Goal: Information Seeking & Learning: Learn about a topic

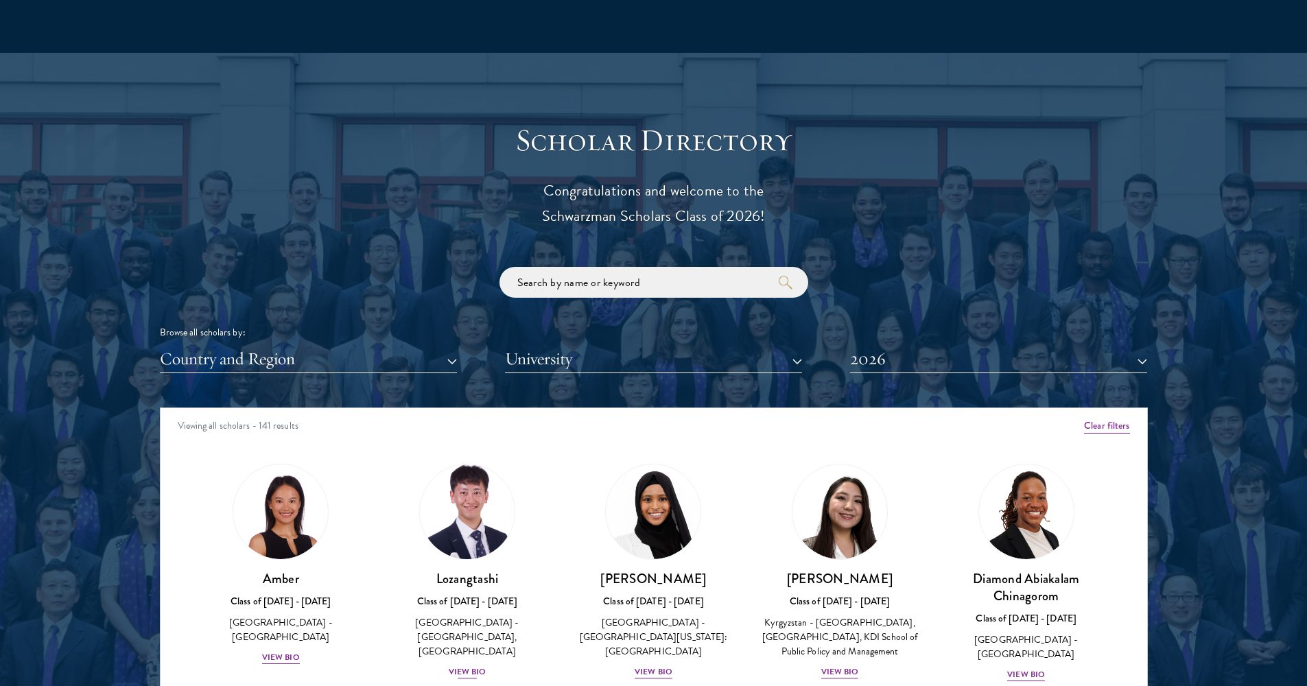
scroll to position [1517, 0]
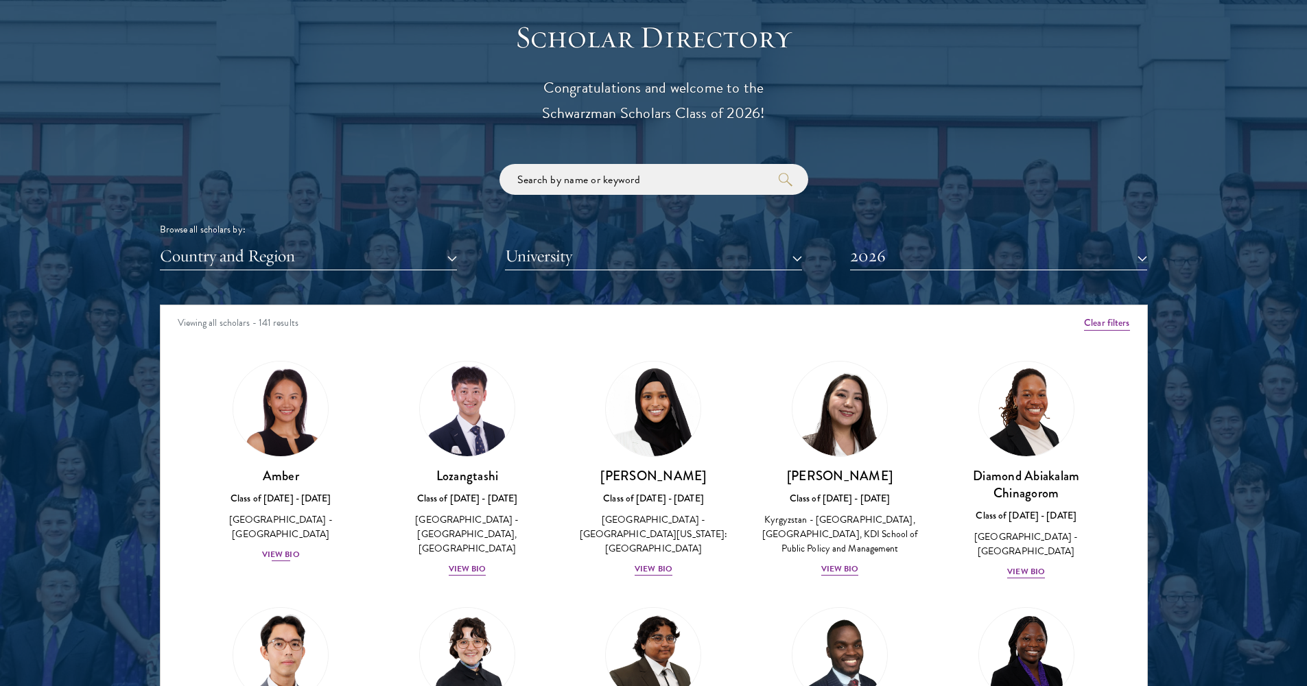
click at [281, 548] on div "View Bio" at bounding box center [281, 554] width 38 height 13
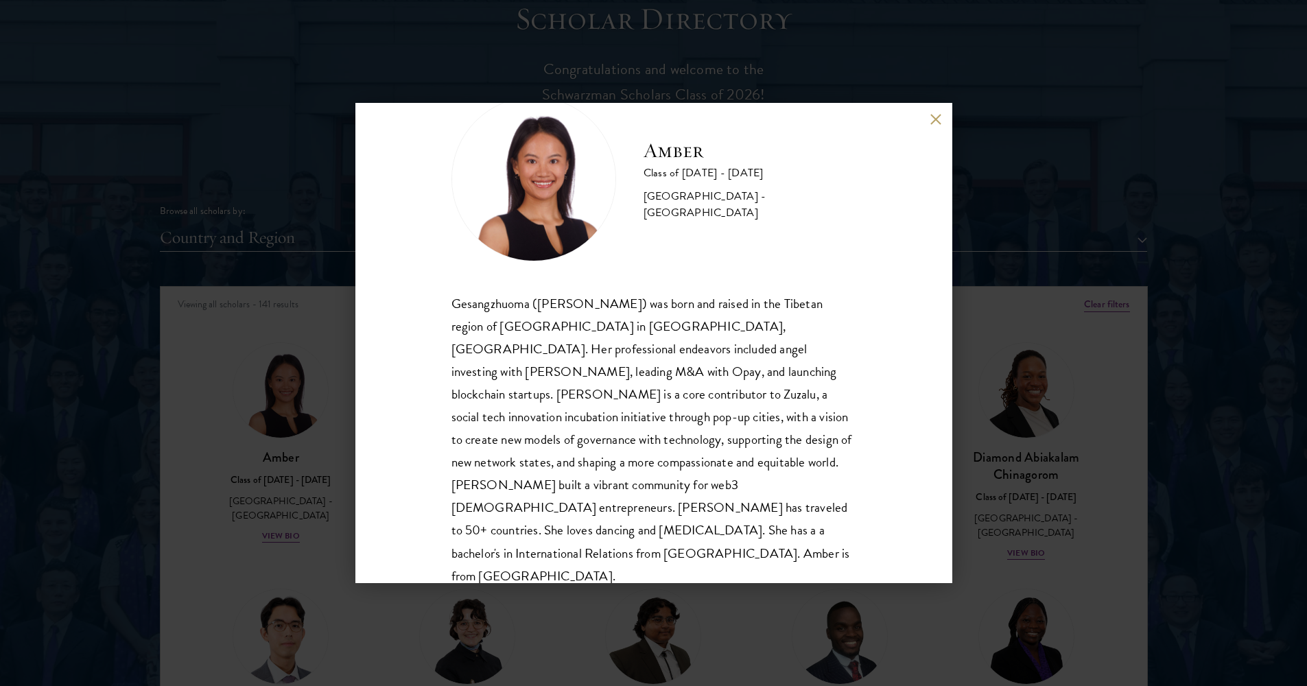
scroll to position [47, 0]
click at [932, 119] on button at bounding box center [936, 119] width 12 height 12
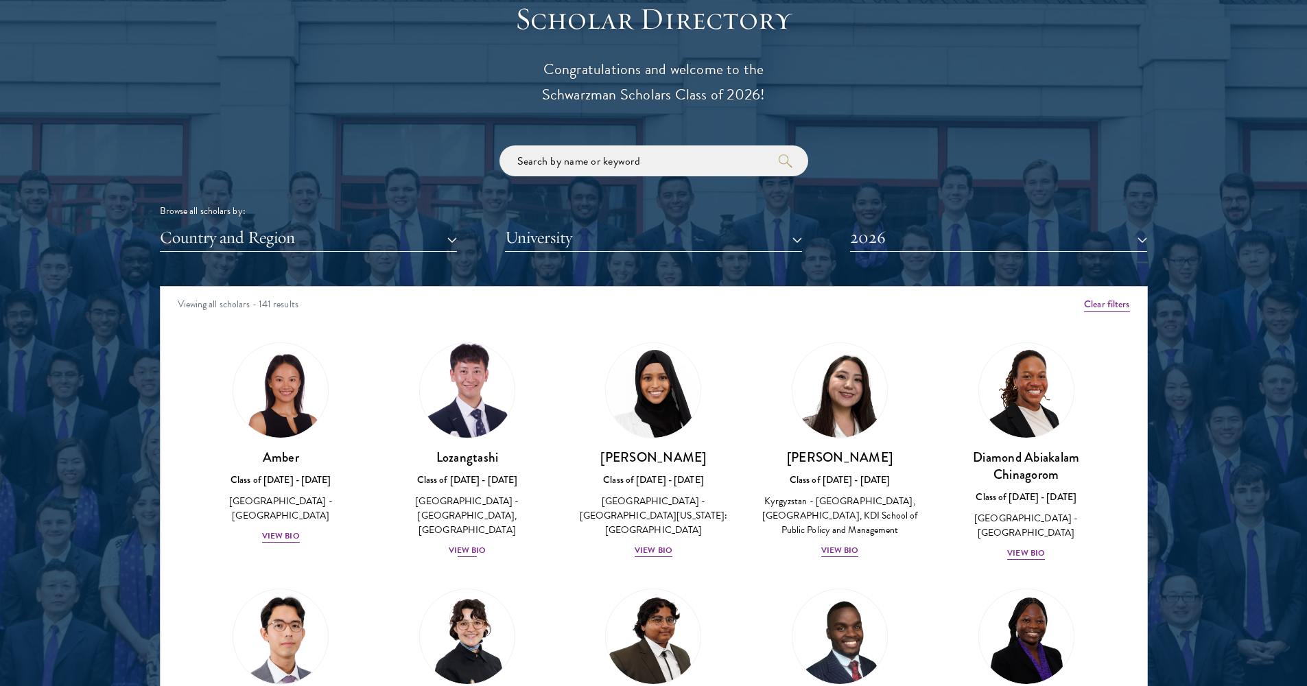
click at [453, 544] on div "View Bio" at bounding box center [468, 550] width 38 height 13
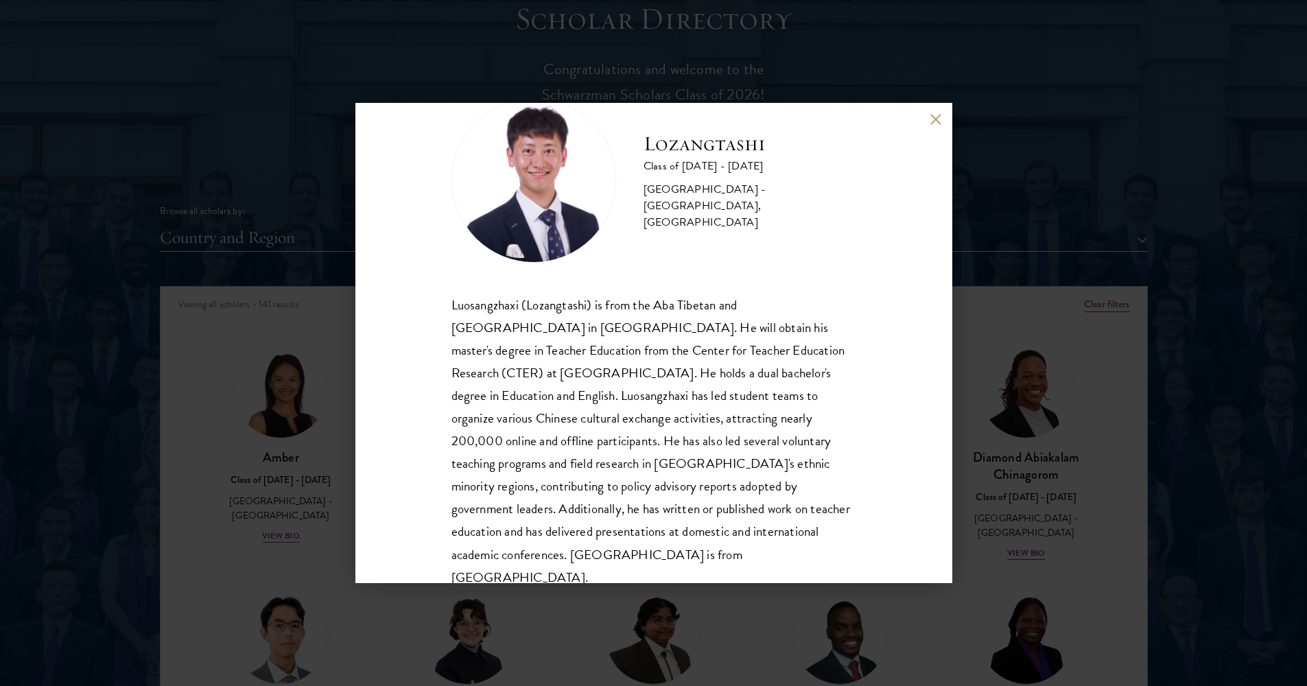
scroll to position [44, 0]
click at [935, 120] on button at bounding box center [936, 119] width 12 height 12
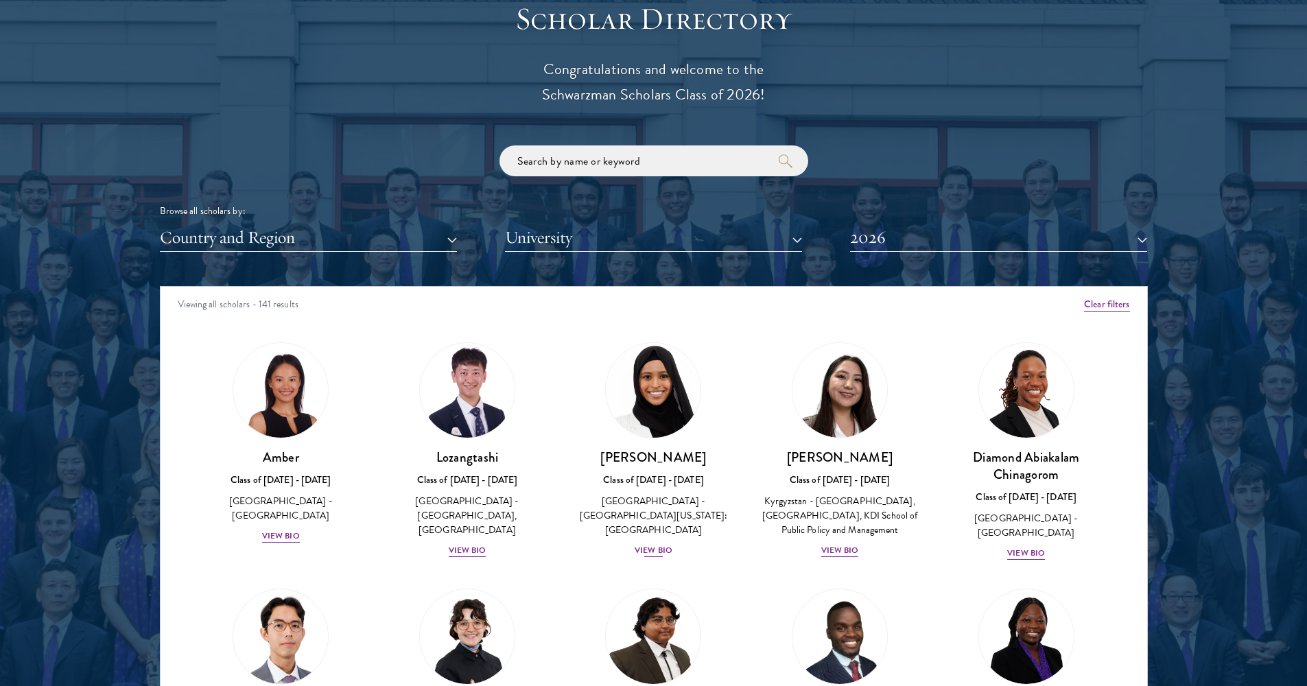
click at [653, 544] on div "View Bio" at bounding box center [654, 550] width 38 height 13
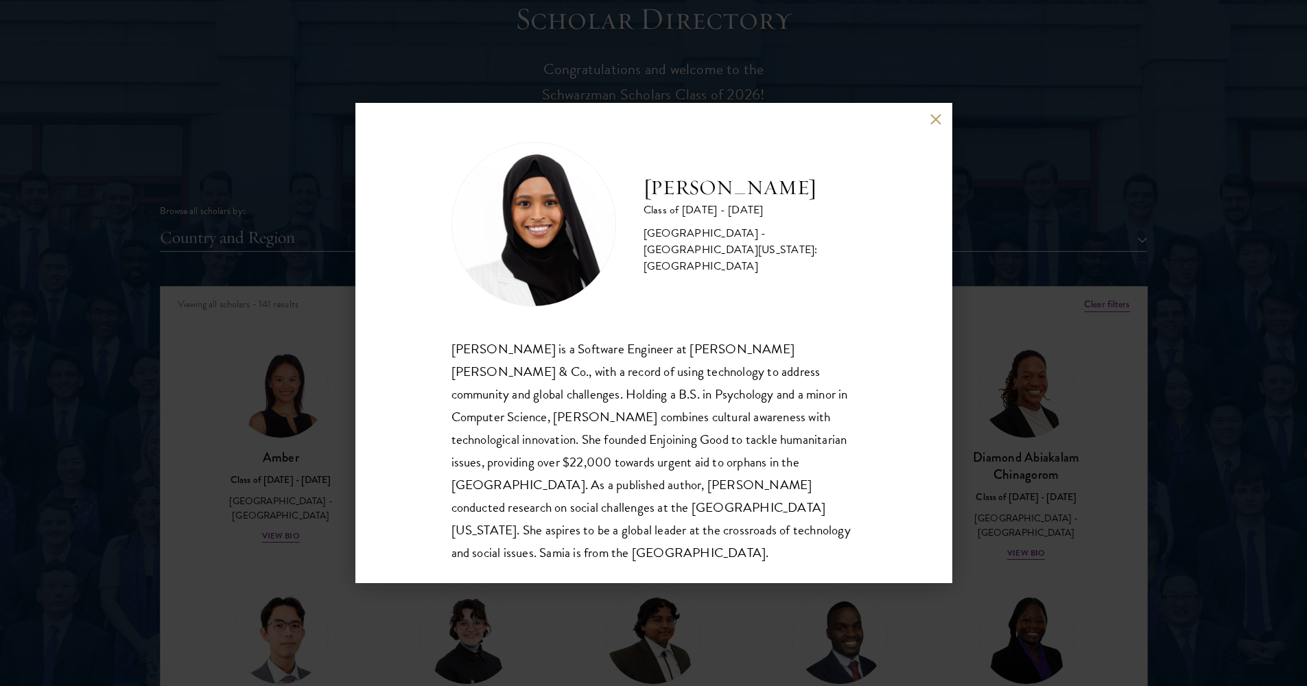
scroll to position [1, 0]
click at [935, 121] on button at bounding box center [936, 119] width 12 height 12
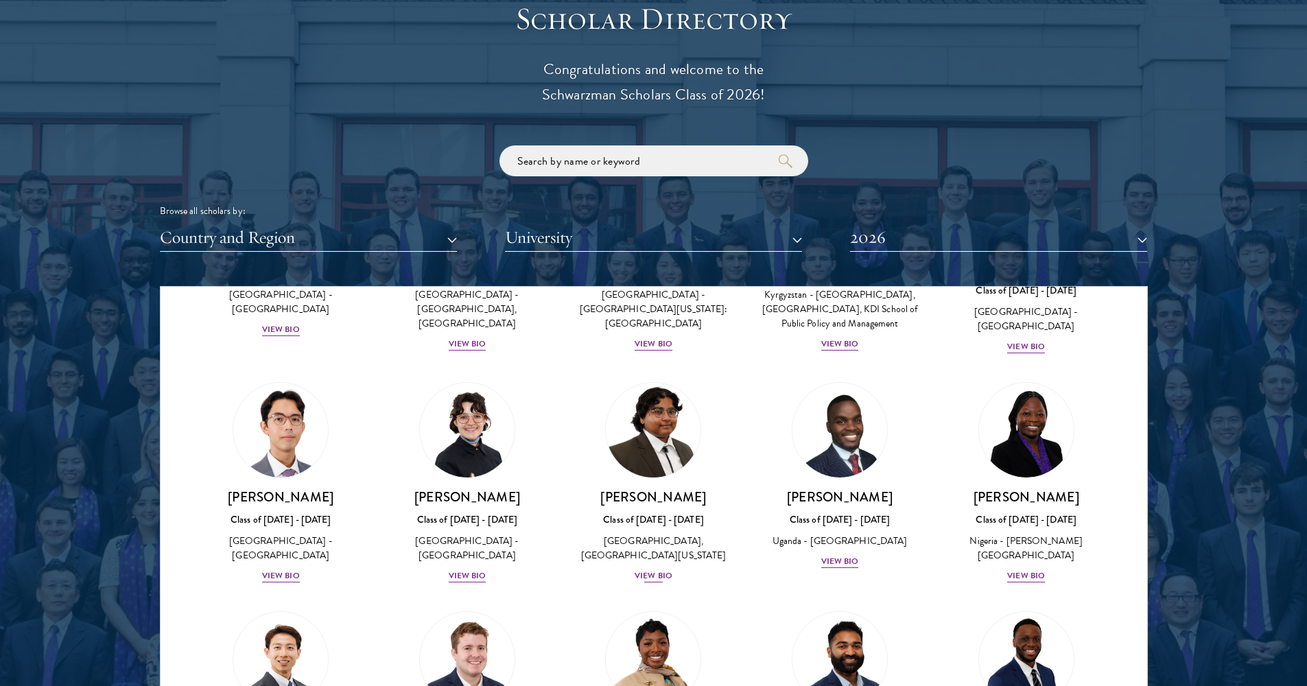
scroll to position [288, 0]
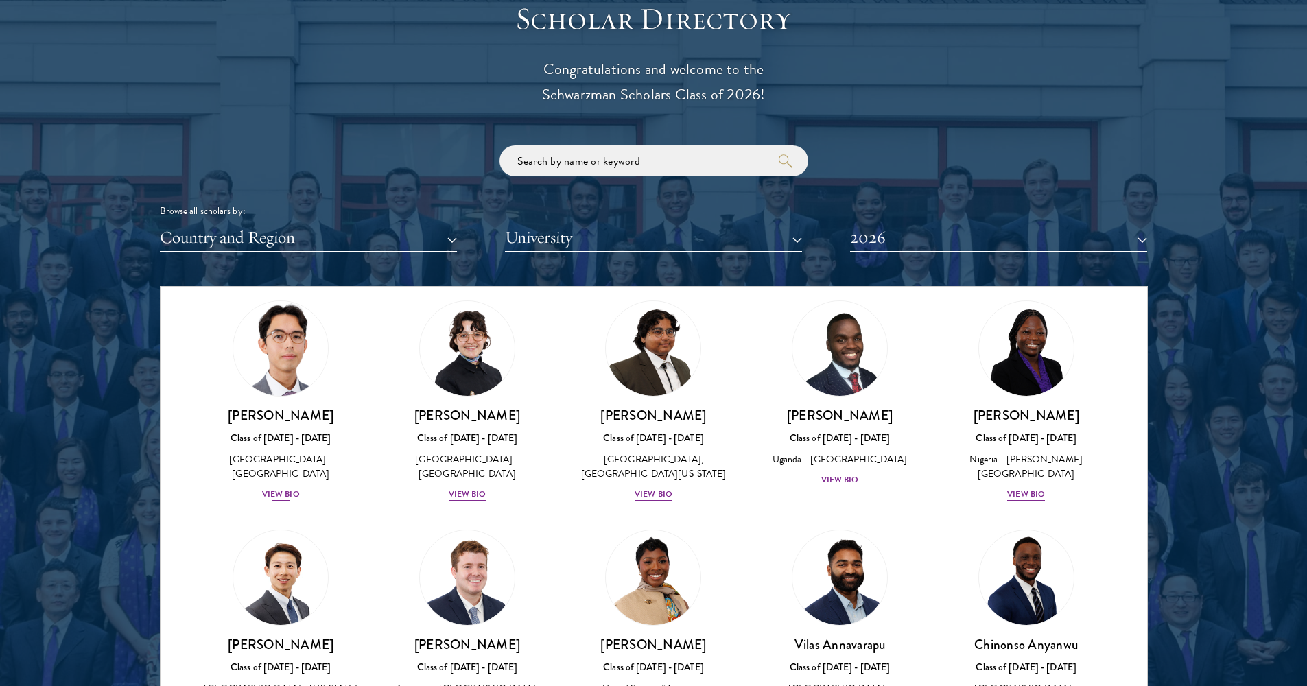
click at [270, 490] on div "View Bio" at bounding box center [281, 494] width 38 height 13
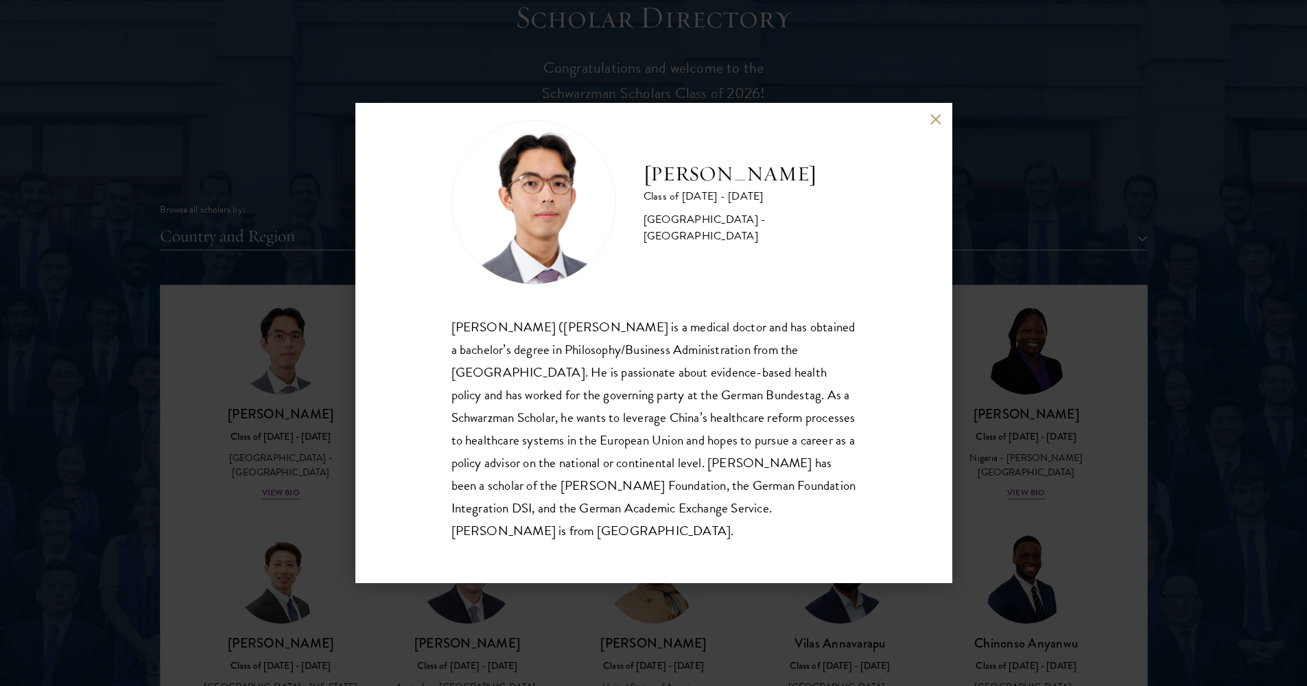
scroll to position [24, 0]
click at [931, 122] on button at bounding box center [936, 119] width 12 height 12
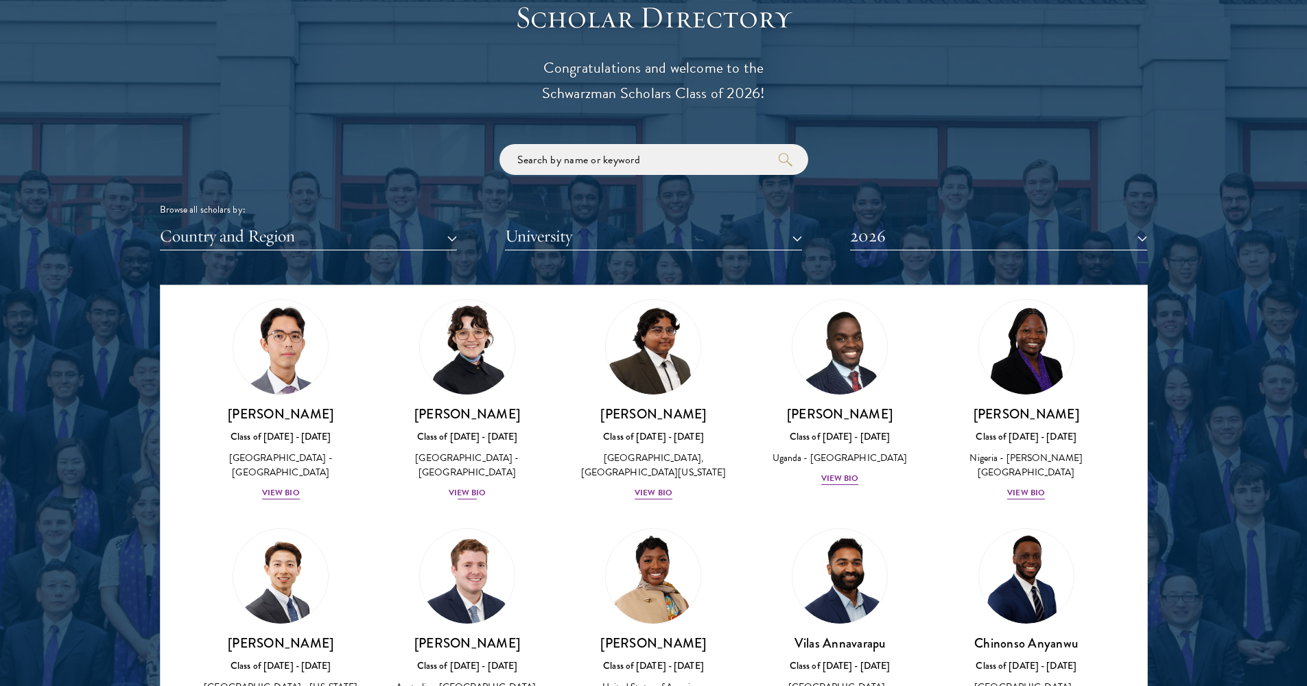
click at [460, 499] on div "View Bio" at bounding box center [468, 492] width 38 height 13
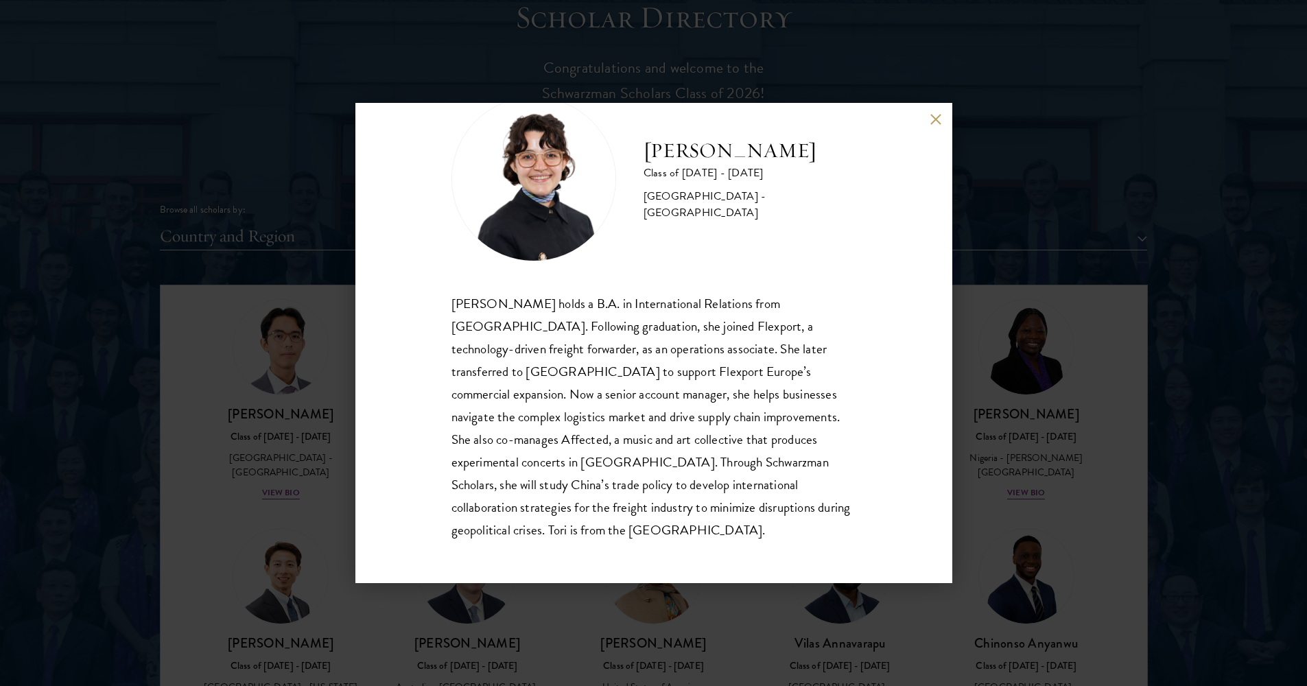
scroll to position [47, 0]
click at [941, 110] on div "[PERSON_NAME] Class of [DATE] - [DATE] [GEOGRAPHIC_DATA] - [GEOGRAPHIC_DATA] [P…" at bounding box center [653, 343] width 597 height 480
click at [935, 116] on button at bounding box center [936, 119] width 12 height 12
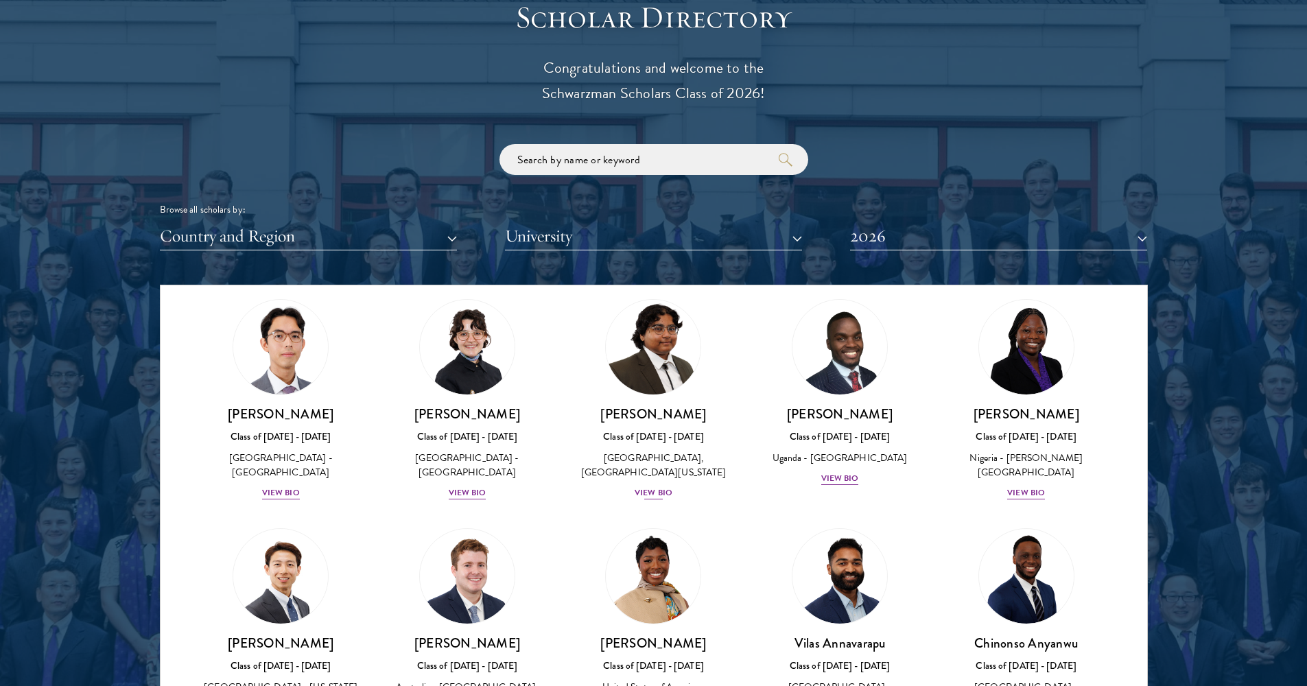
click at [654, 500] on div "View Bio" at bounding box center [654, 492] width 38 height 13
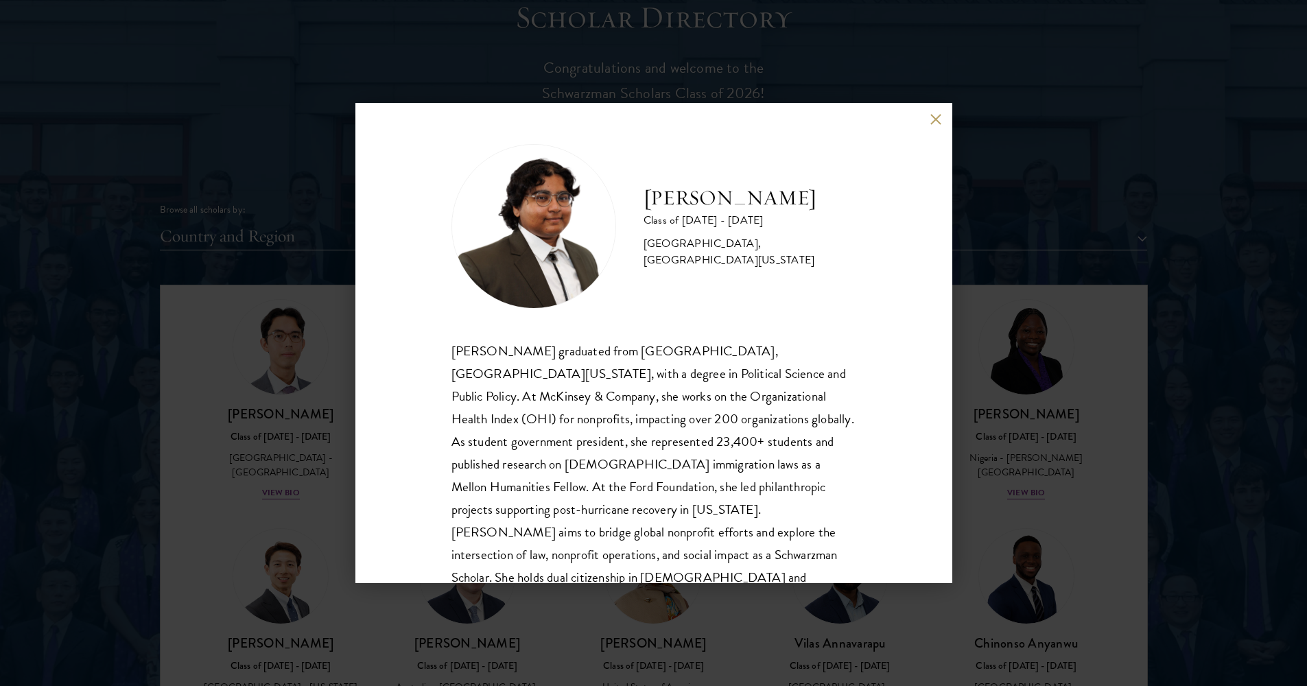
click at [935, 121] on button at bounding box center [936, 119] width 12 height 12
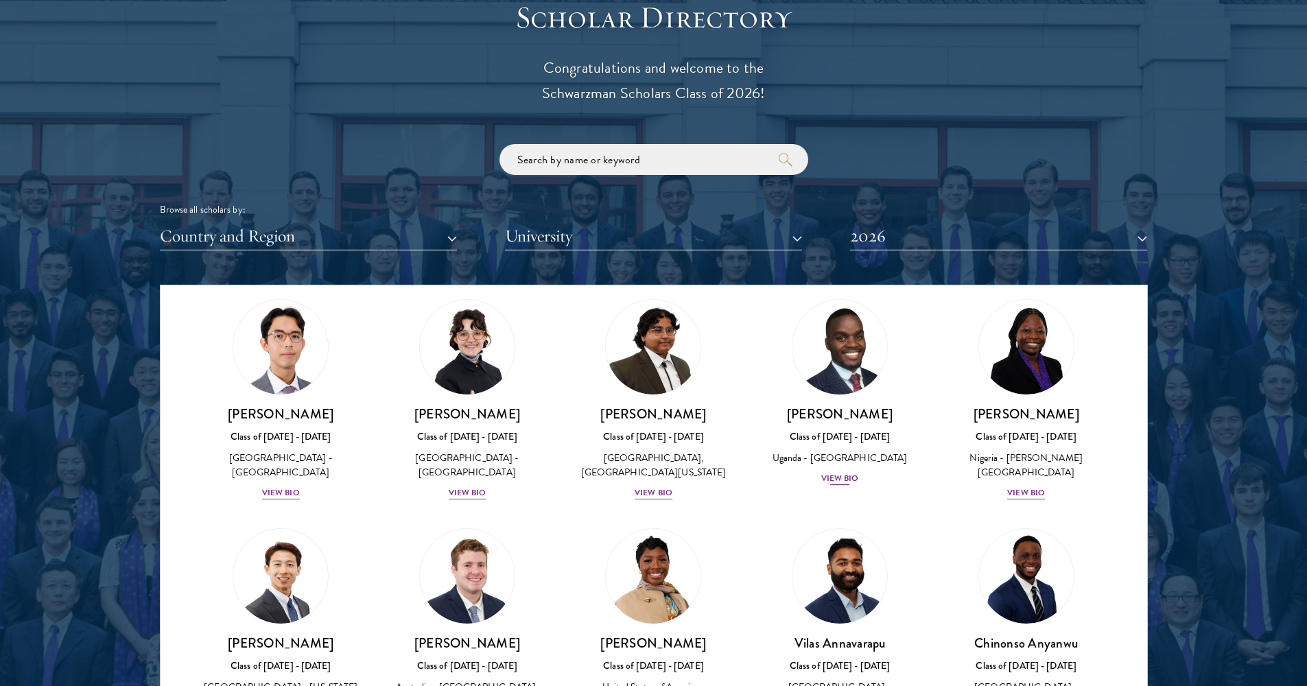
click at [841, 484] on div "View Bio" at bounding box center [840, 478] width 38 height 13
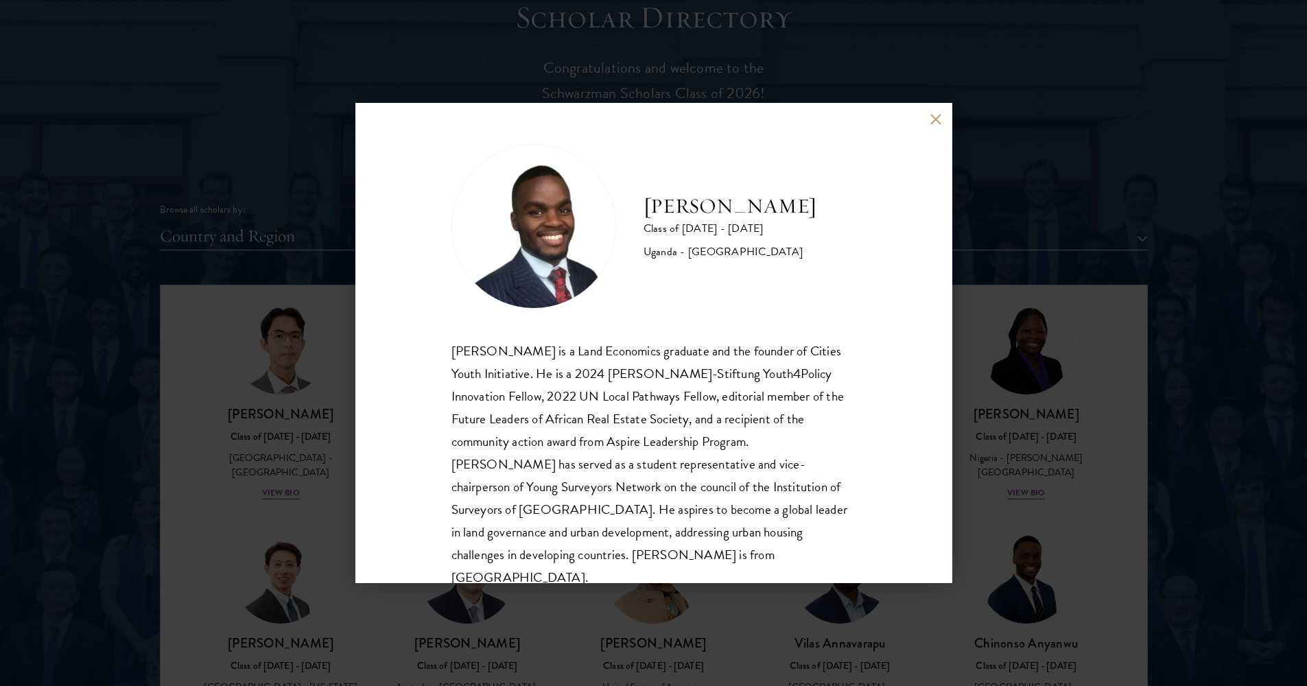
click at [935, 118] on button at bounding box center [936, 119] width 12 height 12
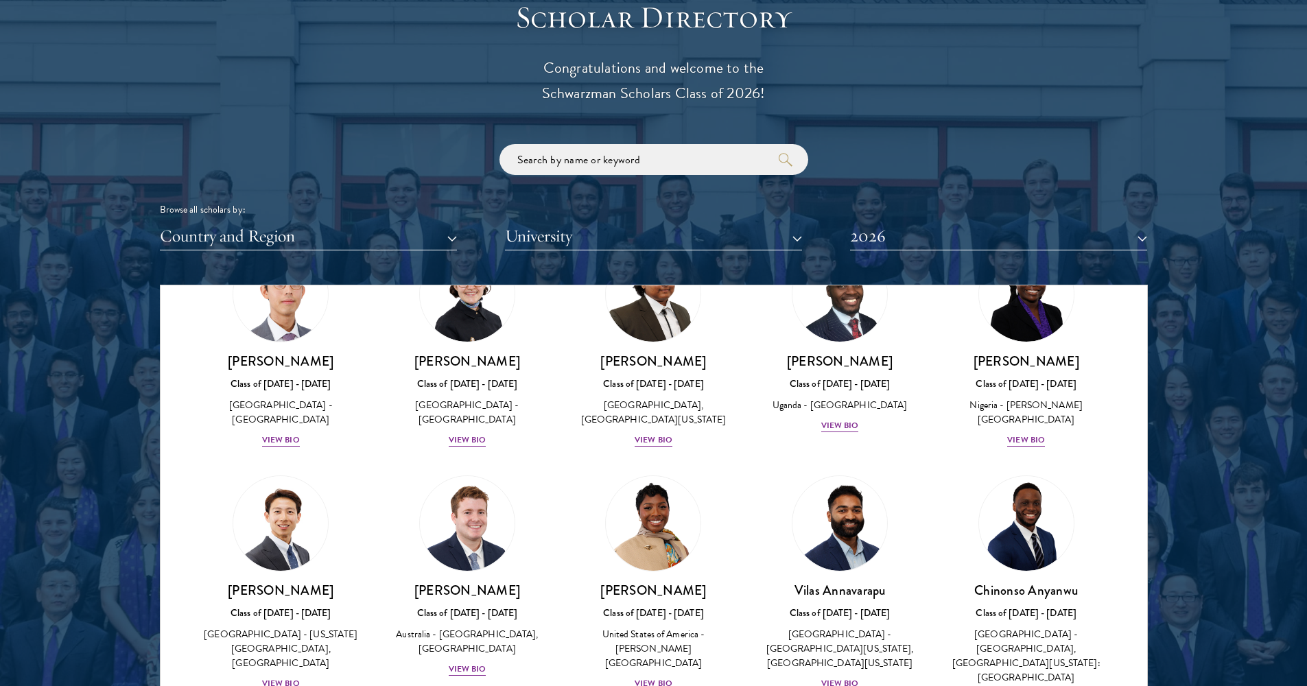
scroll to position [355, 0]
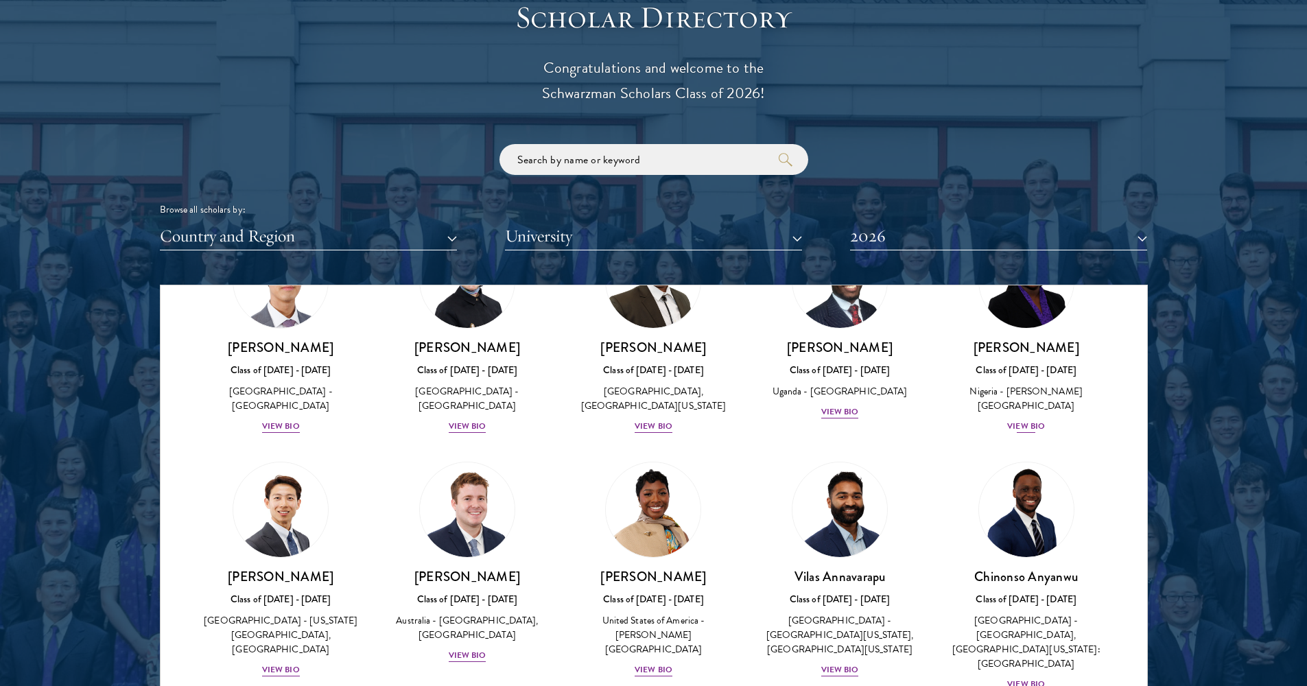
click at [1020, 421] on div "View Bio" at bounding box center [1026, 426] width 38 height 13
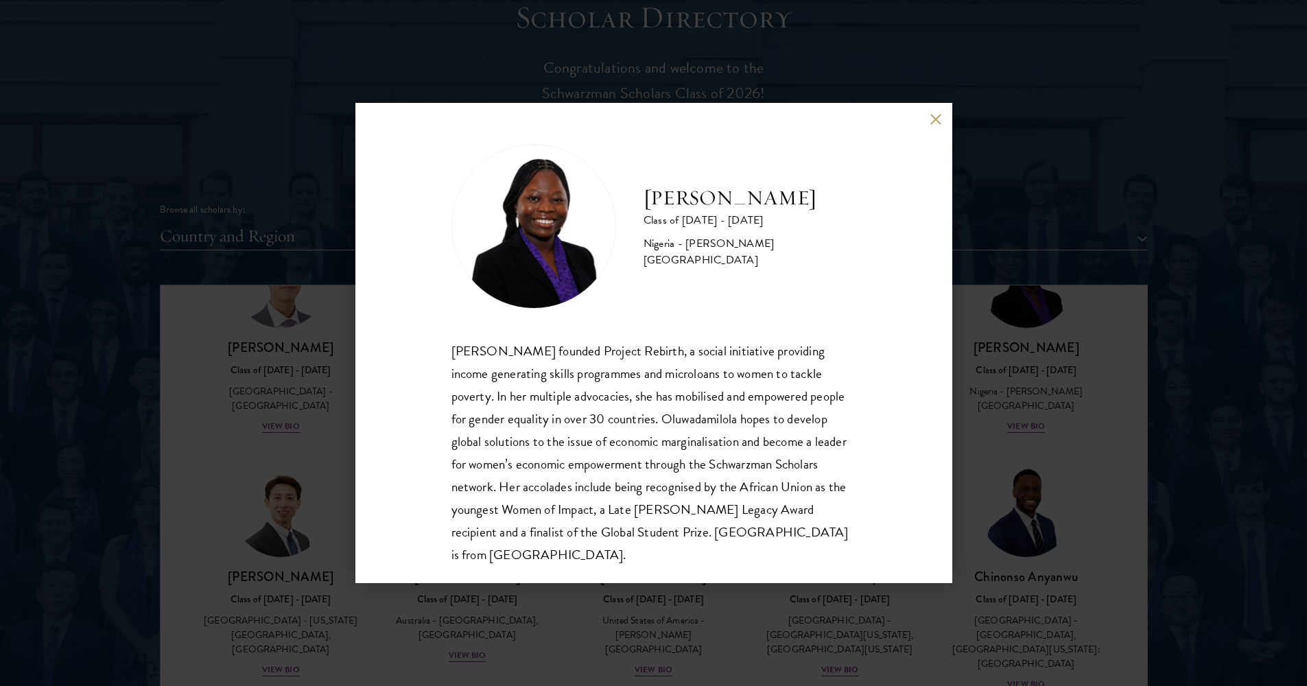
click at [935, 121] on button at bounding box center [936, 119] width 12 height 12
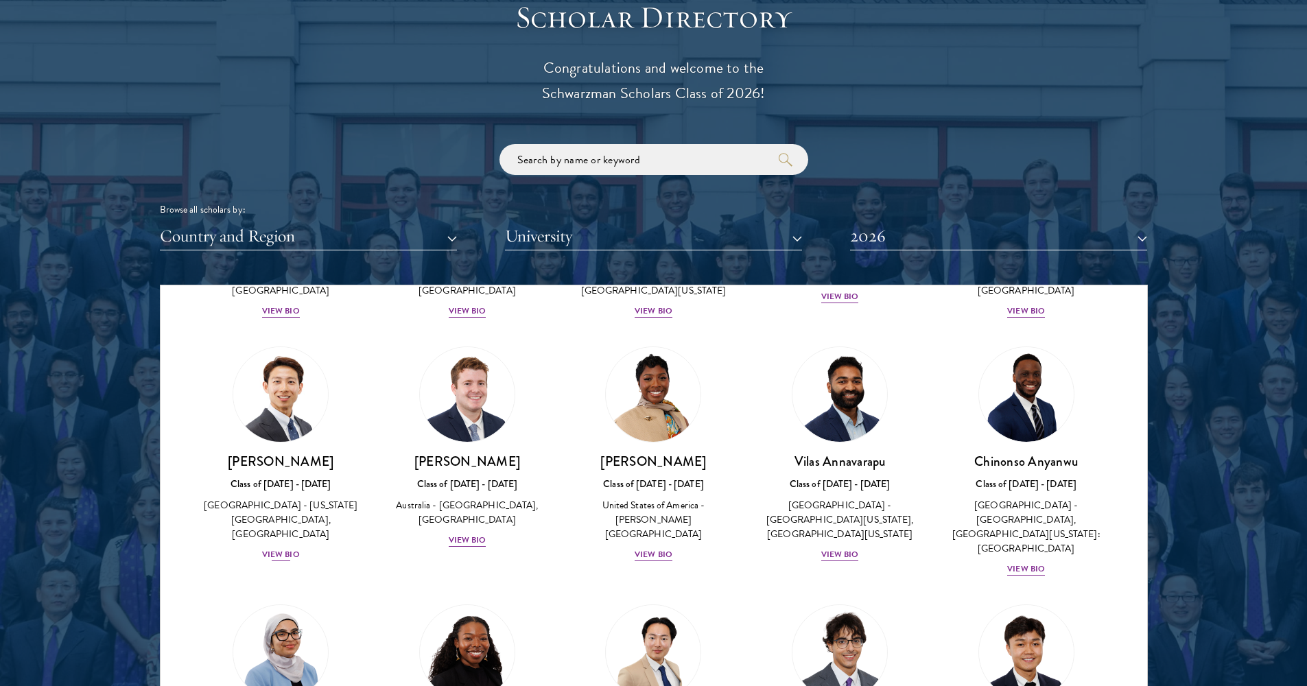
scroll to position [480, 0]
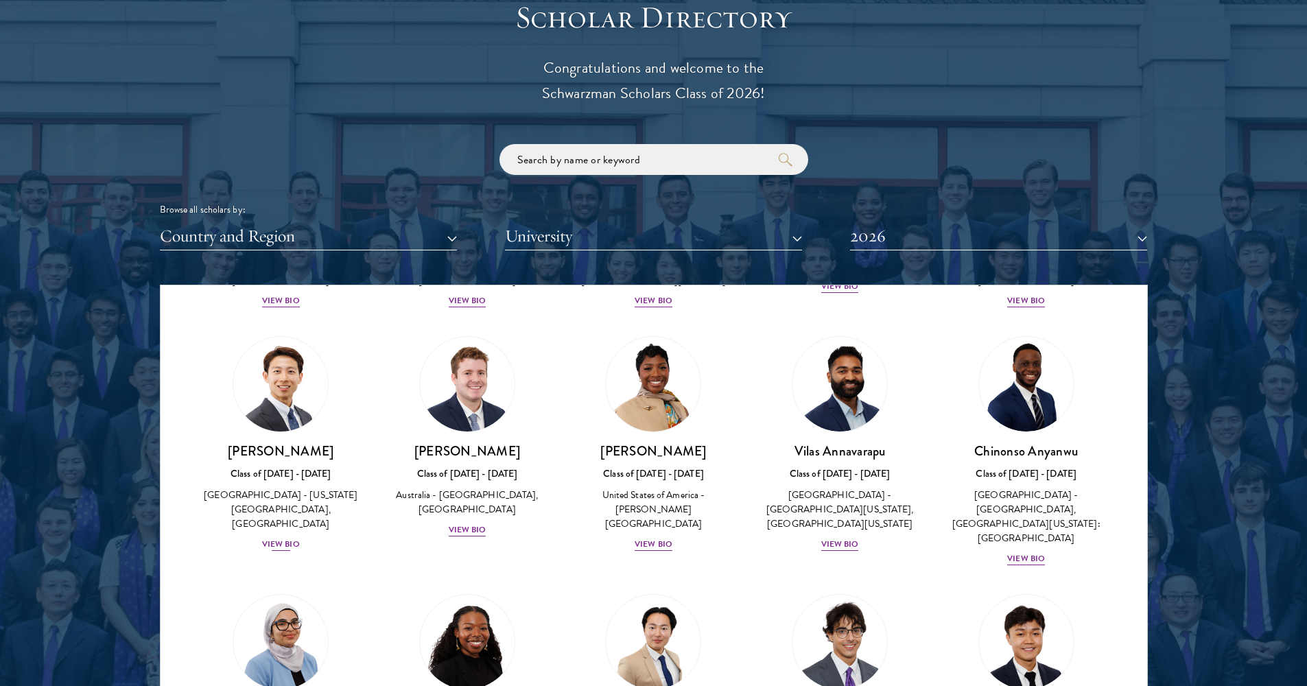
click at [291, 551] on div "View Bio" at bounding box center [281, 544] width 38 height 13
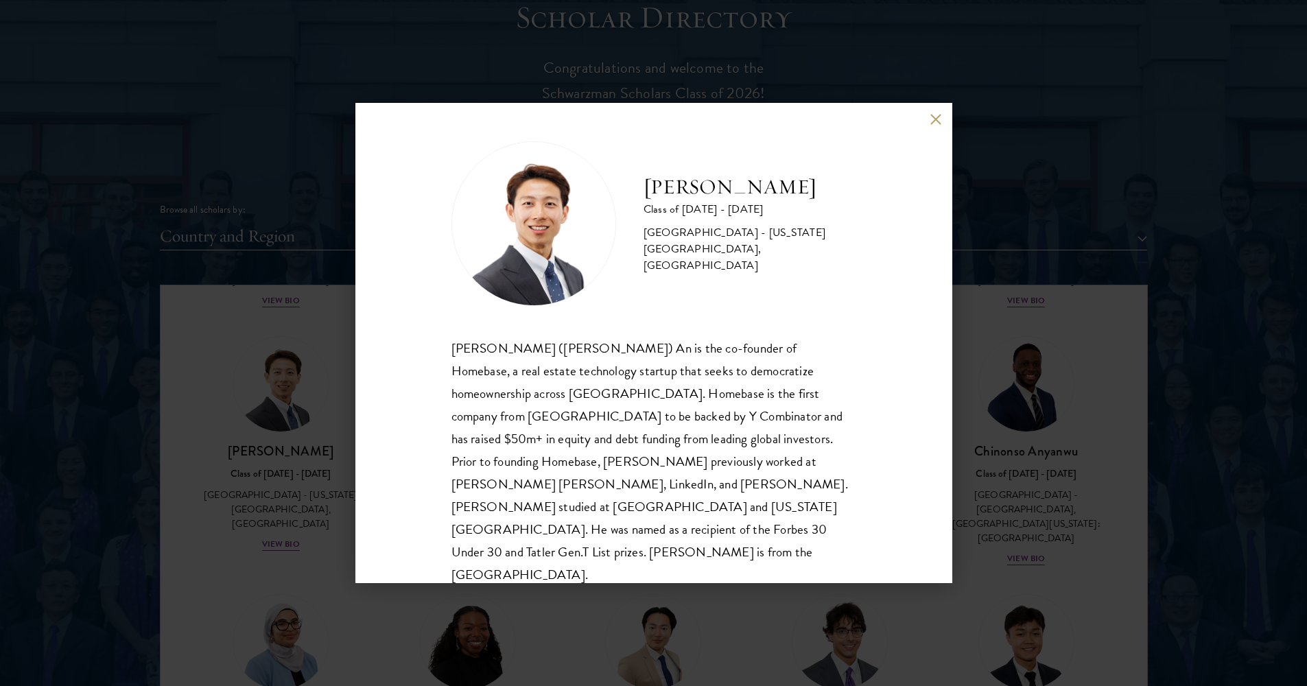
scroll to position [1, 0]
click at [935, 121] on button at bounding box center [936, 119] width 12 height 12
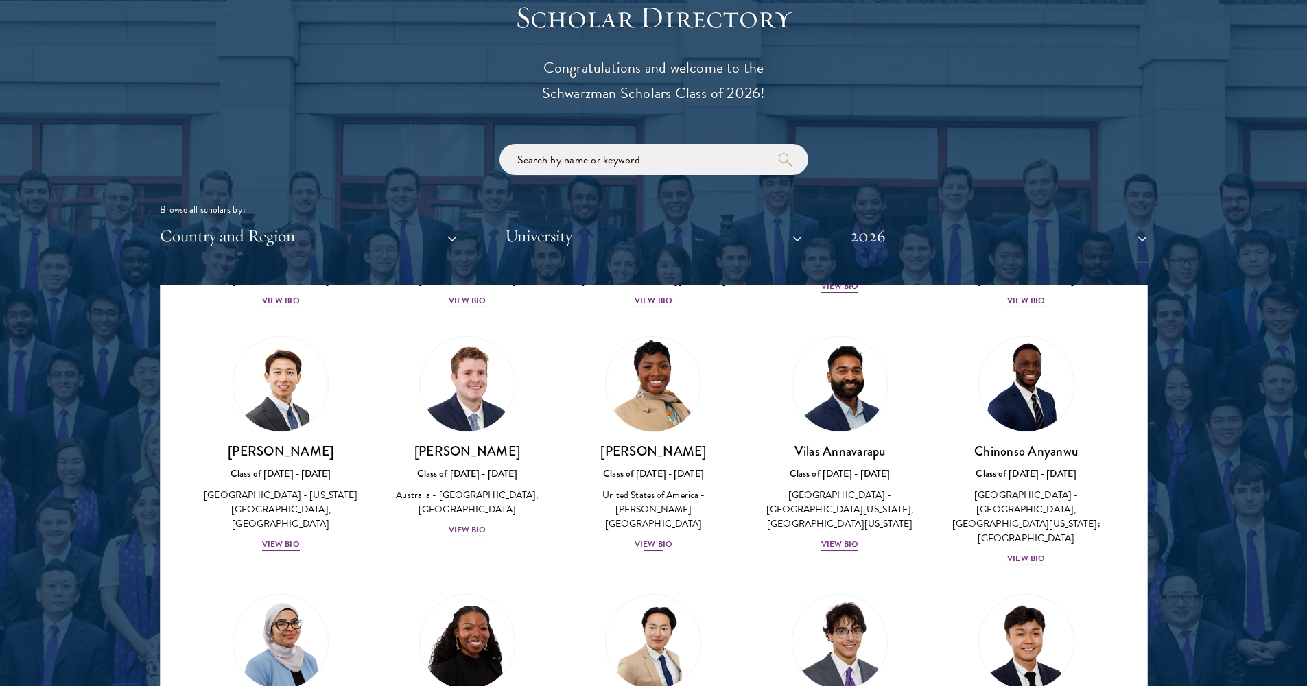
click at [657, 540] on div "View Bio" at bounding box center [654, 544] width 38 height 13
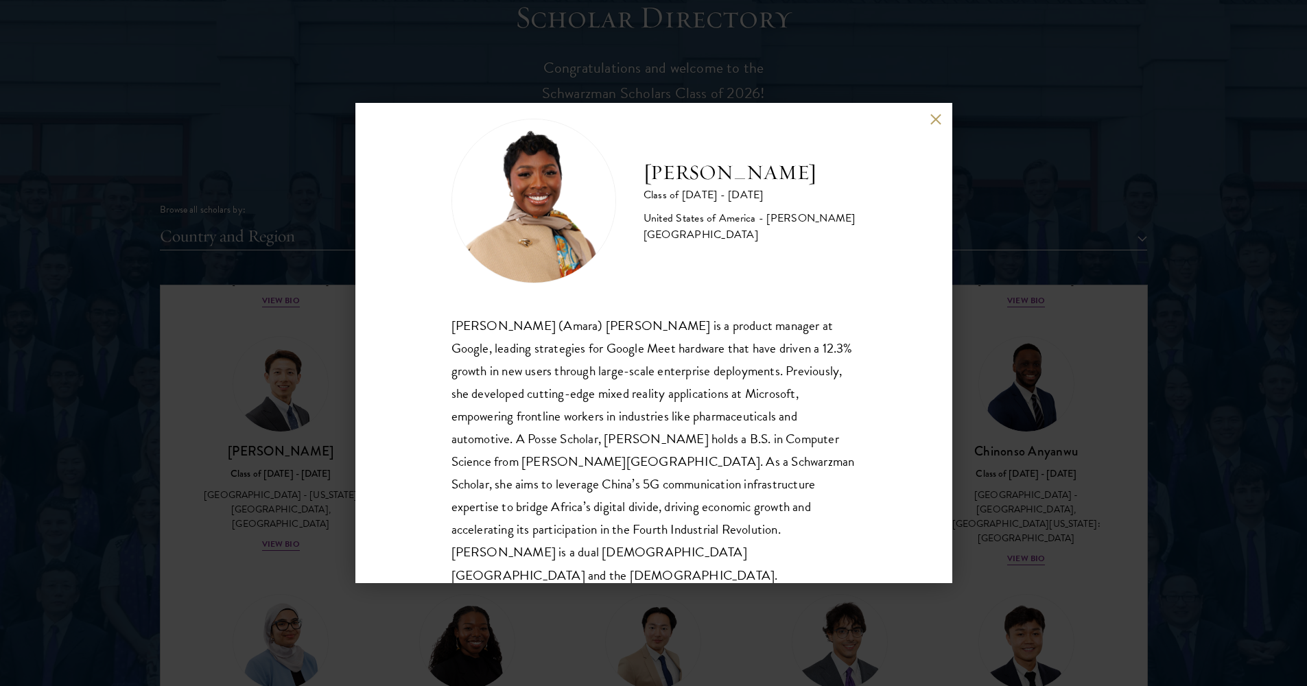
scroll to position [24, 0]
click at [935, 117] on button at bounding box center [936, 119] width 12 height 12
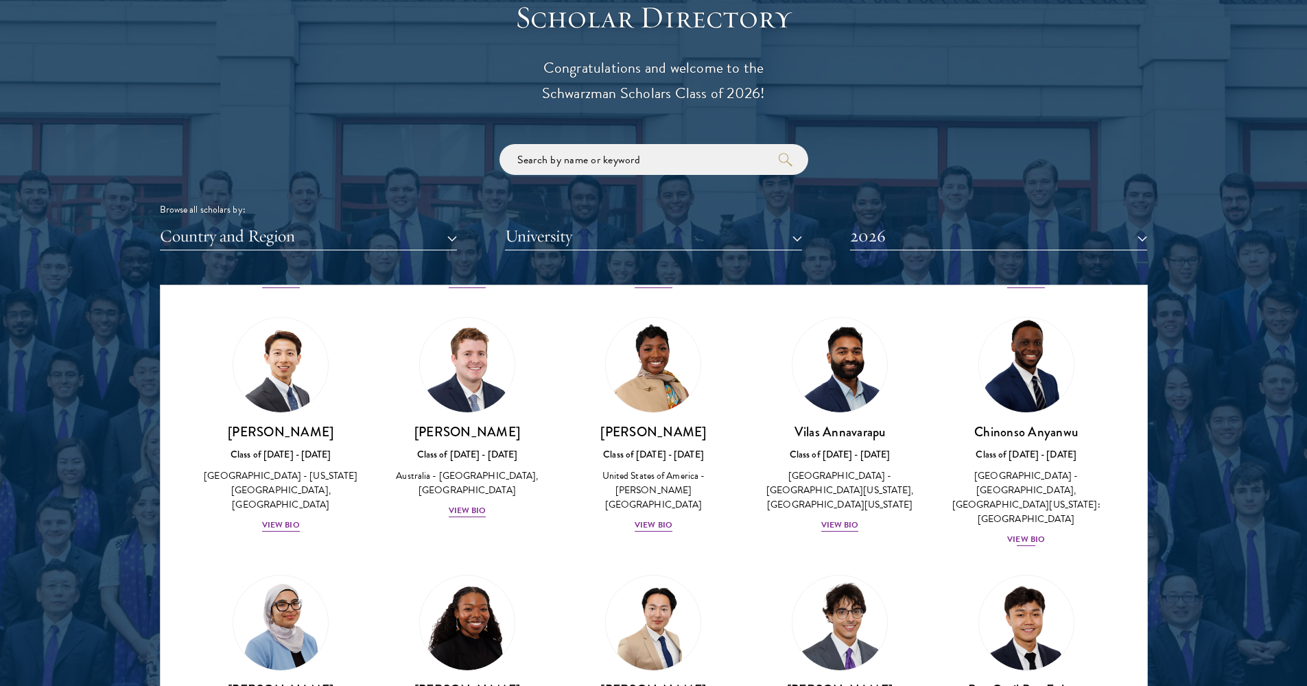
scroll to position [504, 0]
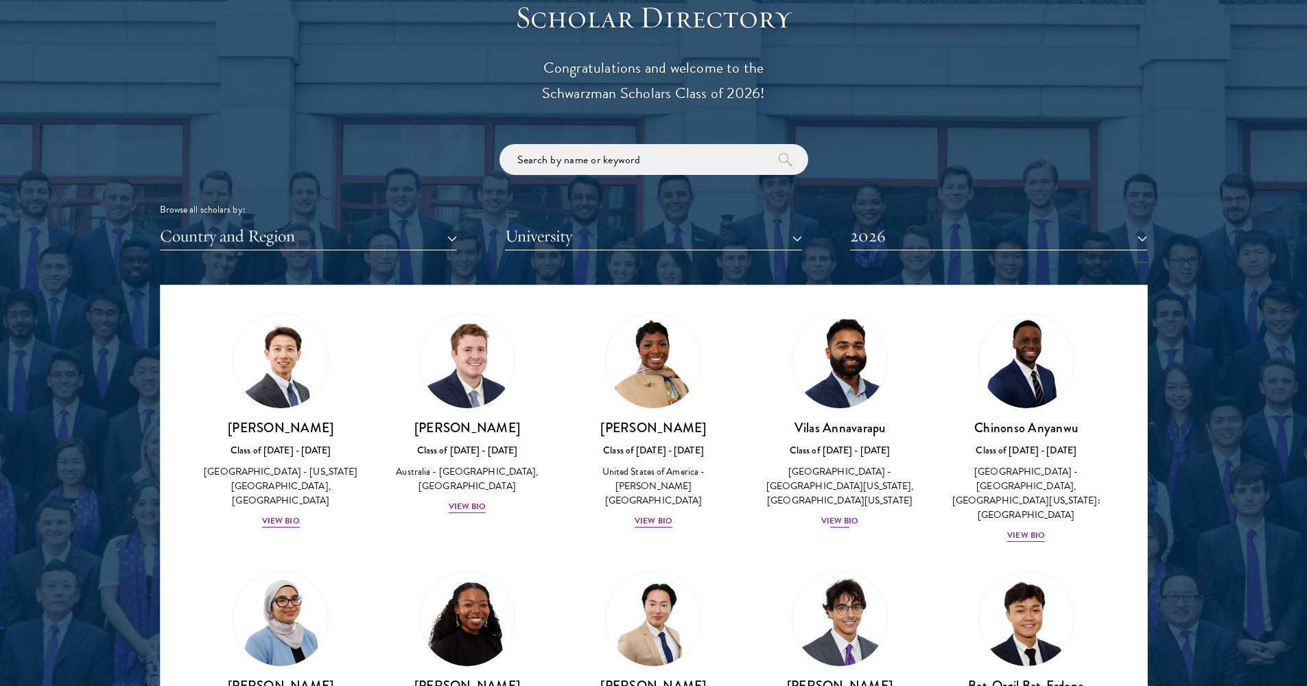
click at [833, 515] on div "View Bio" at bounding box center [840, 521] width 38 height 13
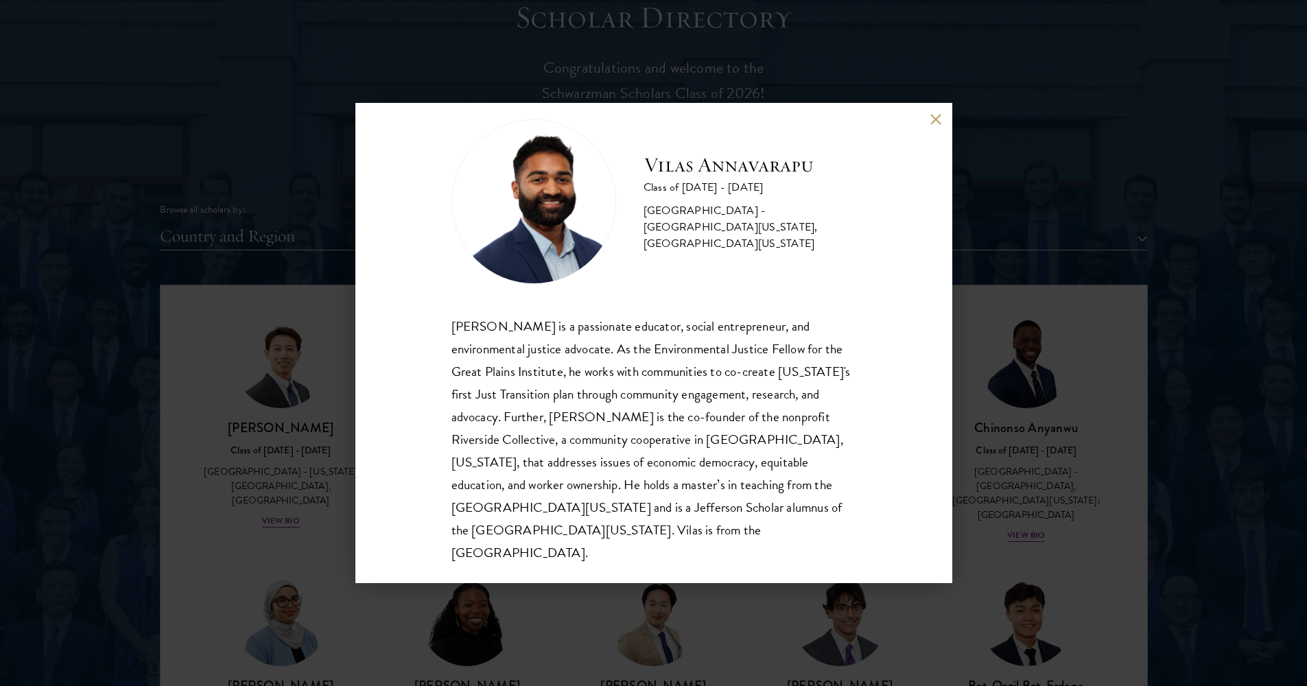
scroll to position [24, 0]
click at [938, 116] on button at bounding box center [936, 119] width 12 height 12
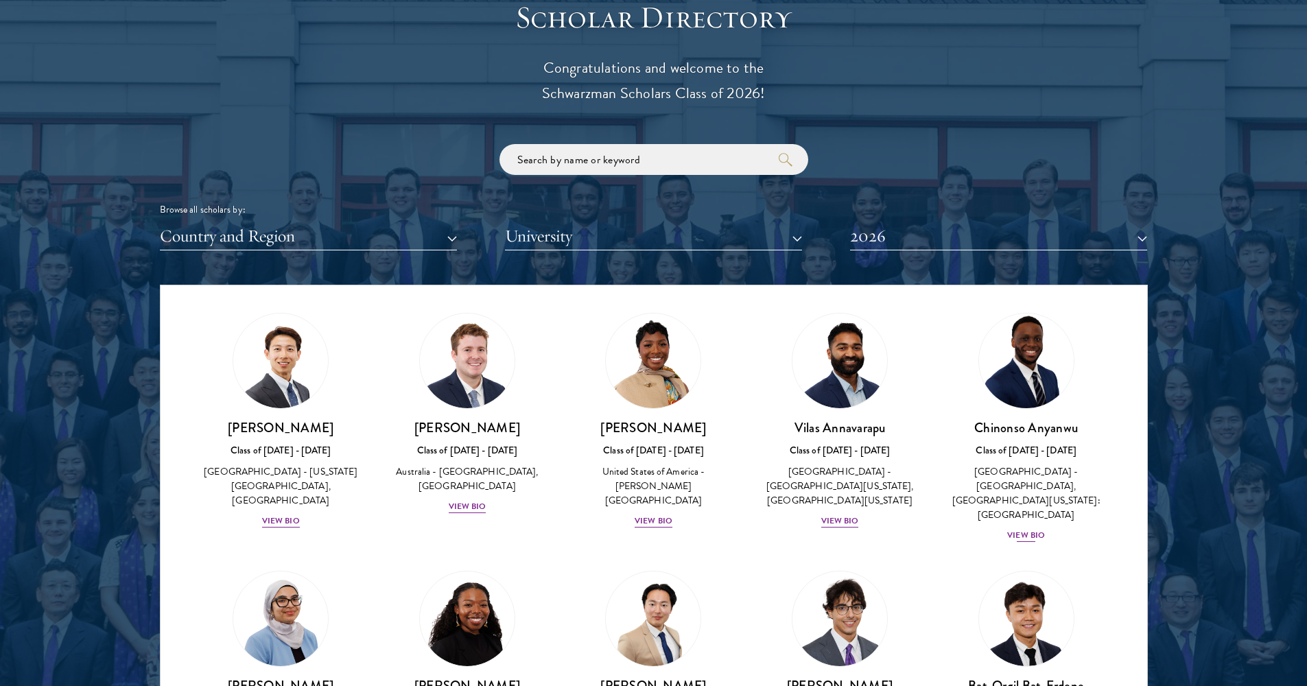
click at [1022, 529] on div "View Bio" at bounding box center [1026, 535] width 38 height 13
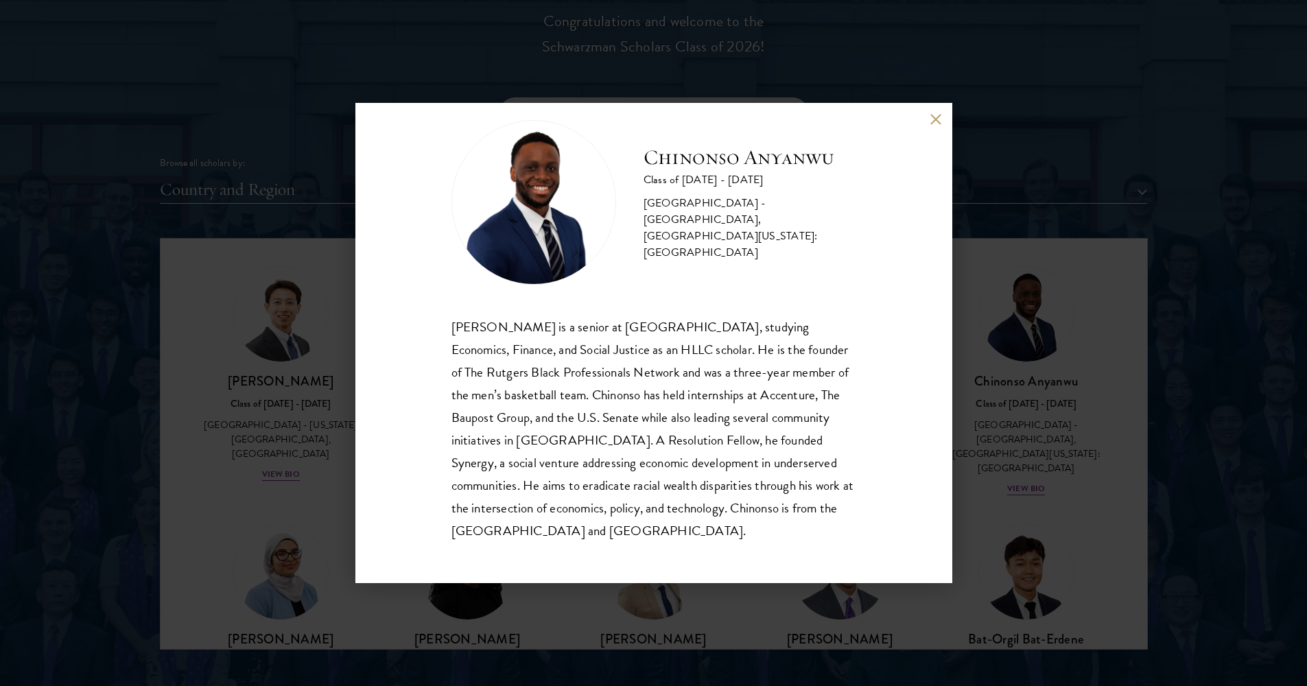
scroll to position [1584, 0]
click at [935, 125] on div "[PERSON_NAME] Class of [DATE] - [DATE] [GEOGRAPHIC_DATA] - [GEOGRAPHIC_DATA], […" at bounding box center [653, 343] width 597 height 480
click at [934, 122] on button at bounding box center [936, 119] width 12 height 12
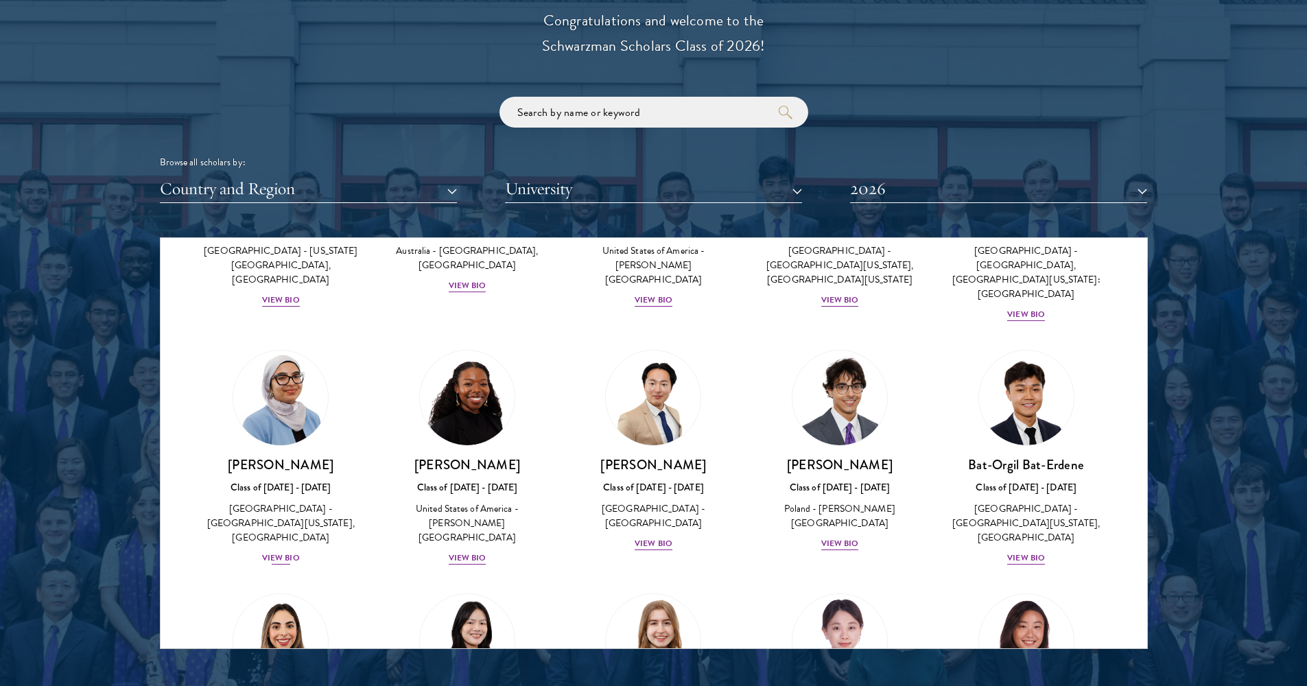
scroll to position [701, 0]
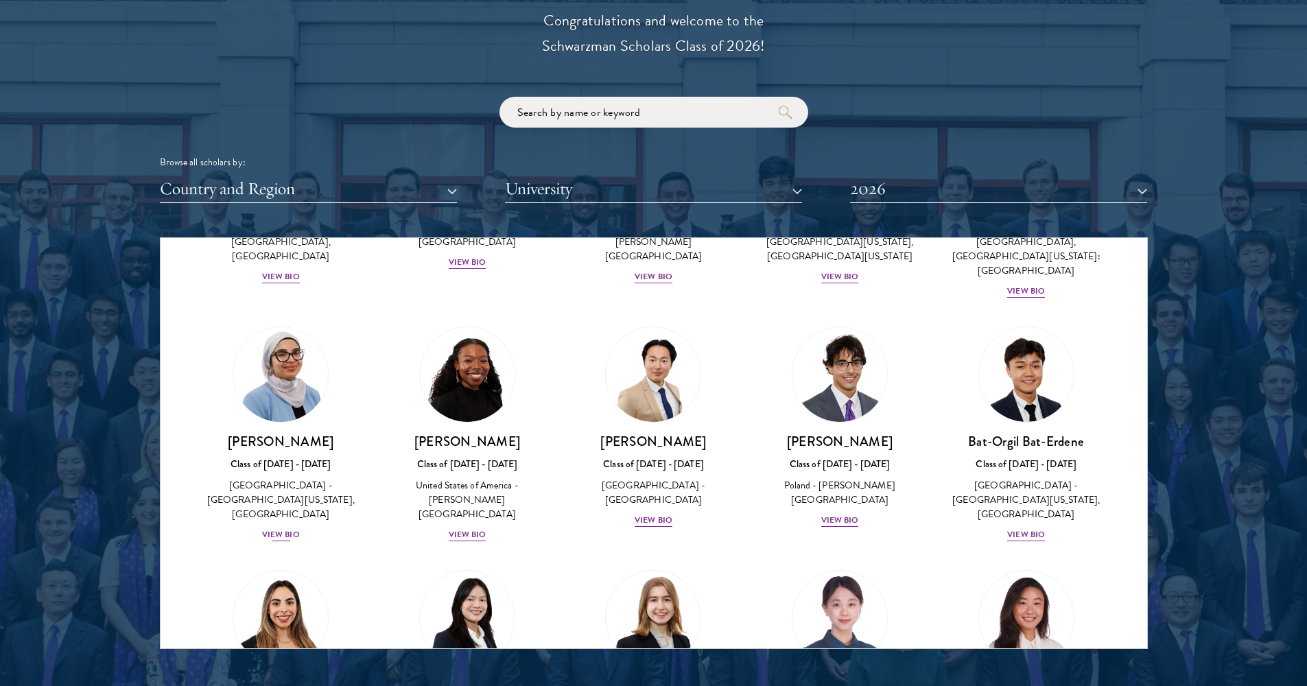
click at [279, 528] on div "View Bio" at bounding box center [281, 534] width 38 height 13
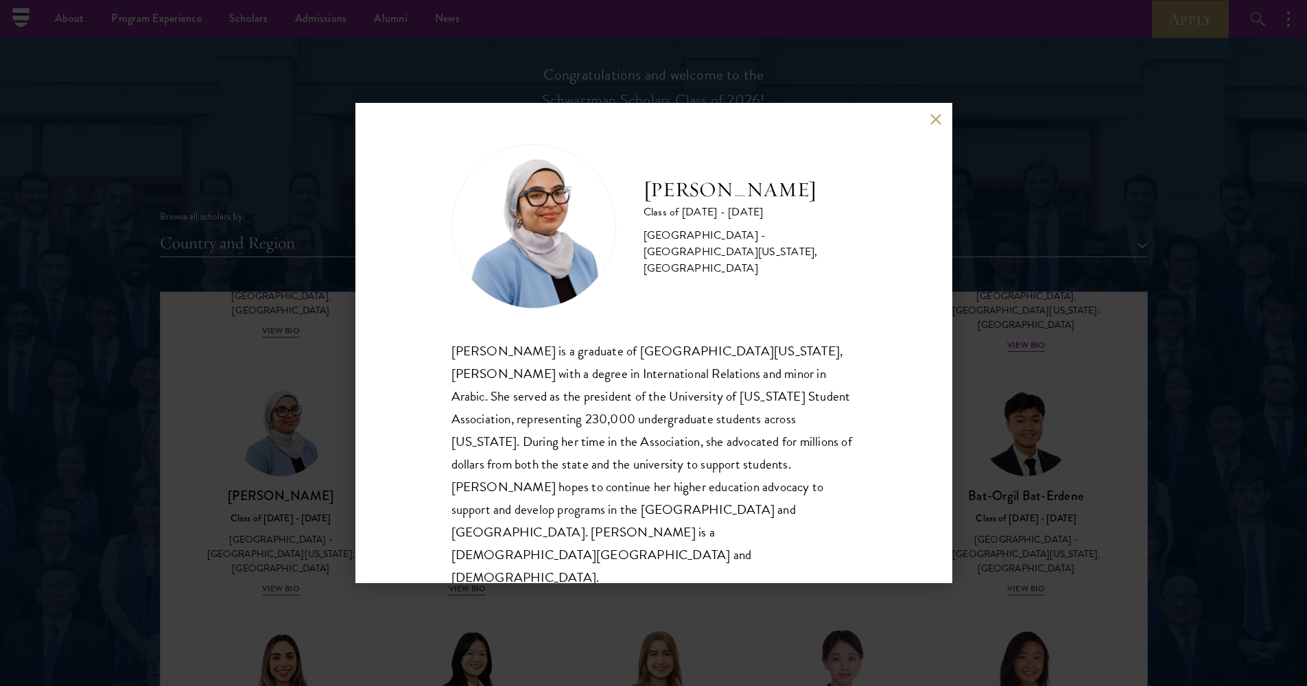
scroll to position [1523, 0]
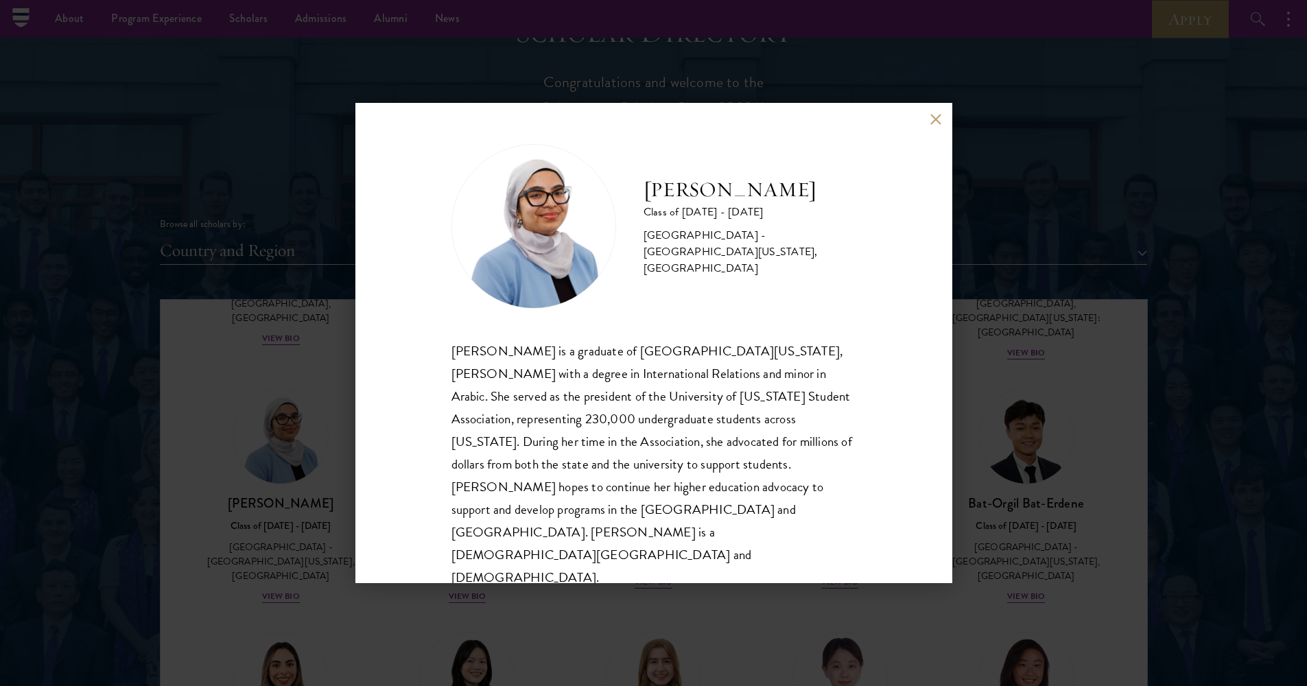
click at [935, 125] on button at bounding box center [936, 119] width 12 height 12
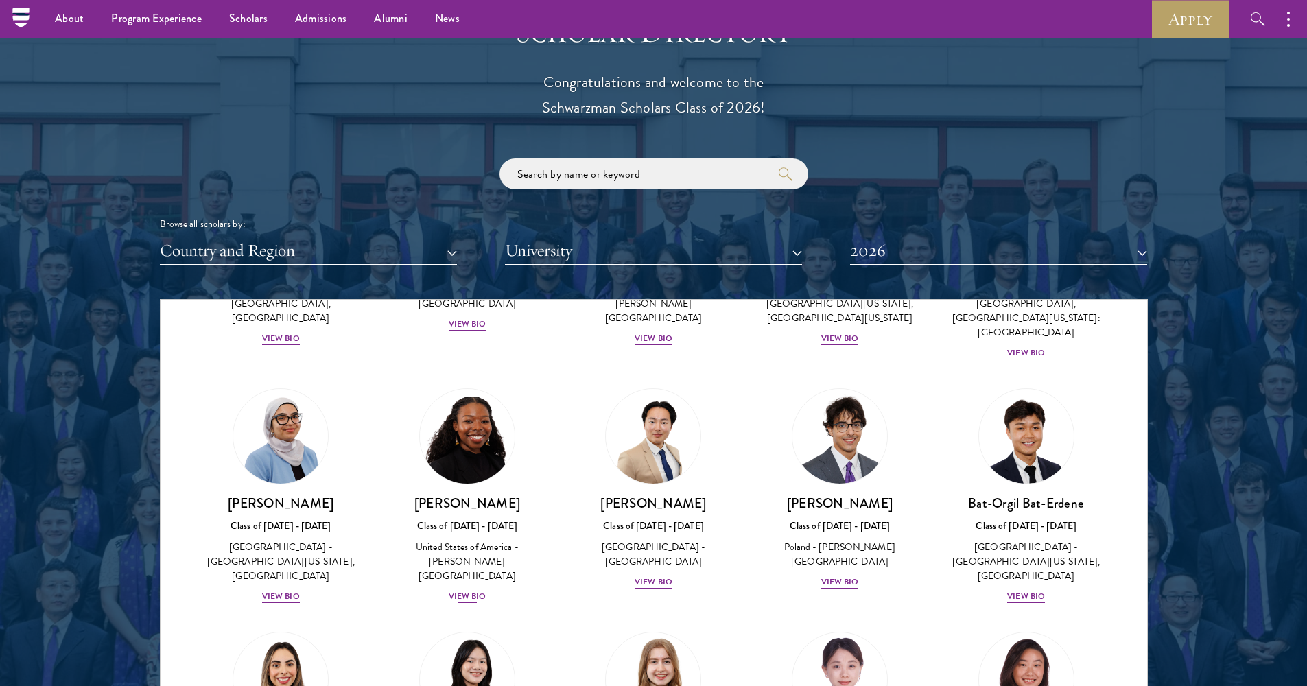
click at [475, 590] on div "View Bio" at bounding box center [468, 596] width 38 height 13
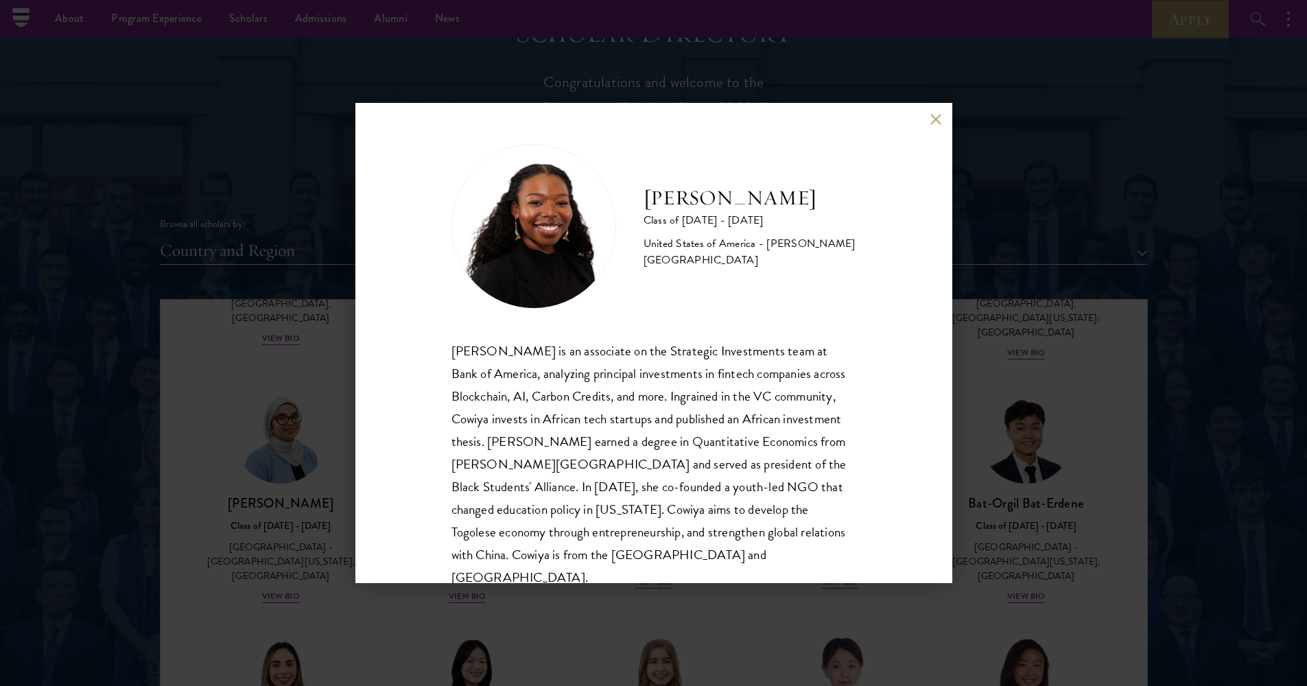
click at [933, 117] on button at bounding box center [936, 119] width 12 height 12
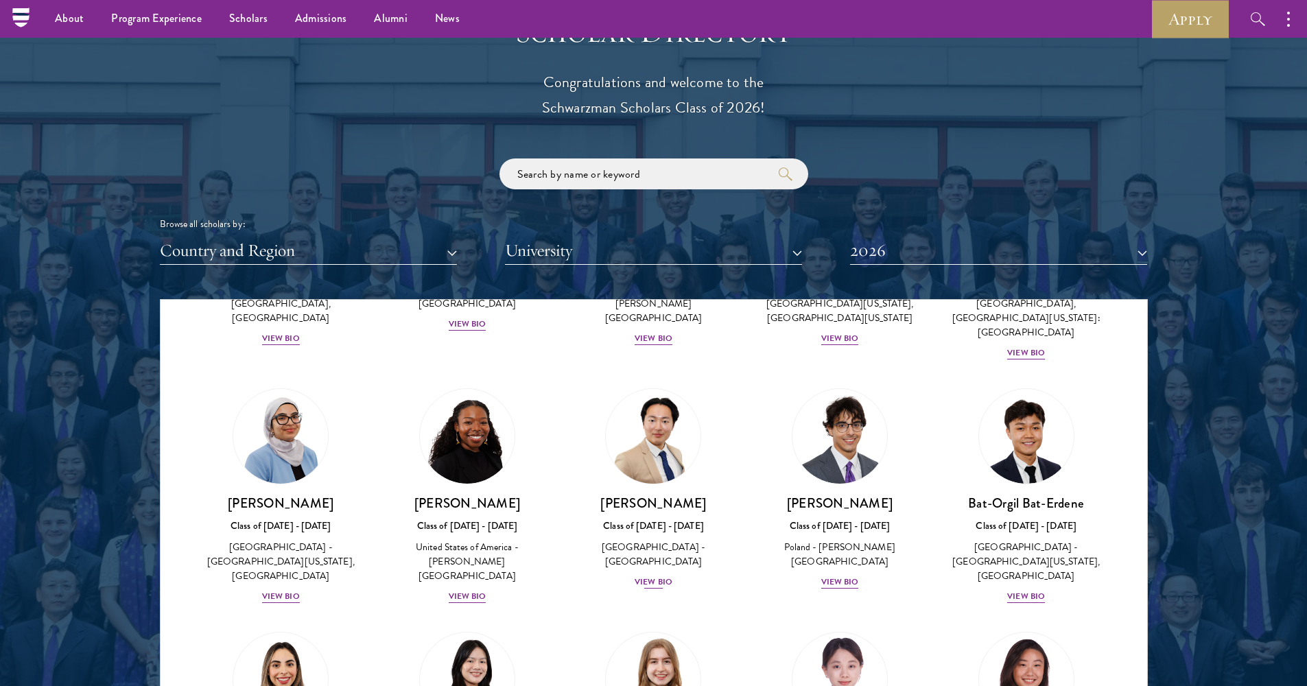
click at [643, 576] on div "View Bio" at bounding box center [654, 582] width 38 height 13
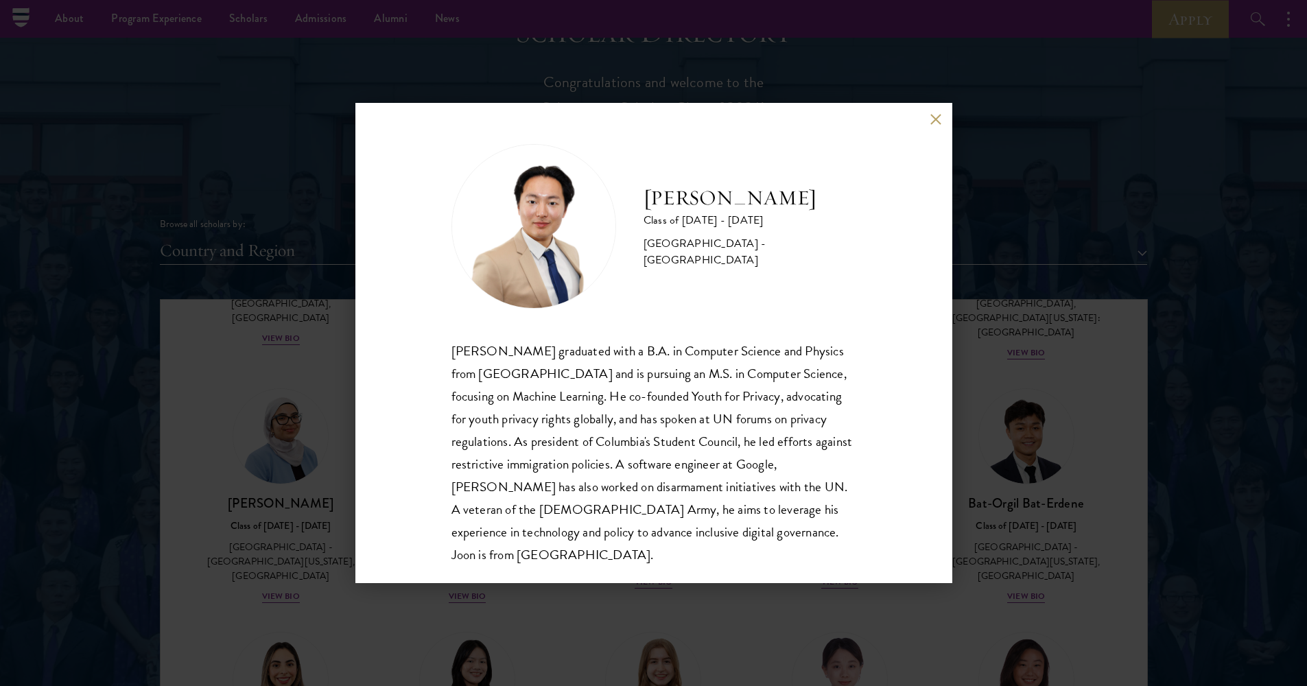
click at [937, 118] on button at bounding box center [936, 119] width 12 height 12
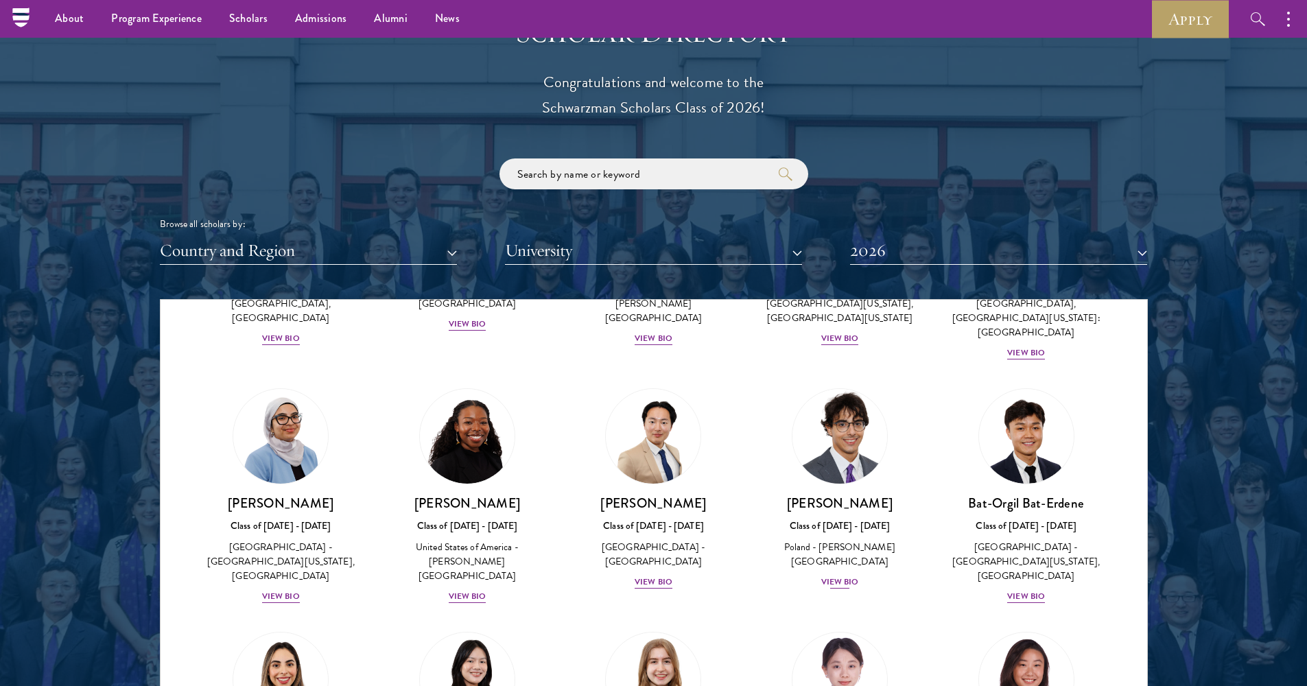
click at [845, 576] on div "View Bio" at bounding box center [840, 582] width 38 height 13
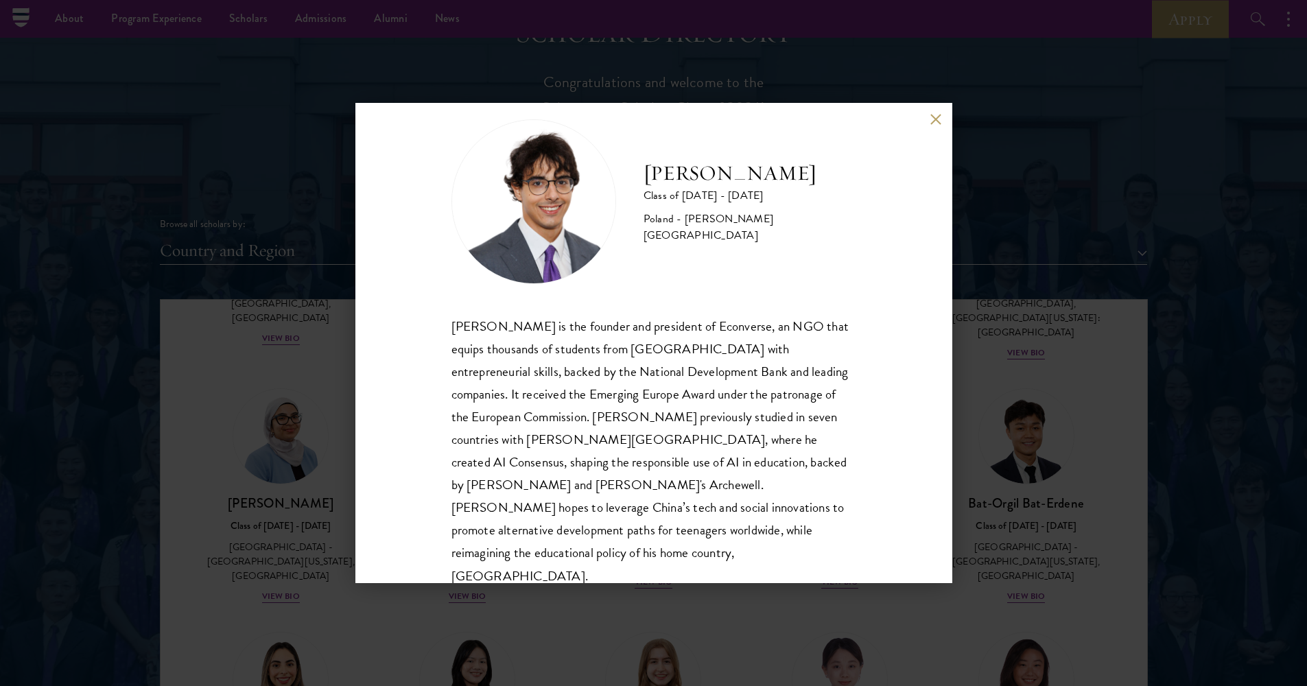
scroll to position [24, 0]
click at [934, 115] on button at bounding box center [936, 119] width 12 height 12
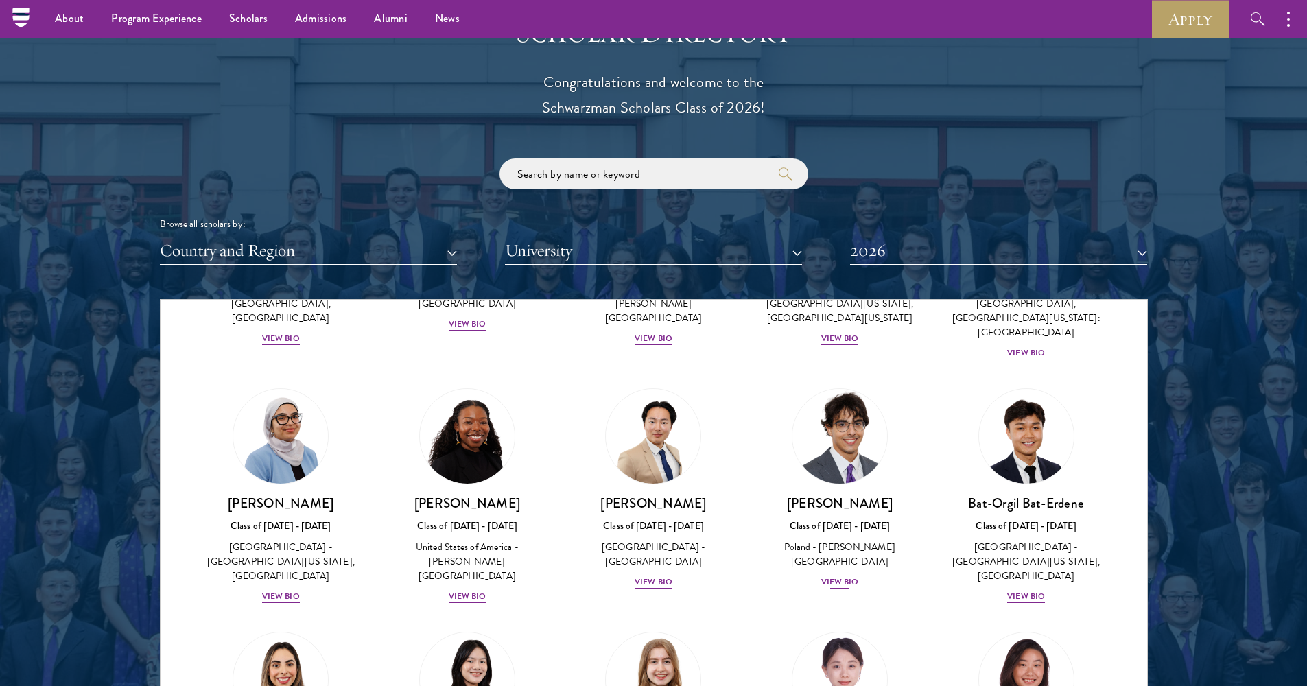
click at [847, 576] on div "View Bio" at bounding box center [840, 582] width 38 height 13
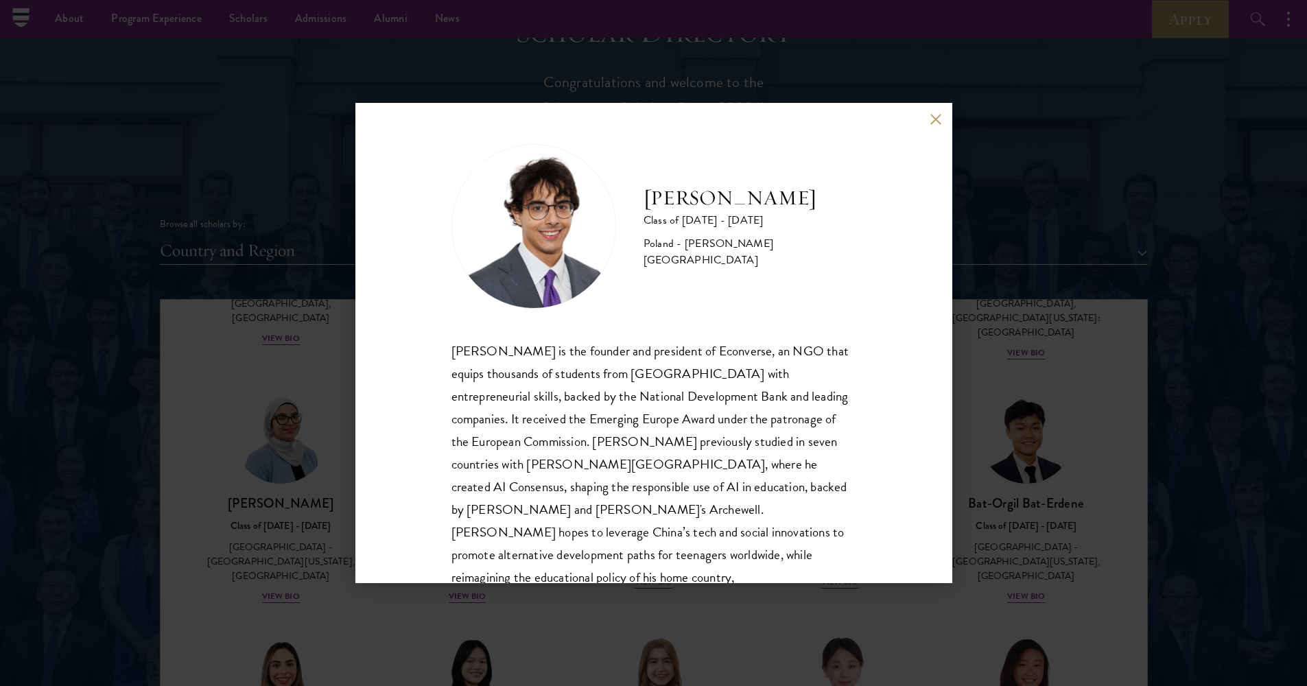
click at [935, 121] on button at bounding box center [936, 119] width 12 height 12
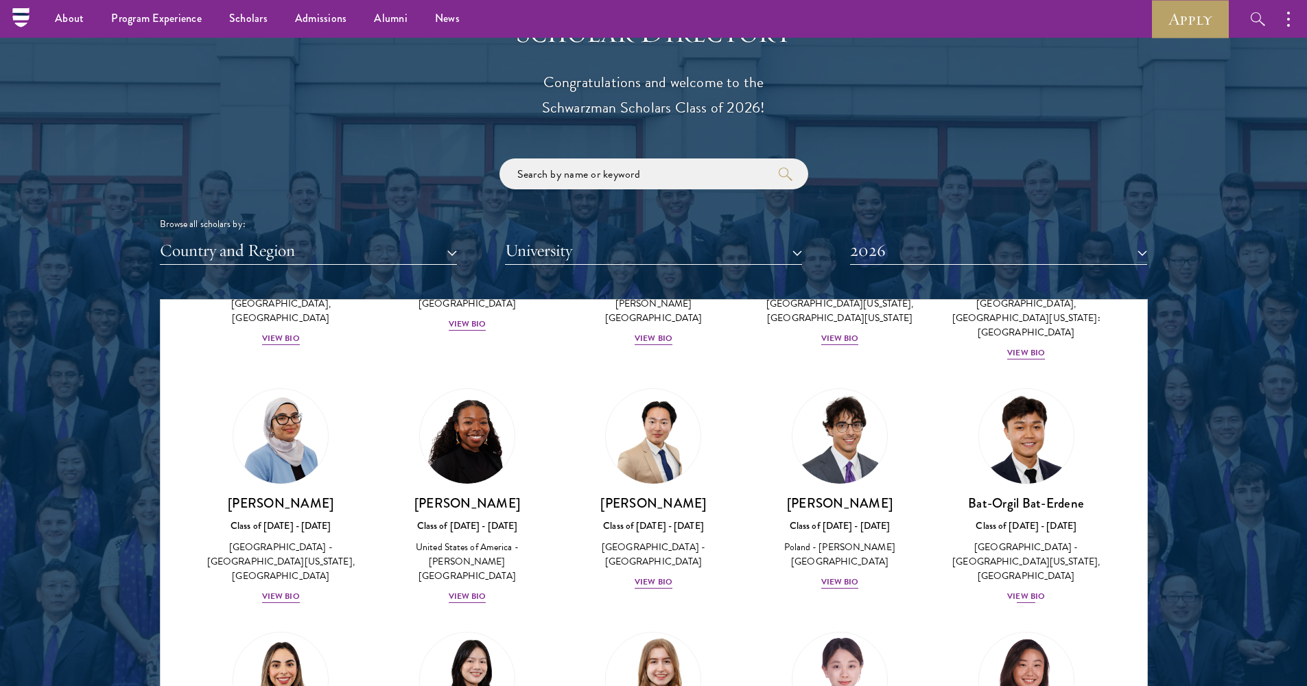
click at [1017, 590] on div "View Bio" at bounding box center [1026, 596] width 38 height 13
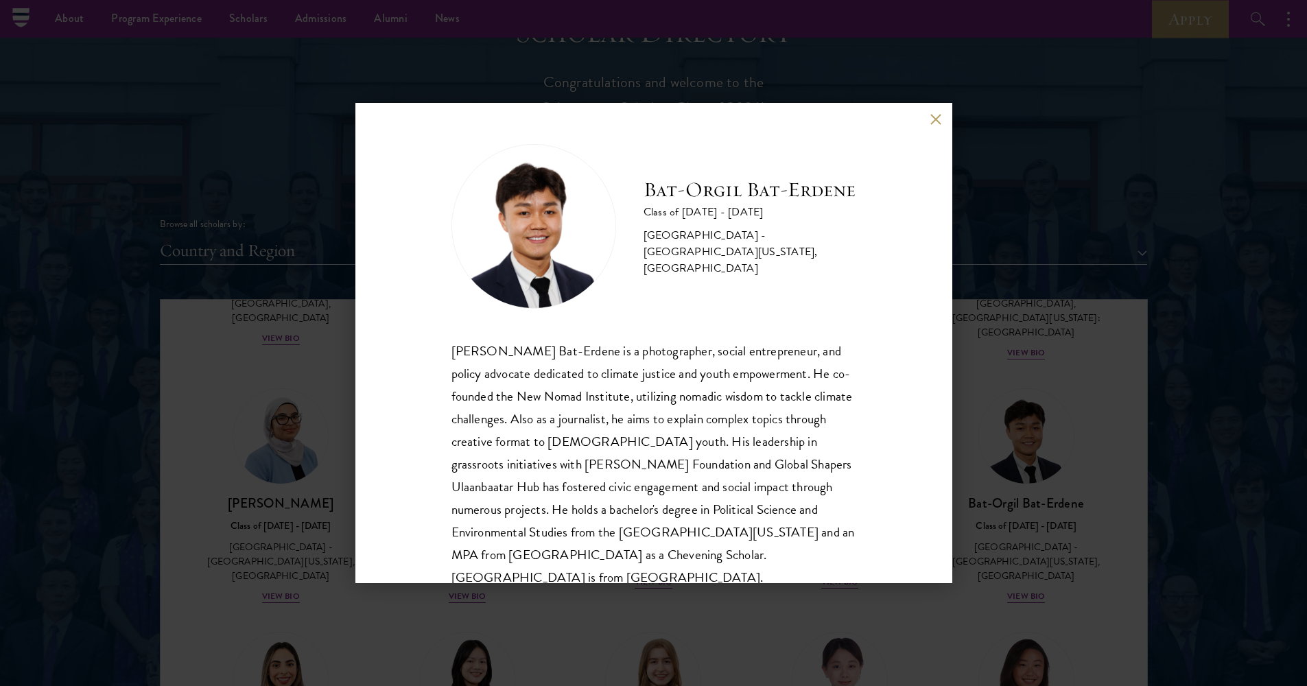
click at [936, 118] on button at bounding box center [936, 119] width 12 height 12
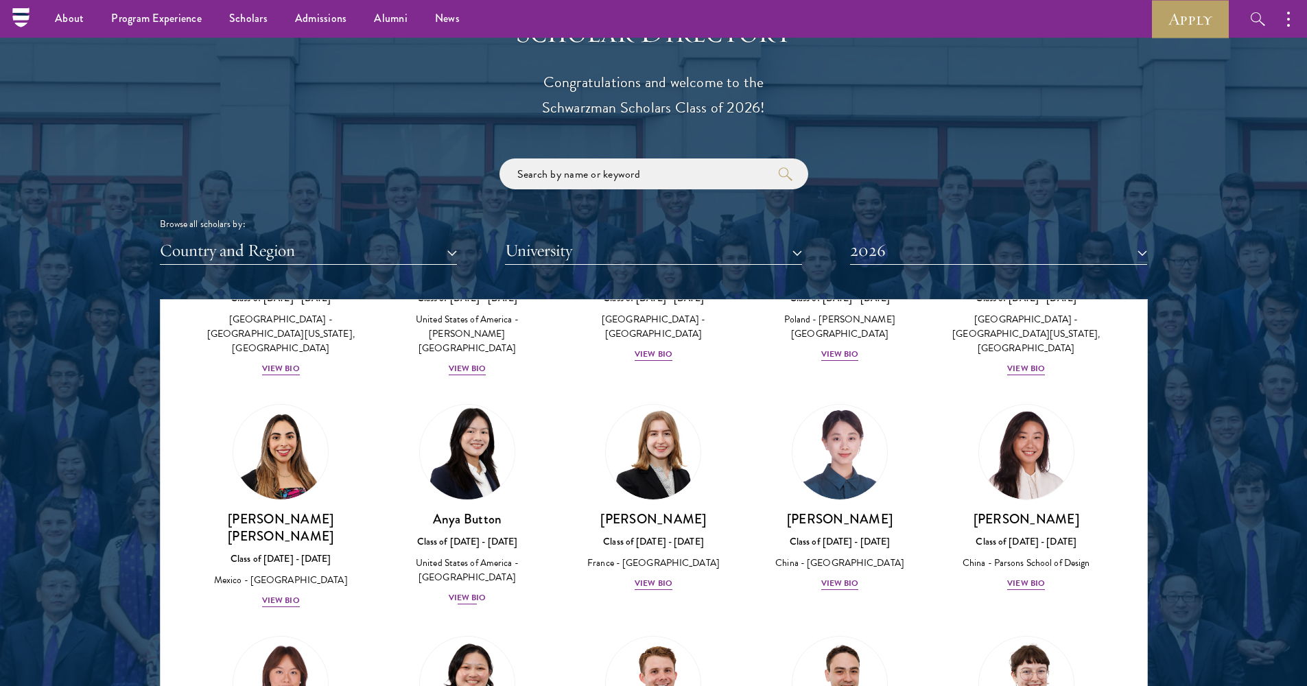
scroll to position [935, 0]
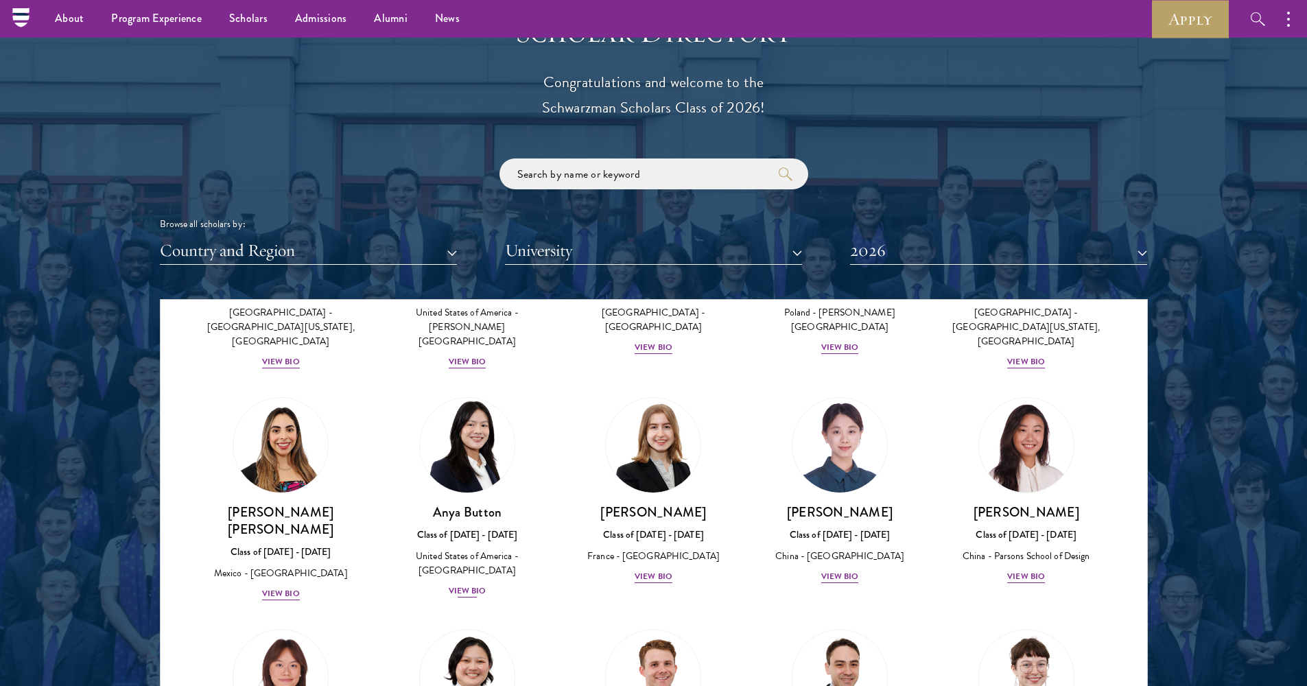
click at [459, 585] on div "View Bio" at bounding box center [468, 591] width 38 height 13
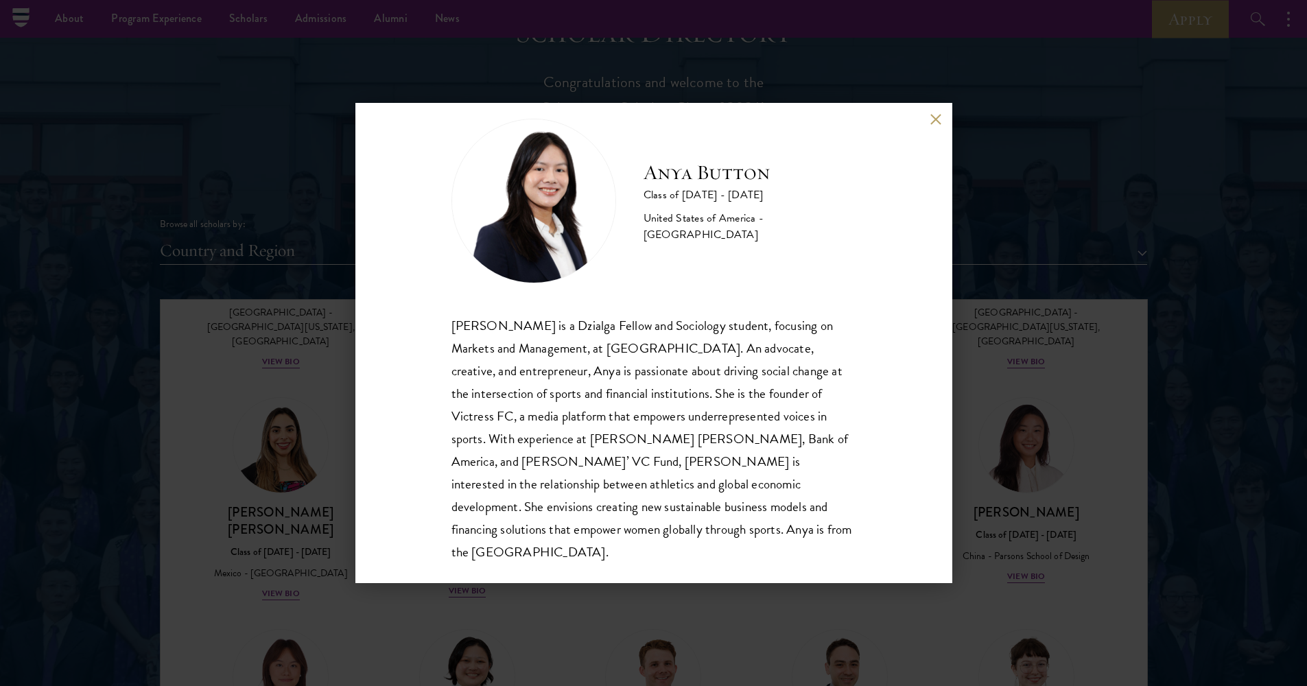
scroll to position [24, 0]
click at [933, 117] on button at bounding box center [936, 119] width 12 height 12
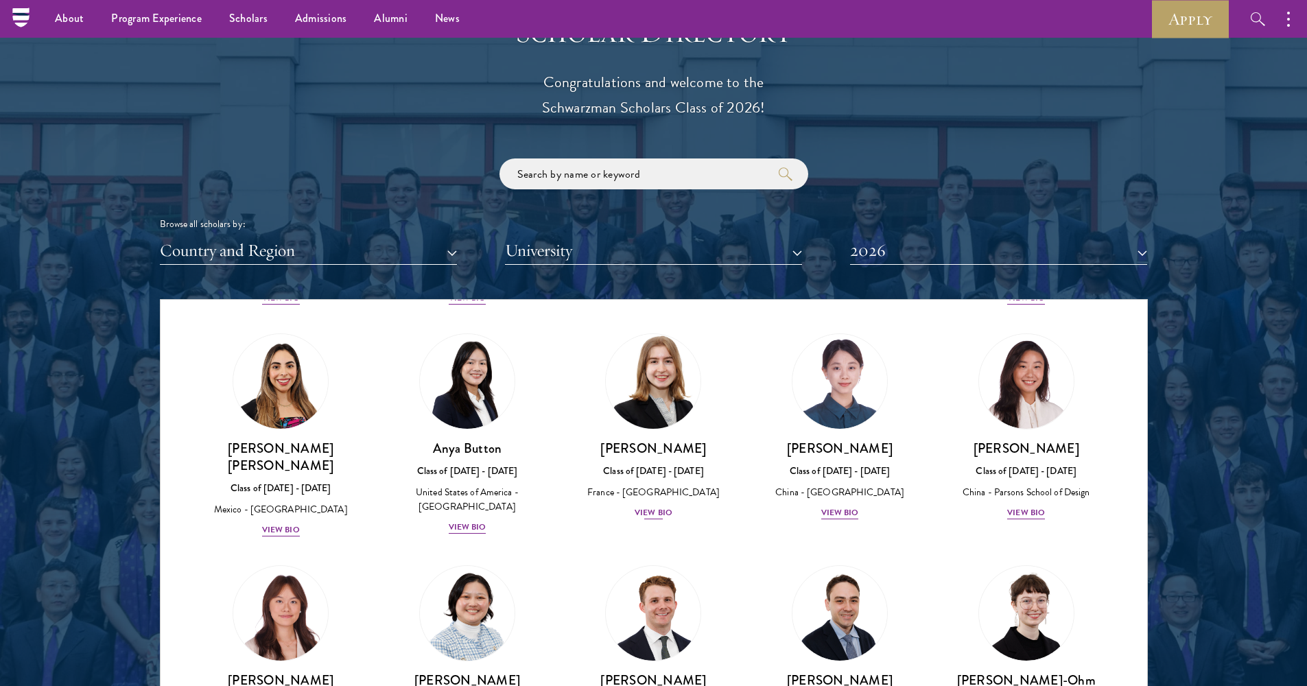
scroll to position [1015, 0]
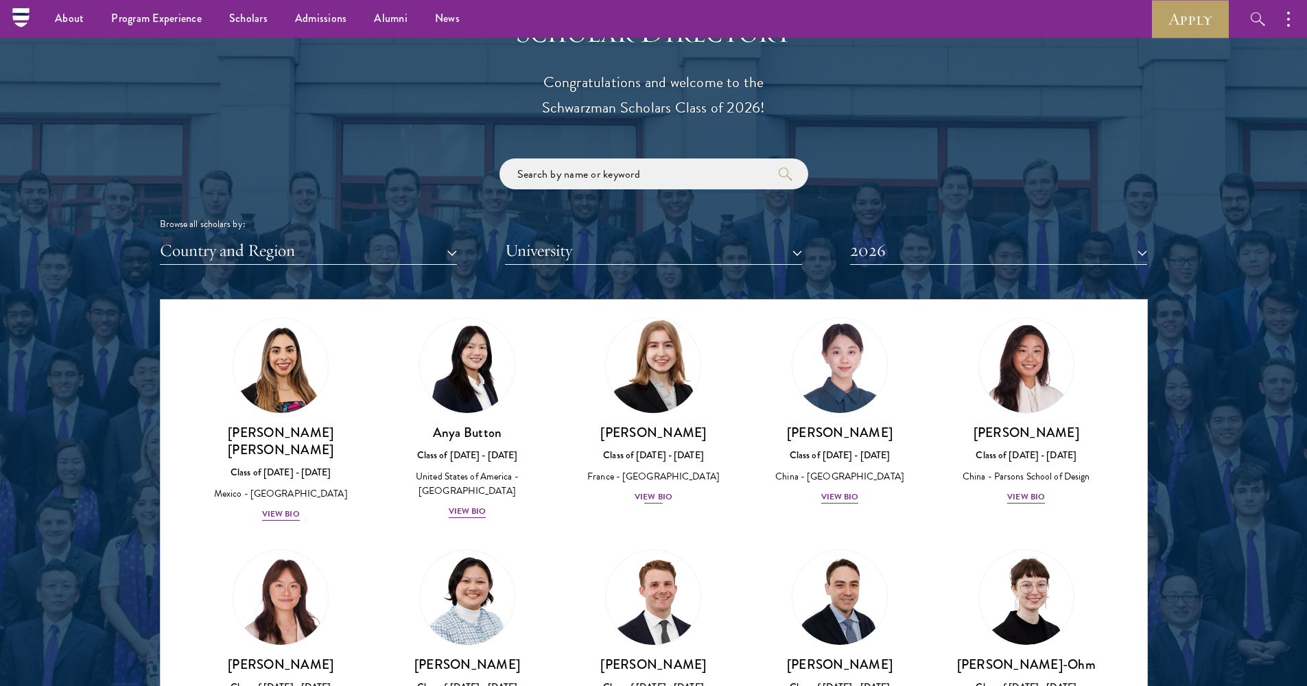
click at [654, 491] on div "View Bio" at bounding box center [654, 497] width 38 height 13
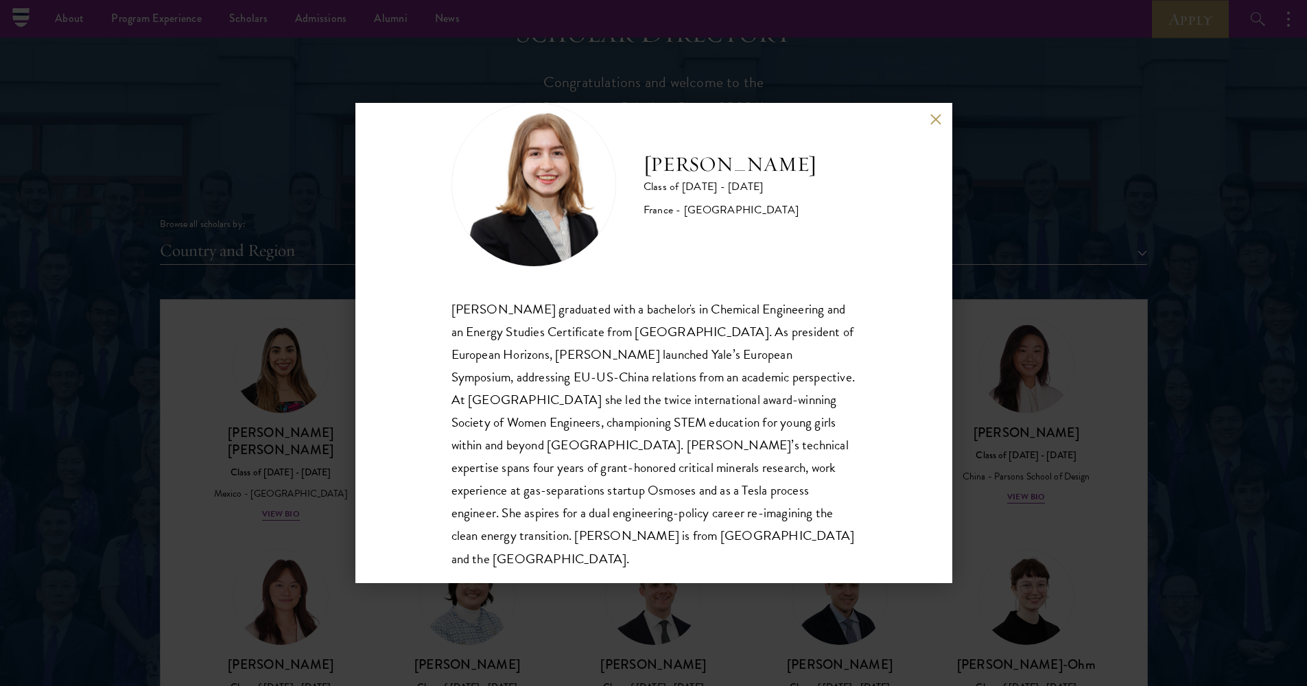
scroll to position [45, 0]
click at [929, 117] on div "[PERSON_NAME] Class of [DATE] - [DATE] [GEOGRAPHIC_DATA] - [GEOGRAPHIC_DATA] [P…" at bounding box center [653, 343] width 597 height 480
click at [935, 117] on button at bounding box center [936, 119] width 12 height 12
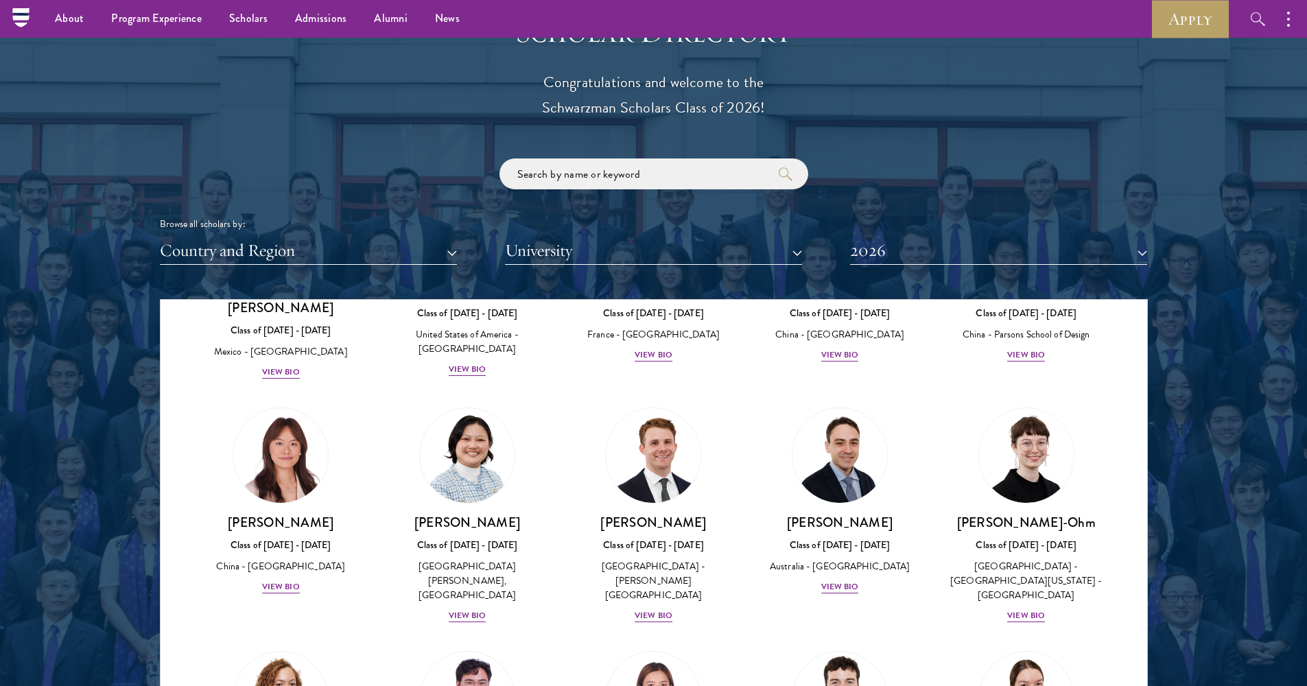
scroll to position [1162, 0]
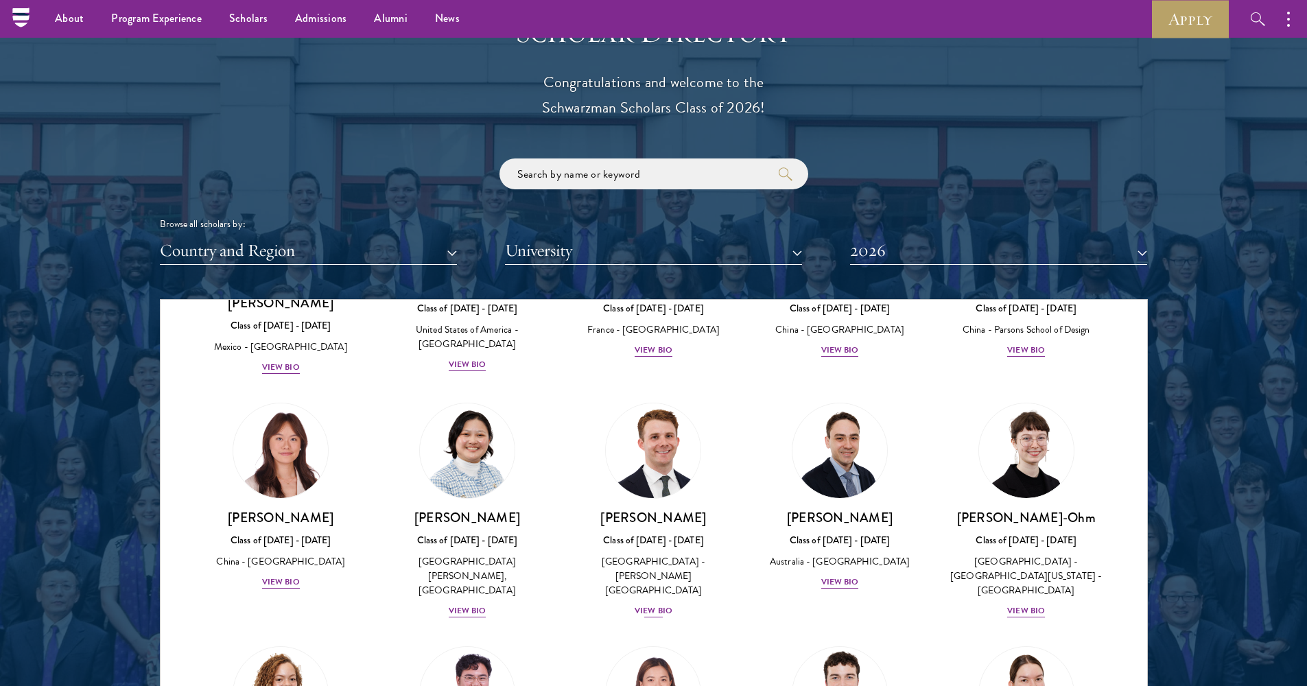
click at [660, 604] on div "View Bio" at bounding box center [654, 610] width 38 height 13
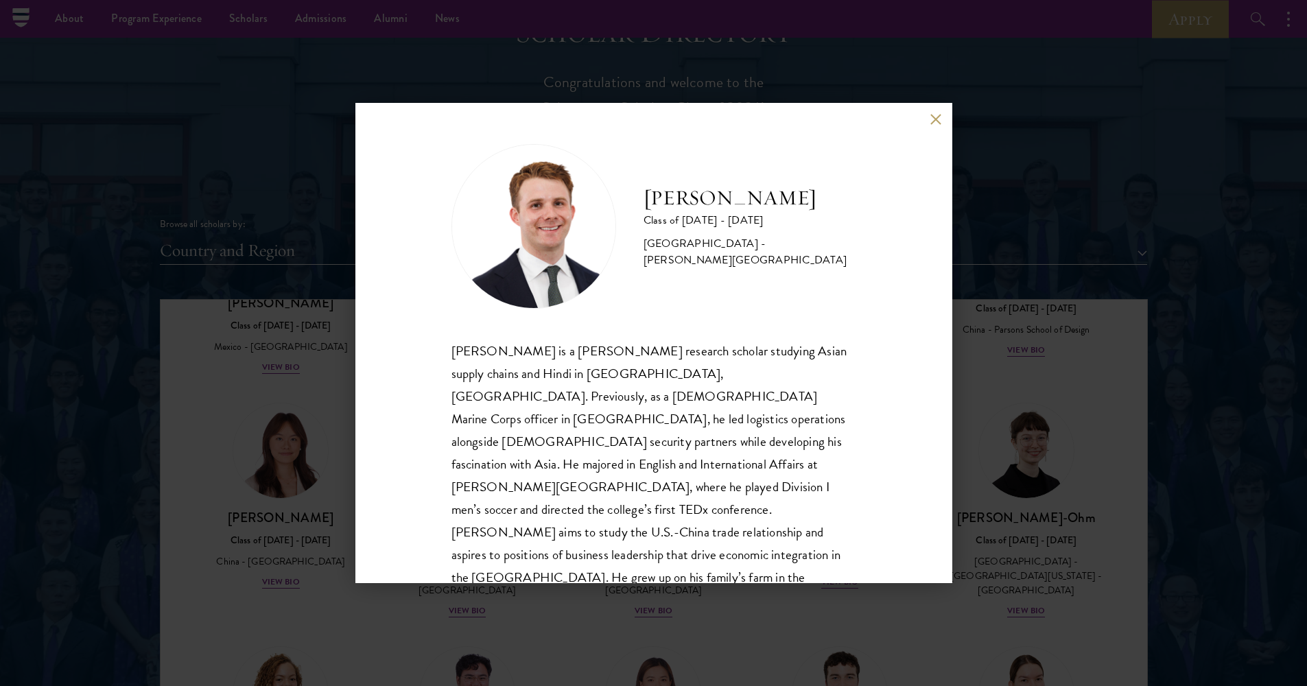
click at [935, 119] on button at bounding box center [936, 119] width 12 height 12
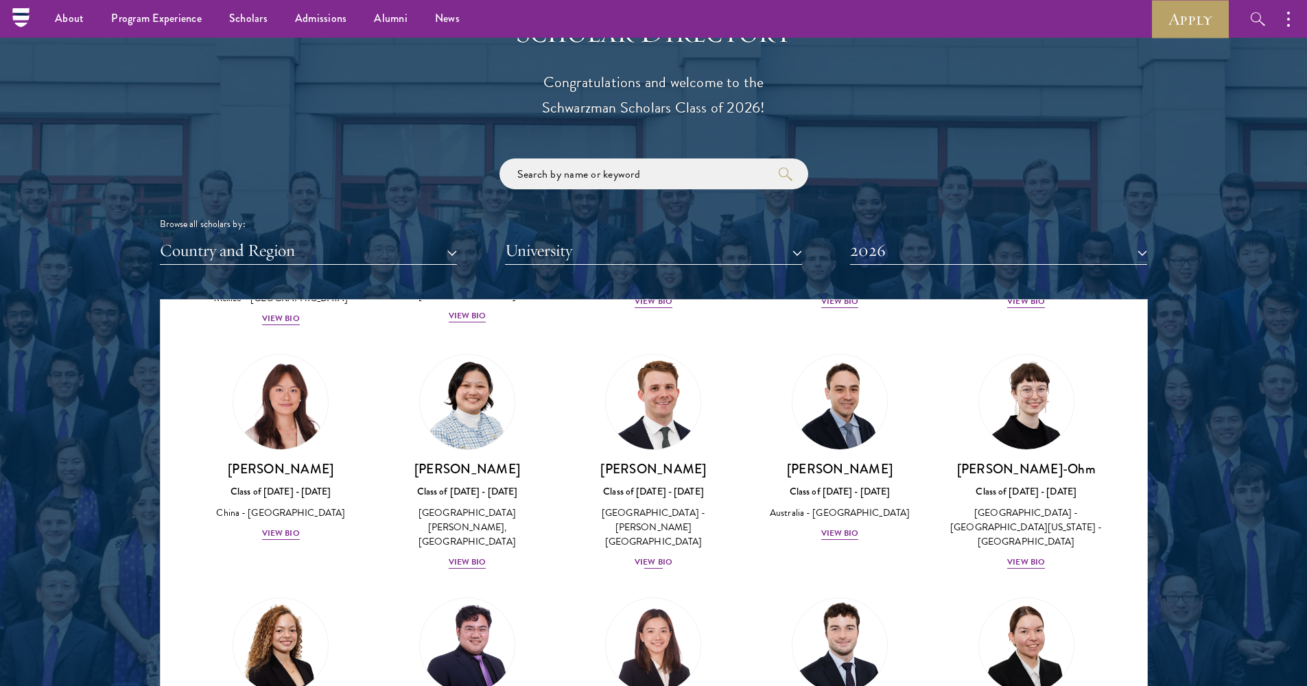
scroll to position [1413, 0]
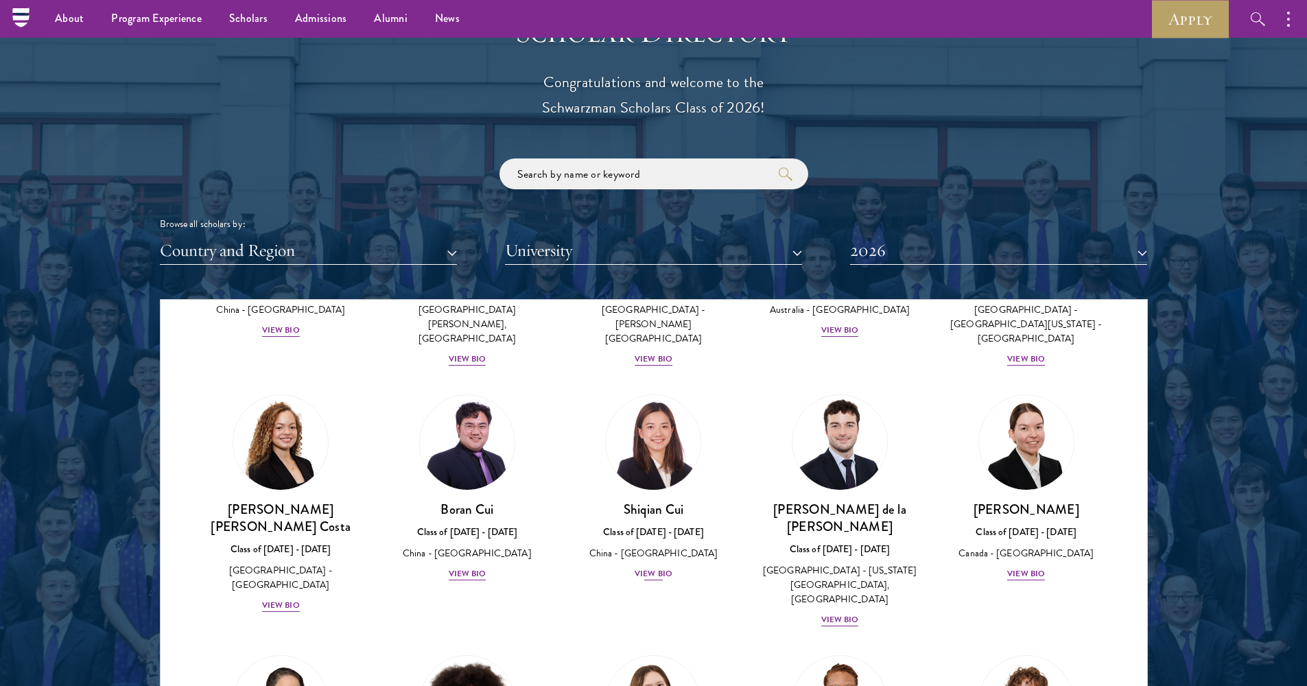
click at [646, 567] on div "View Bio" at bounding box center [654, 573] width 38 height 13
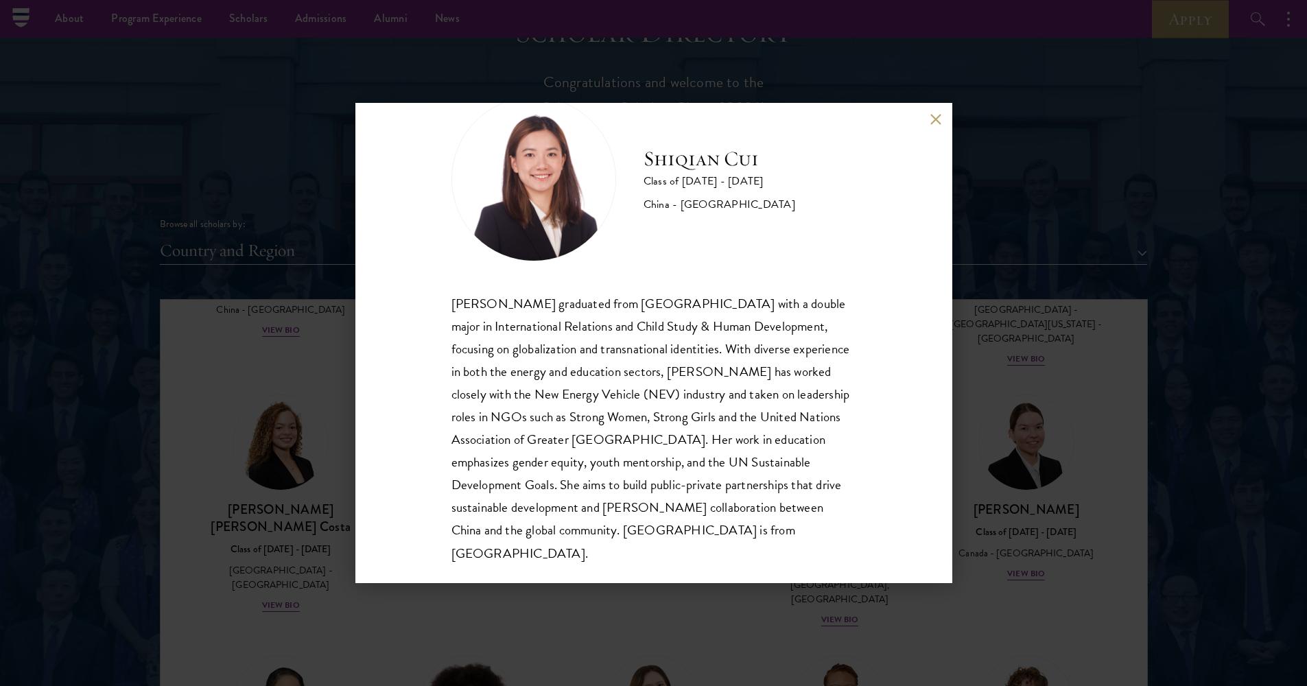
scroll to position [47, 0]
click at [930, 115] on button at bounding box center [936, 119] width 12 height 12
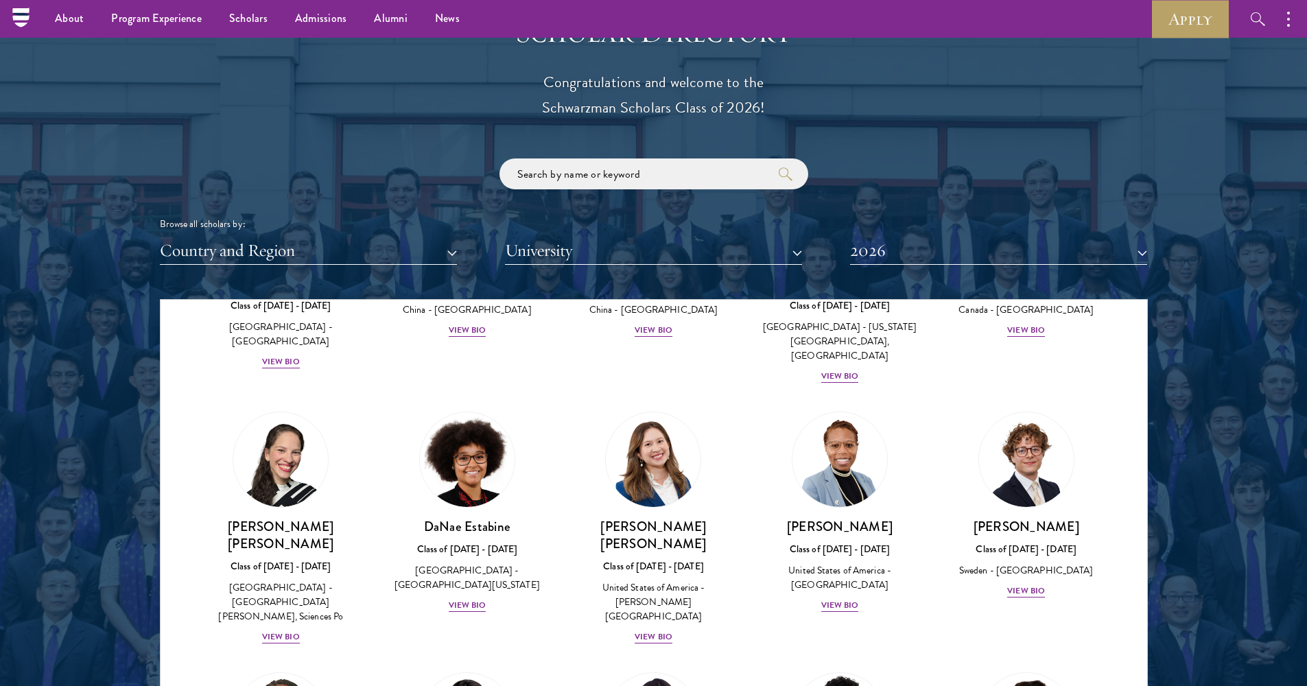
scroll to position [1660, 0]
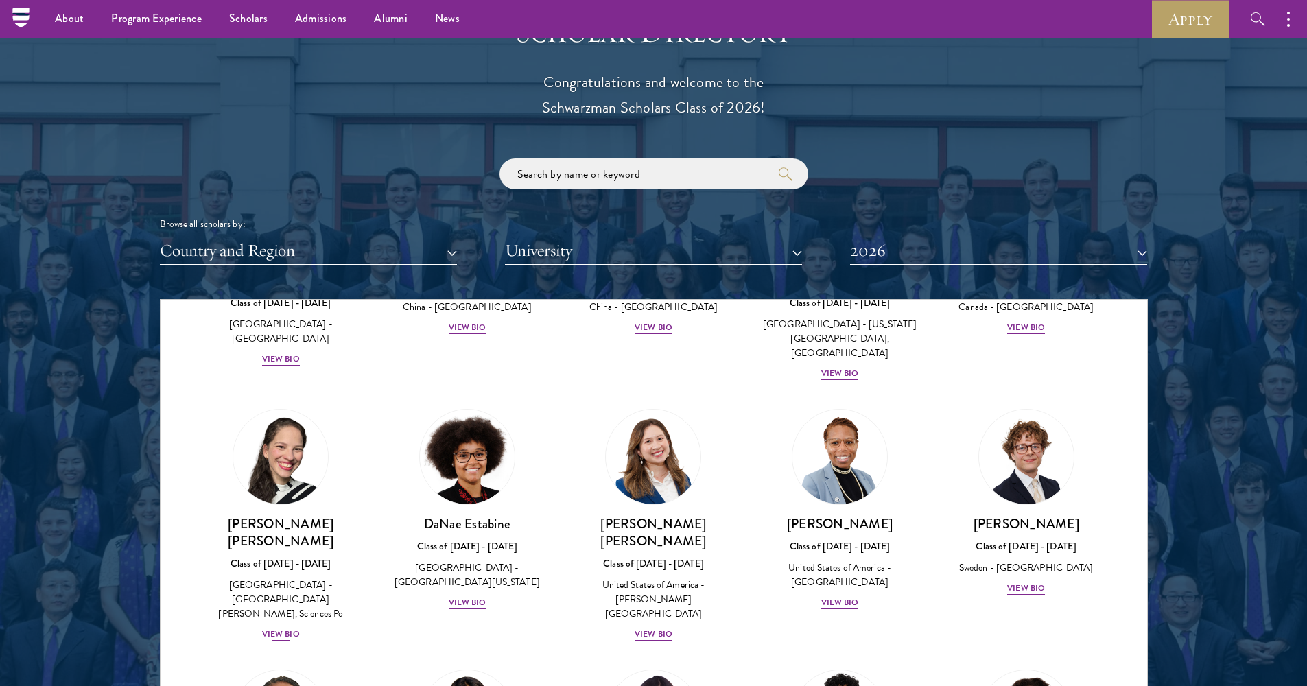
click at [277, 628] on div "View Bio" at bounding box center [281, 634] width 38 height 13
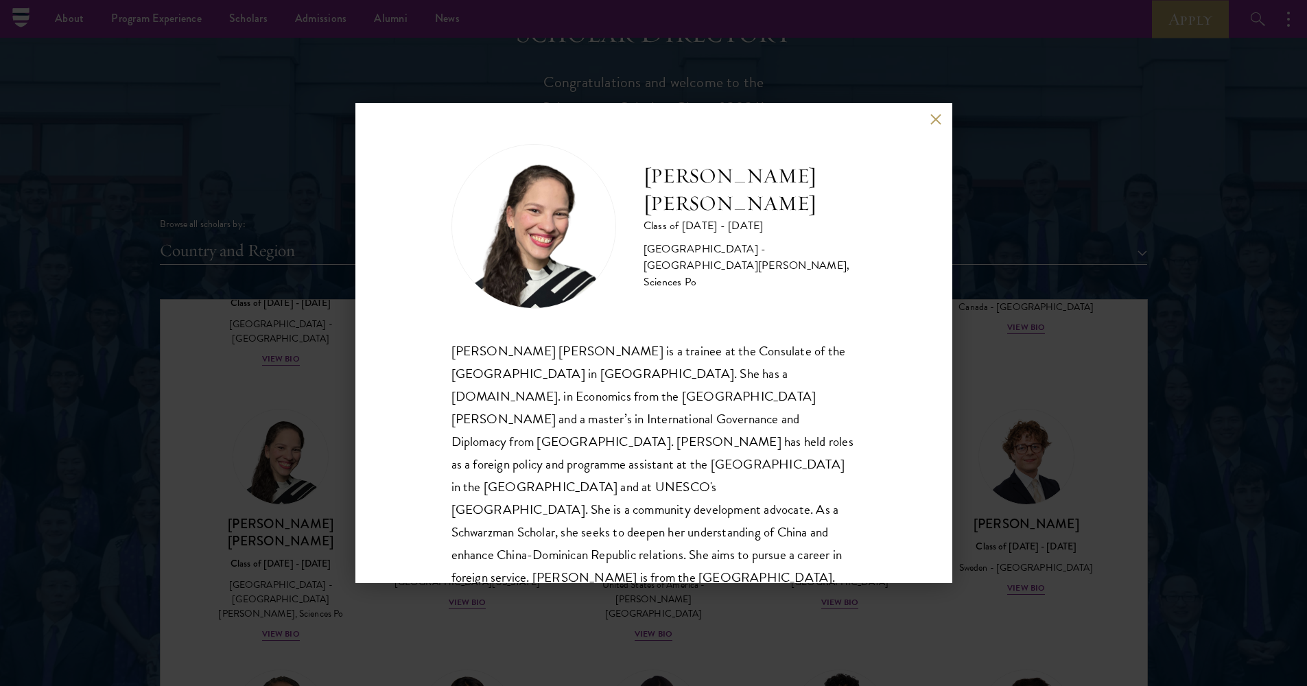
click at [932, 119] on button at bounding box center [936, 119] width 12 height 12
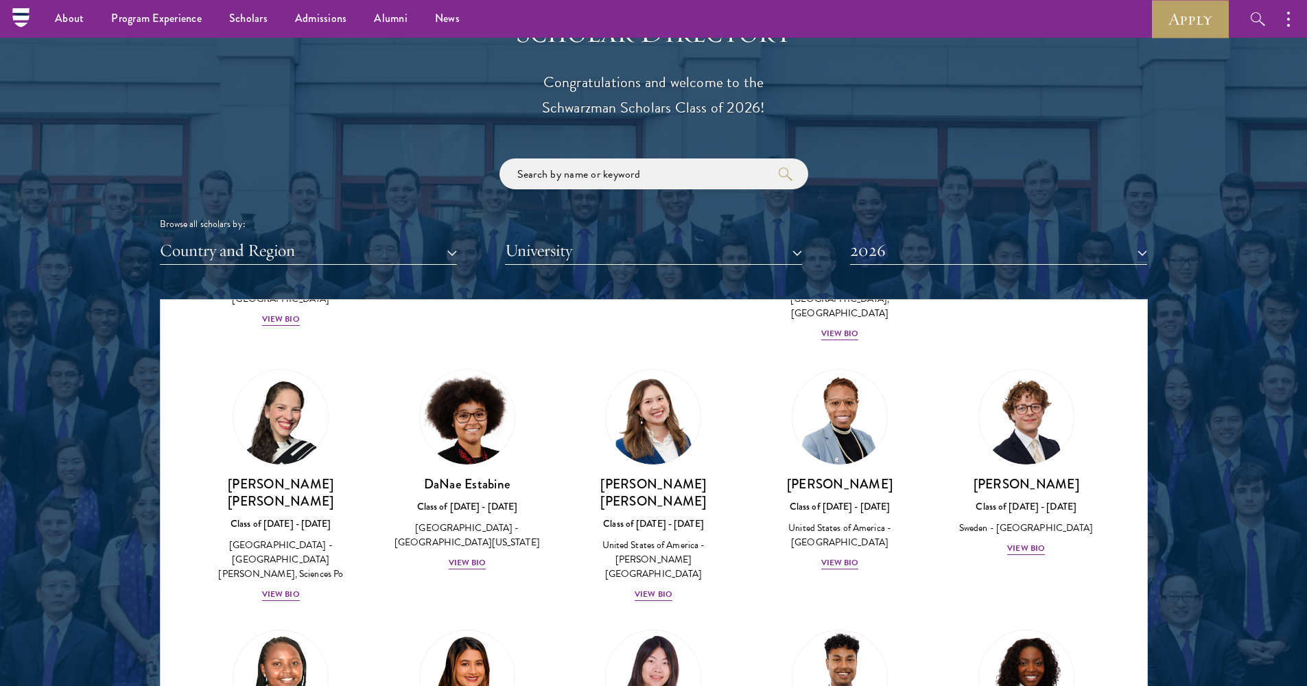
scroll to position [1728, 0]
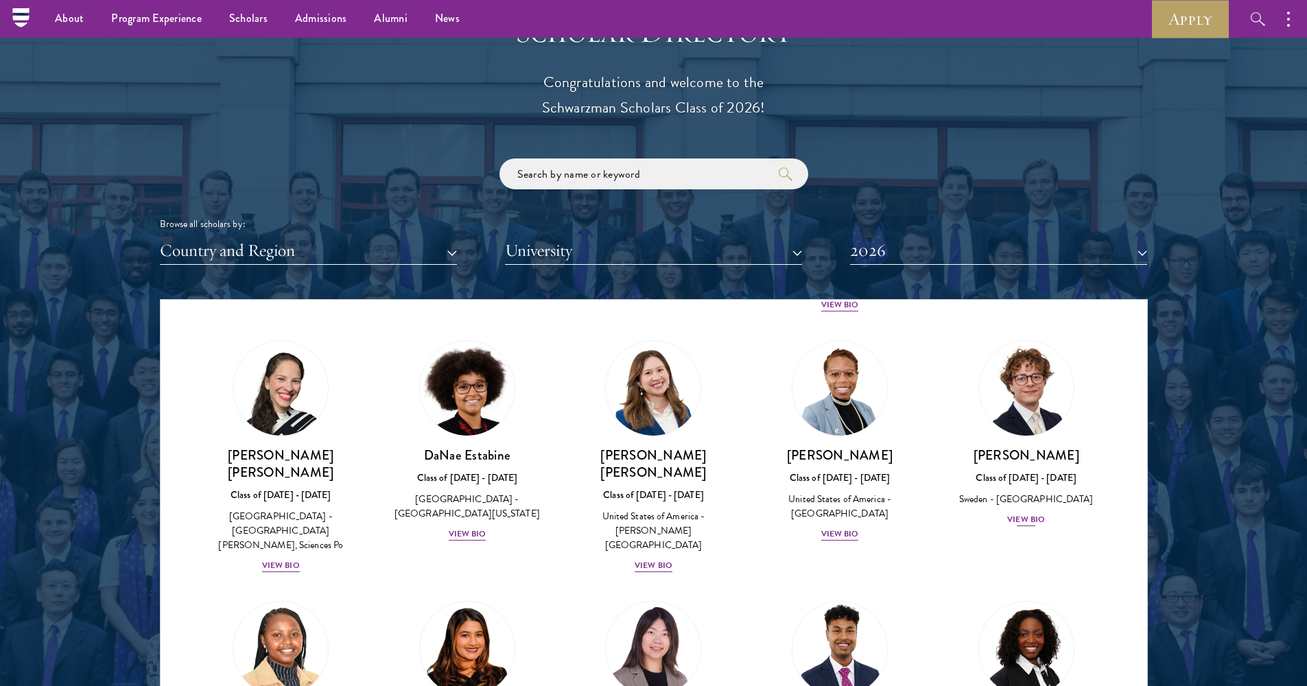
click at [1007, 513] on div "View Bio" at bounding box center [1026, 519] width 38 height 13
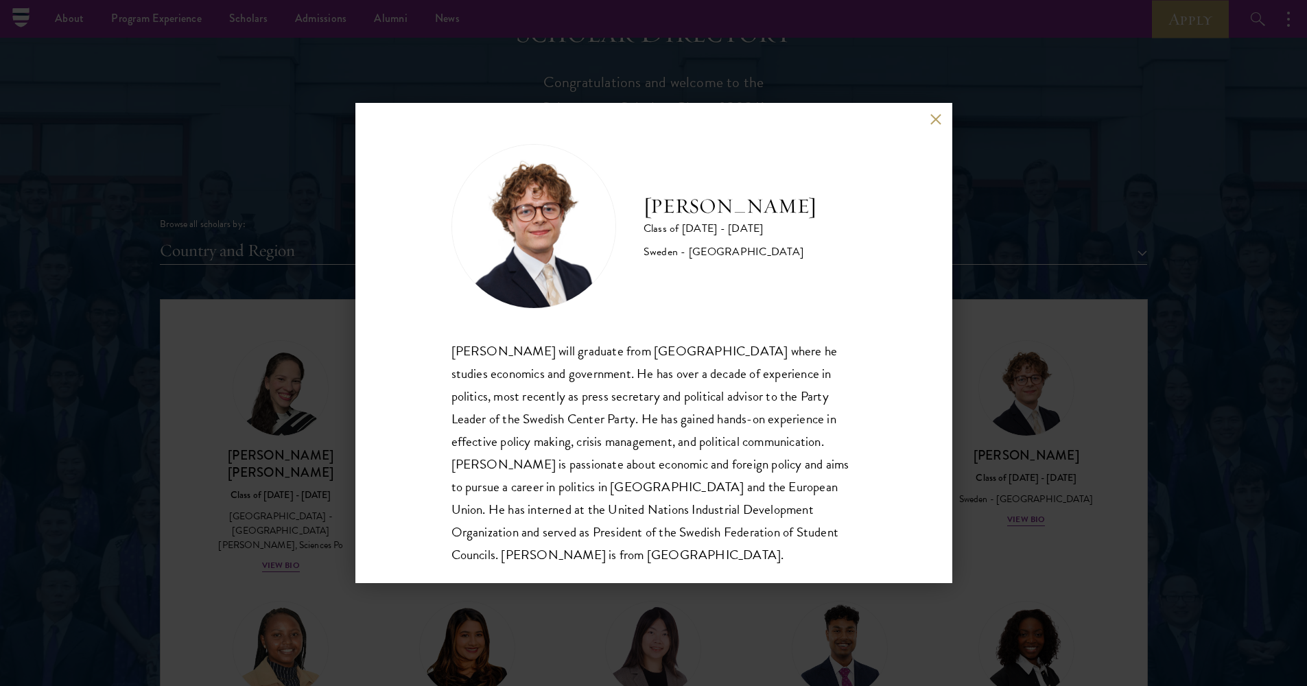
click at [937, 126] on div "[PERSON_NAME] Class of [DATE] - [DATE] [GEOGRAPHIC_DATA] - [GEOGRAPHIC_DATA] [P…" at bounding box center [653, 343] width 597 height 480
click at [937, 121] on button at bounding box center [936, 119] width 12 height 12
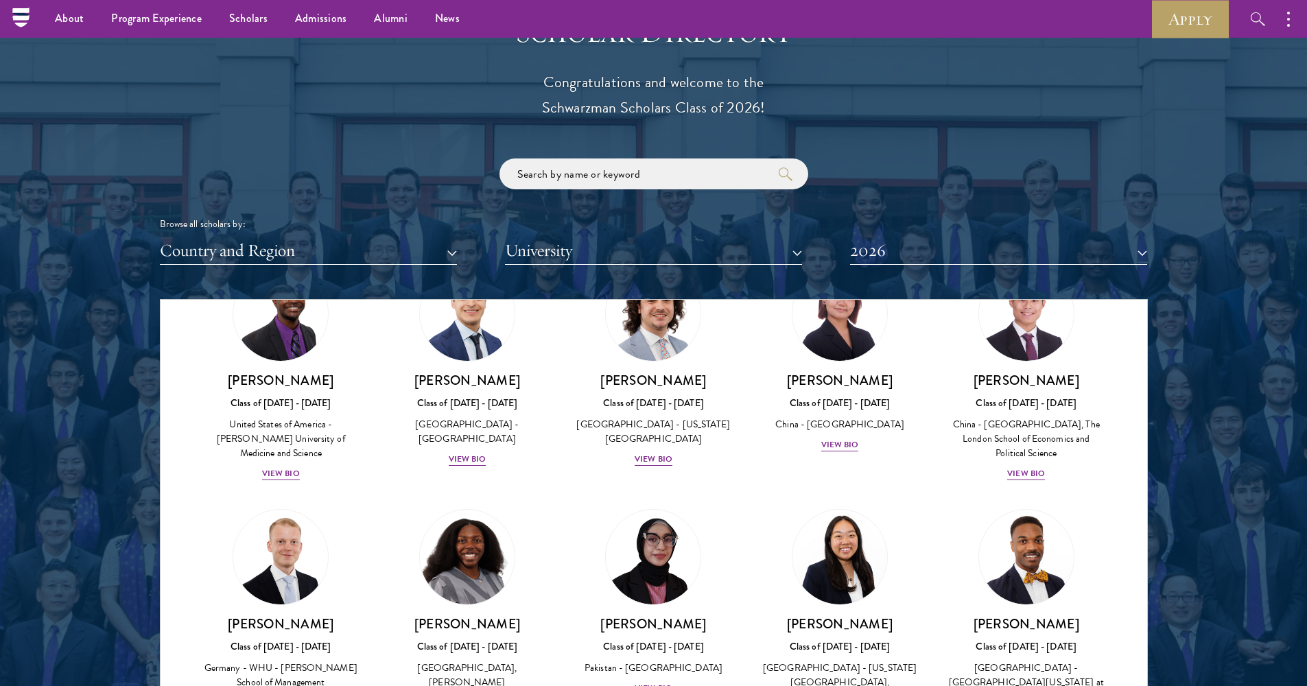
scroll to position [2345, 0]
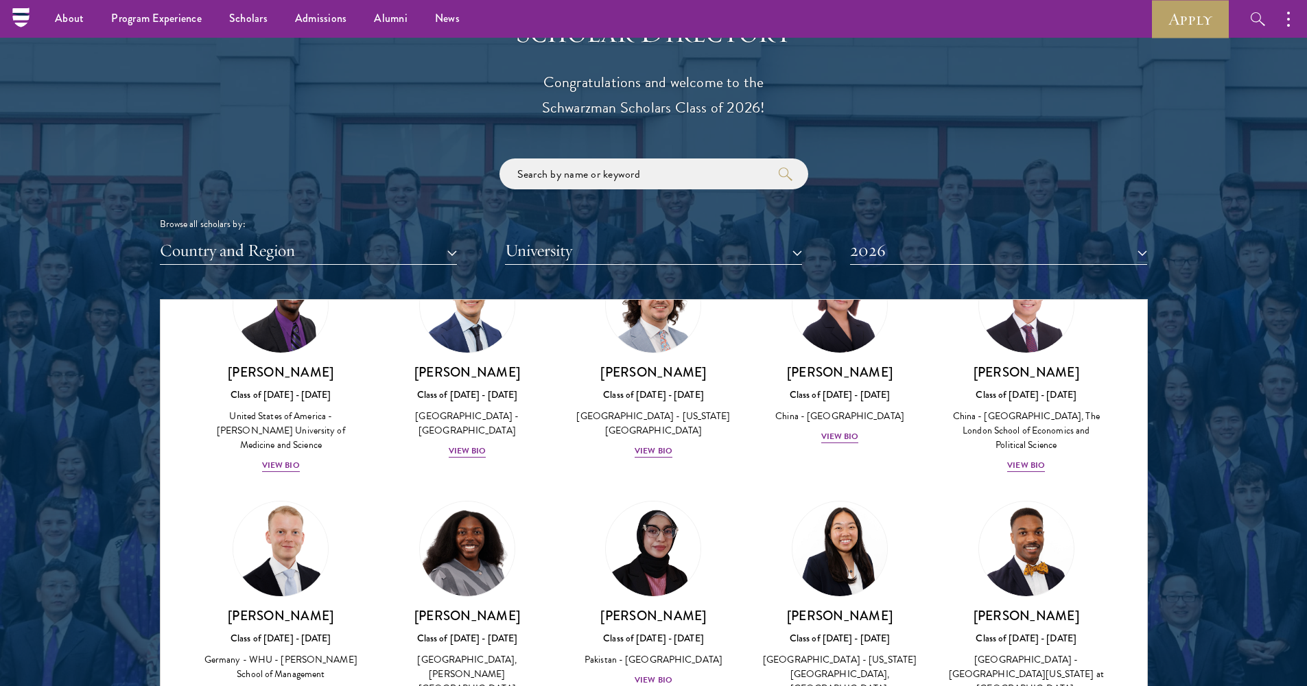
click at [269, 685] on div "View Bio" at bounding box center [281, 694] width 38 height 13
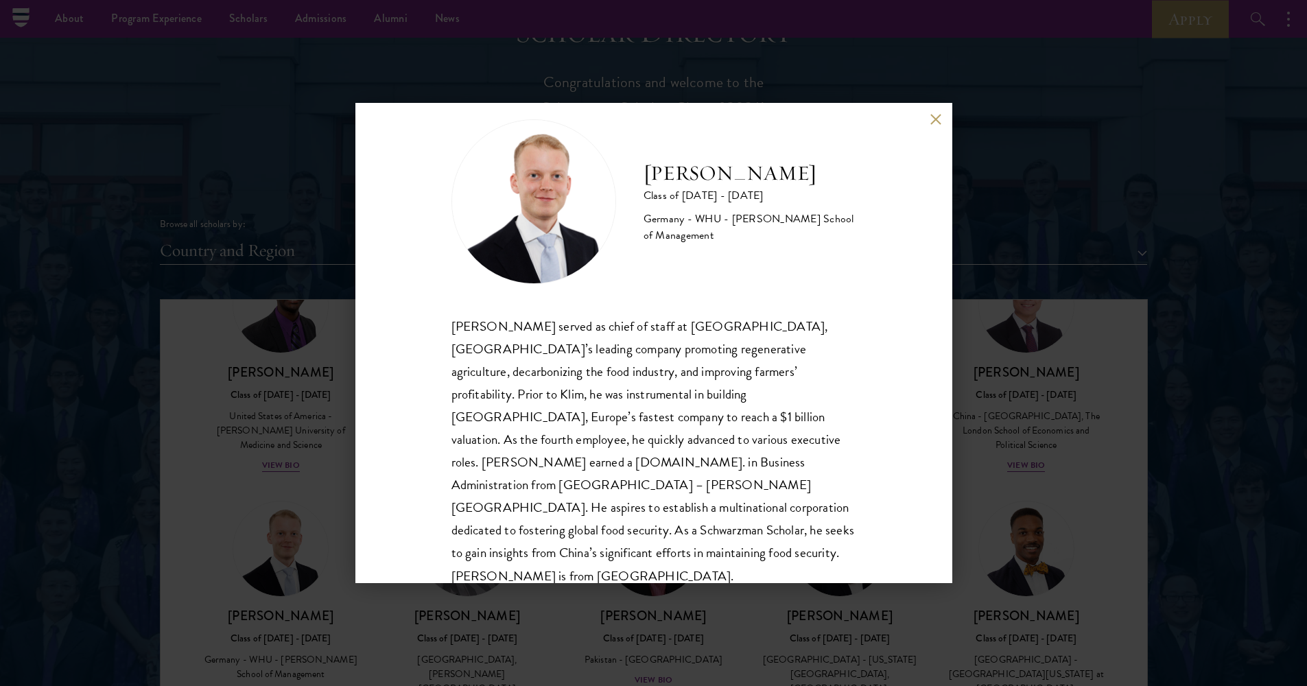
scroll to position [24, 0]
click at [932, 120] on button at bounding box center [936, 119] width 12 height 12
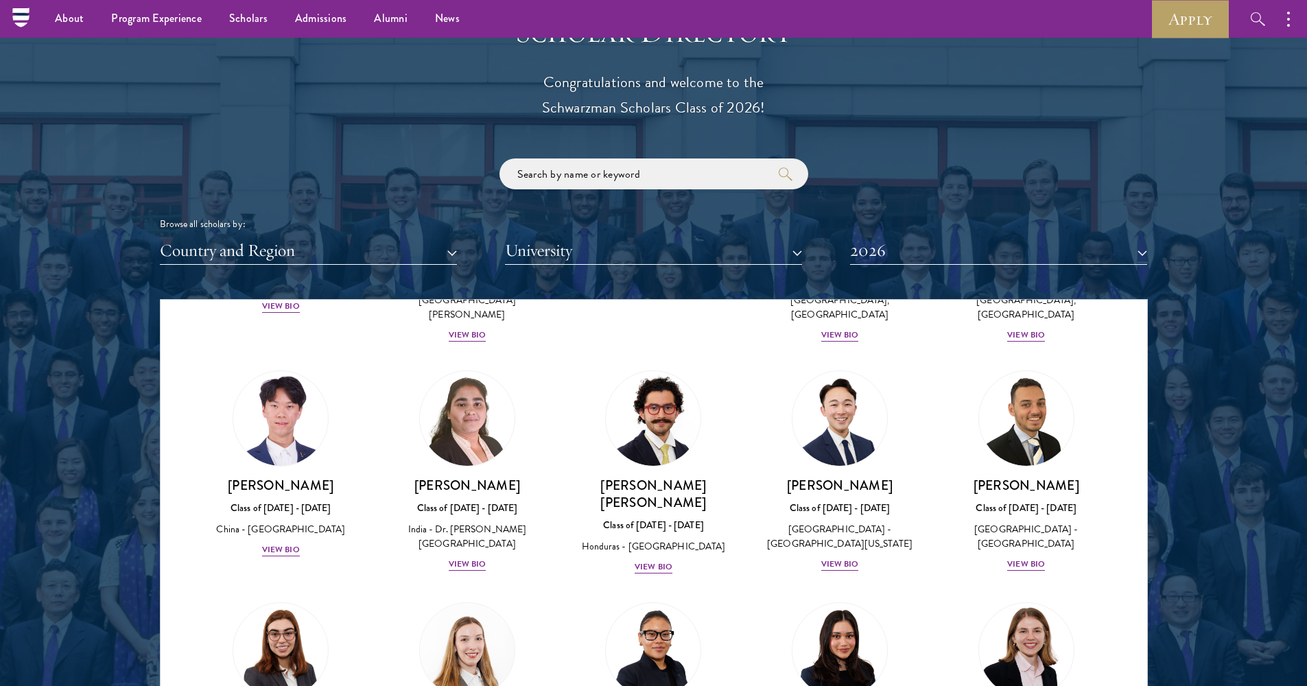
scroll to position [2832, 0]
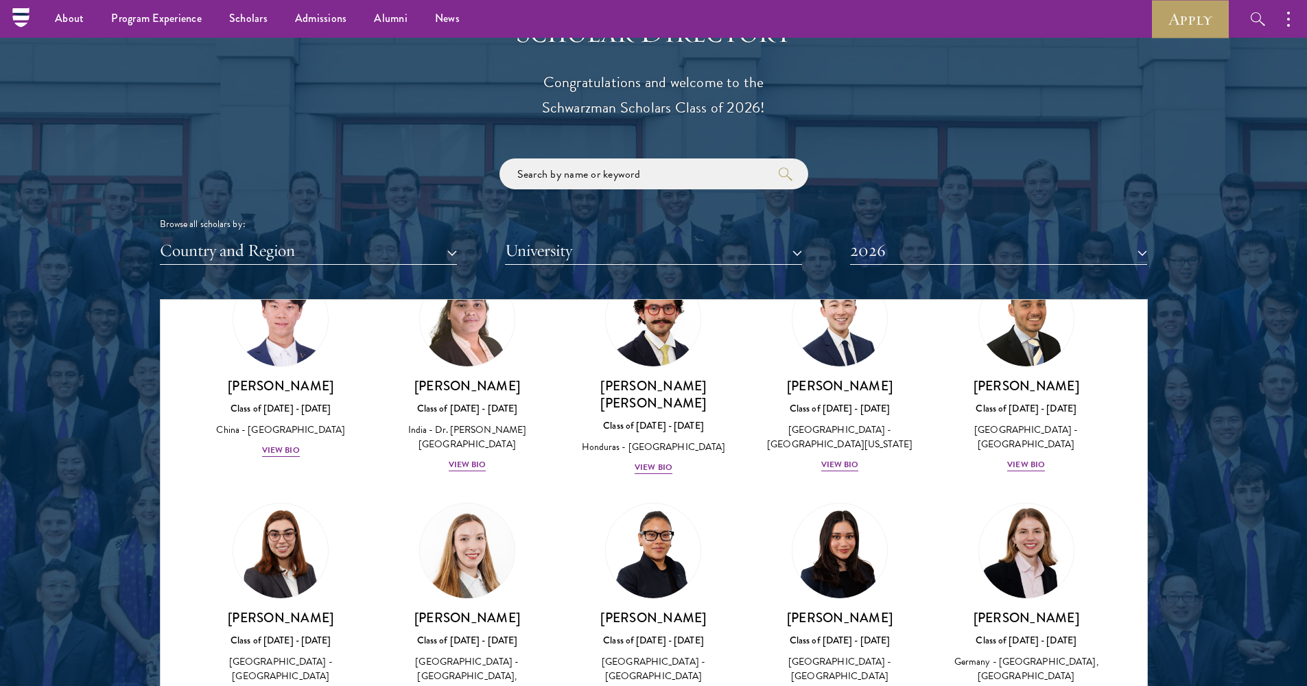
click at [478, 609] on div "[PERSON_NAME] Class of [DATE] - [DATE] [GEOGRAPHIC_DATA] - [GEOGRAPHIC_DATA], […" at bounding box center [467, 664] width 159 height 110
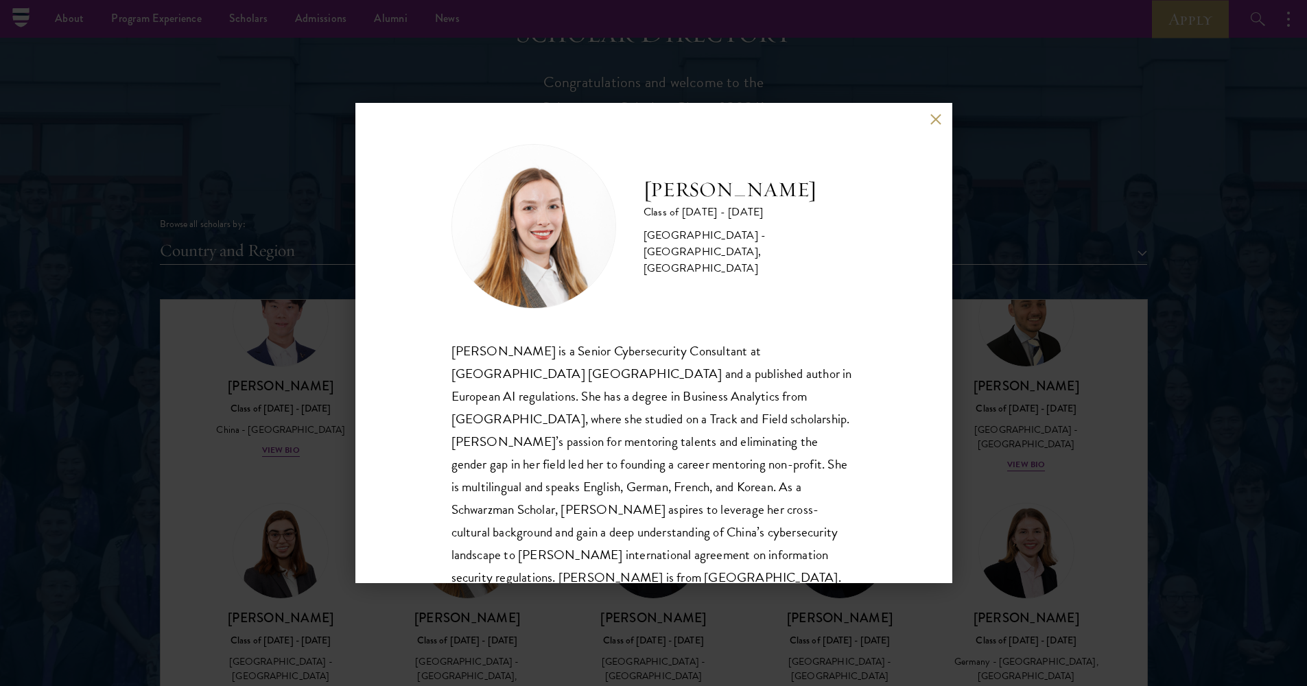
click at [934, 124] on button at bounding box center [936, 119] width 12 height 12
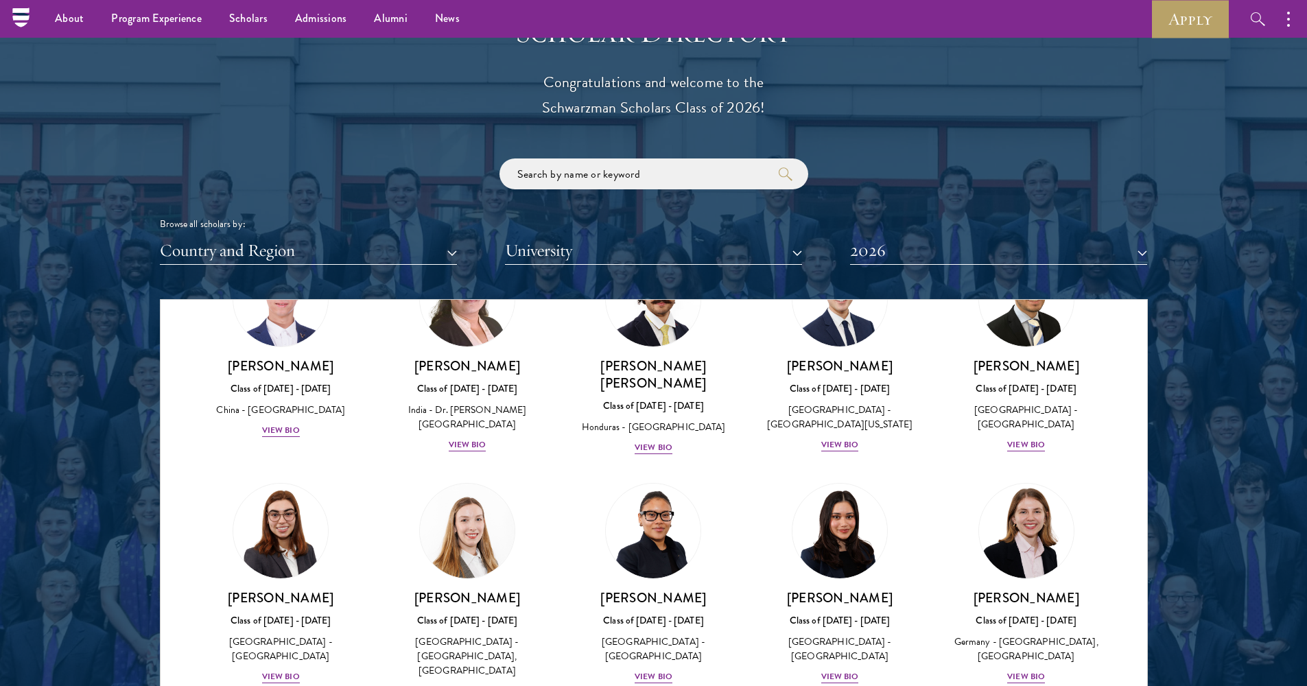
scroll to position [2854, 0]
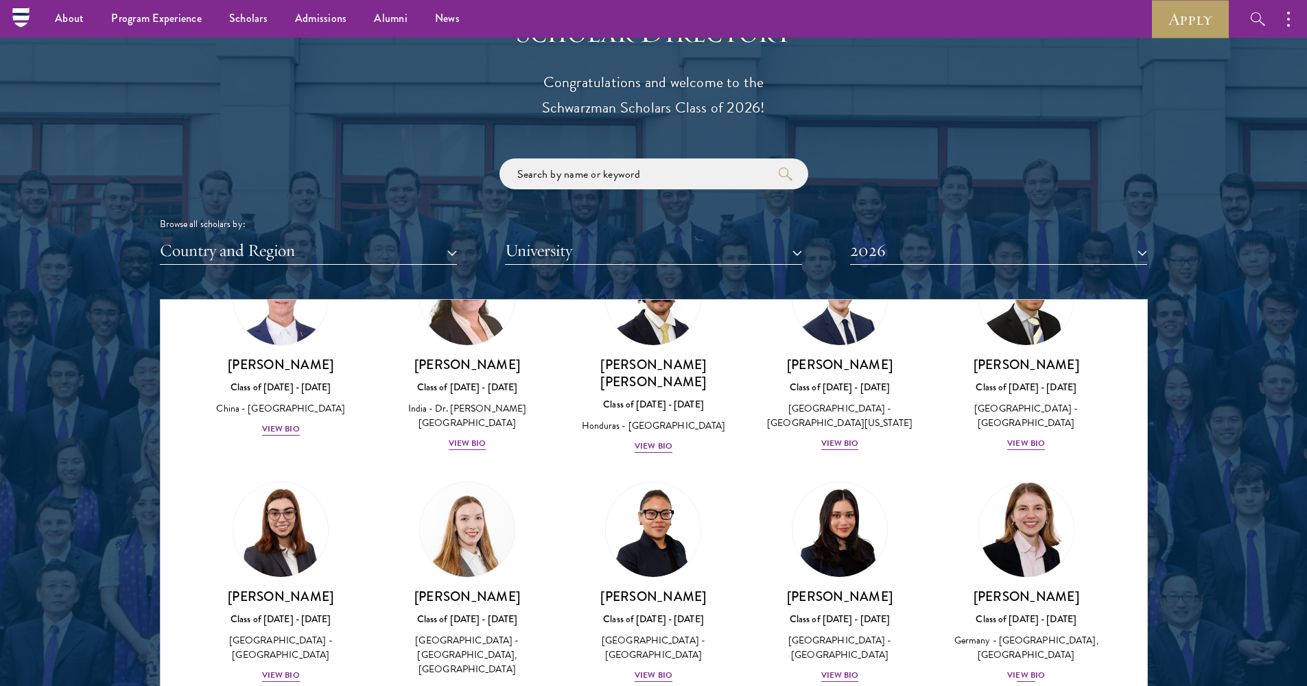
click at [1018, 669] on div "View Bio" at bounding box center [1026, 675] width 38 height 13
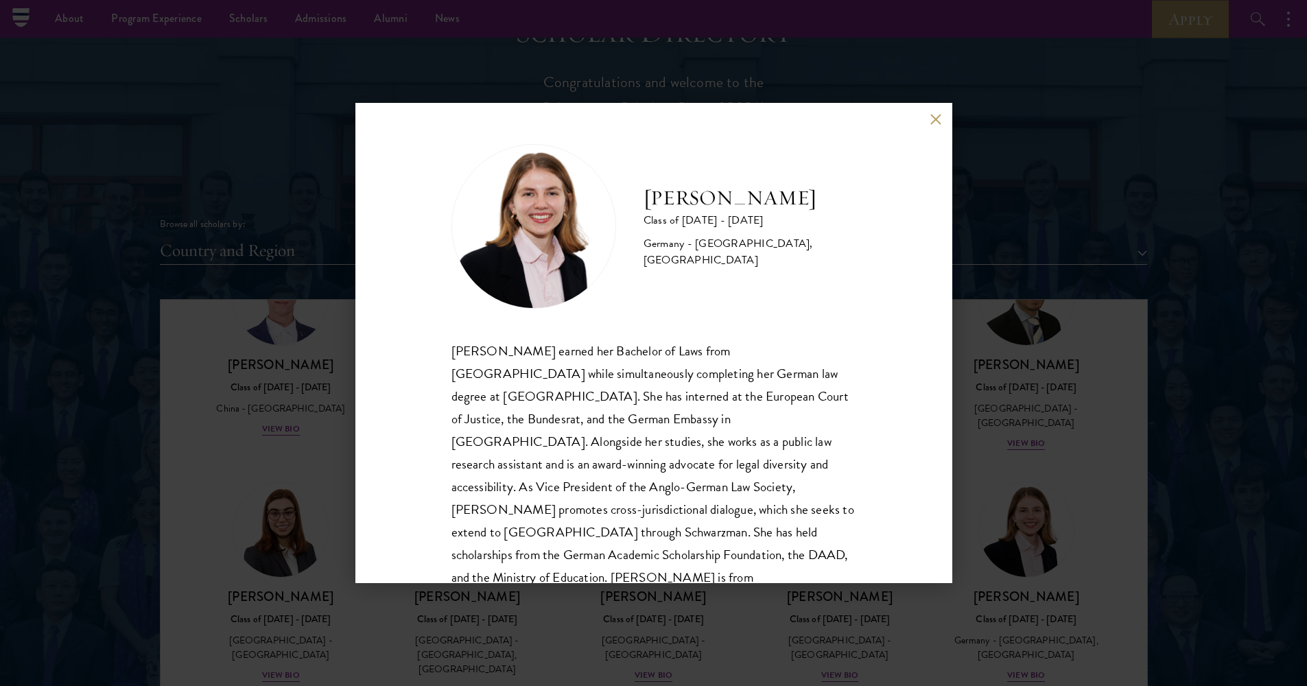
click at [930, 128] on div "[PERSON_NAME] Class of [DATE] - [DATE] [GEOGRAPHIC_DATA] - [GEOGRAPHIC_DATA], […" at bounding box center [653, 343] width 597 height 480
click at [930, 123] on div "[PERSON_NAME] Class of [DATE] - [DATE] [GEOGRAPHIC_DATA] - [GEOGRAPHIC_DATA], […" at bounding box center [653, 343] width 597 height 480
click at [930, 121] on button at bounding box center [936, 119] width 12 height 12
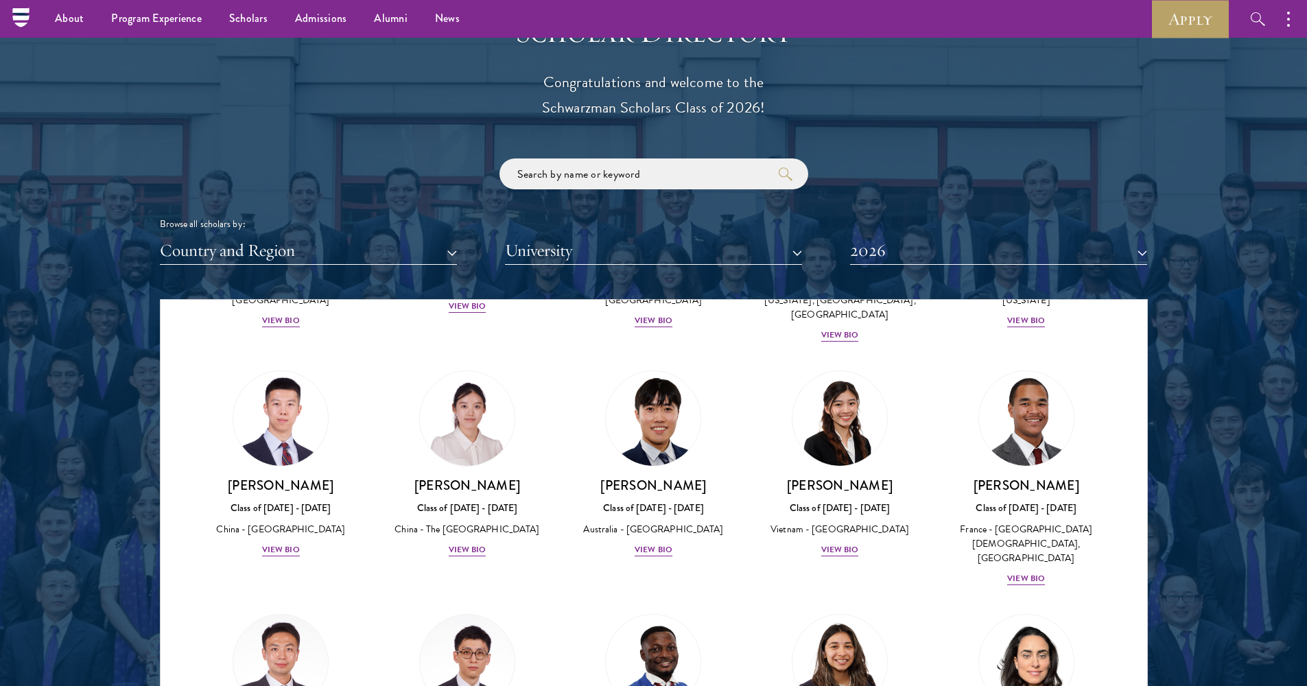
scroll to position [3717, 0]
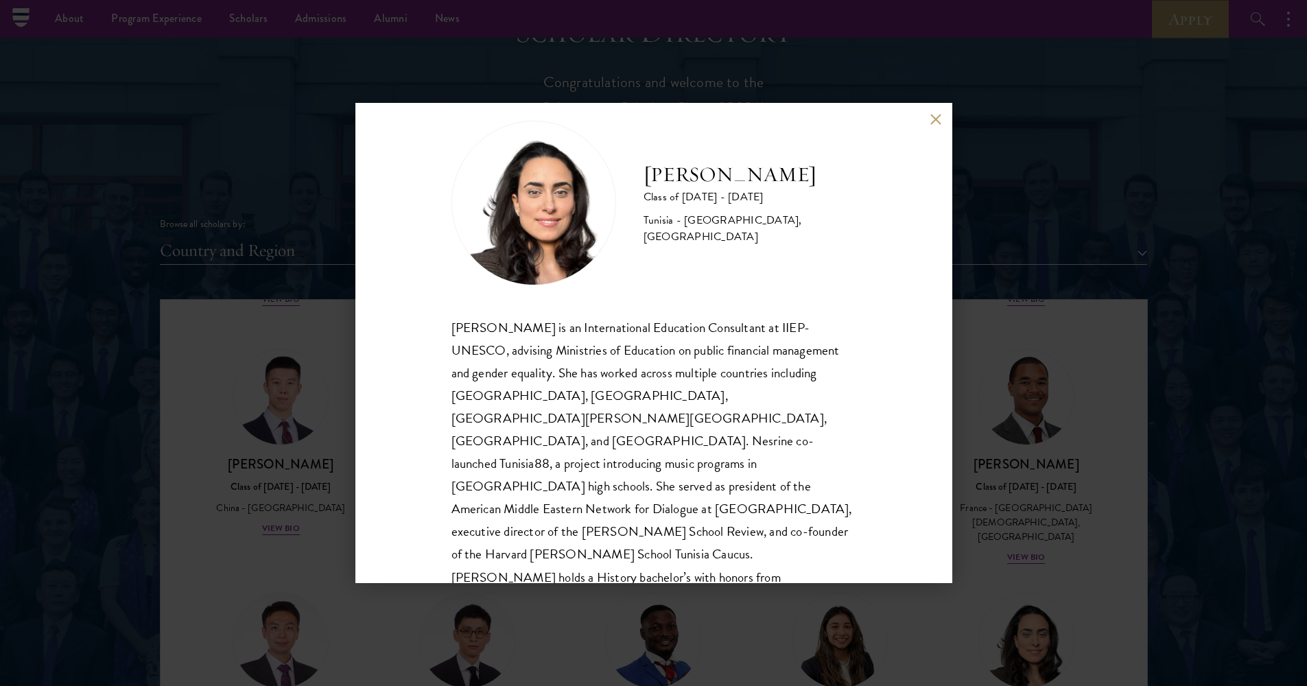
scroll to position [30, 0]
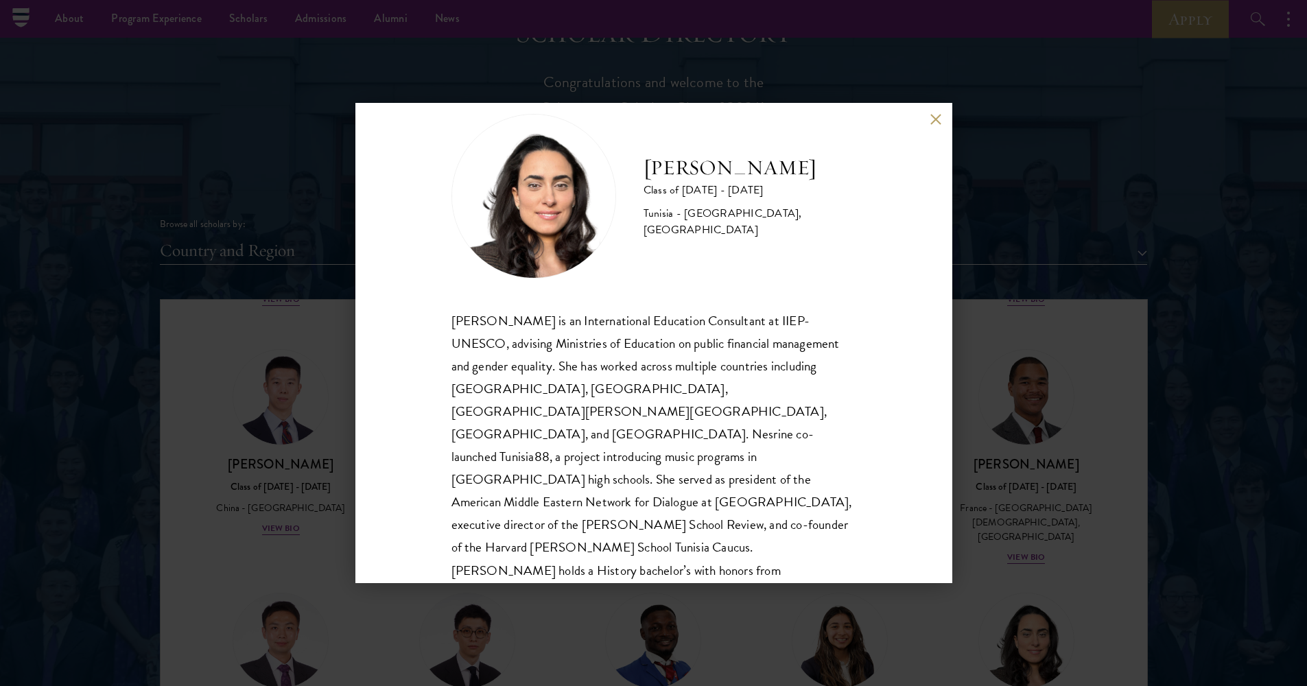
click at [936, 117] on button at bounding box center [936, 119] width 12 height 12
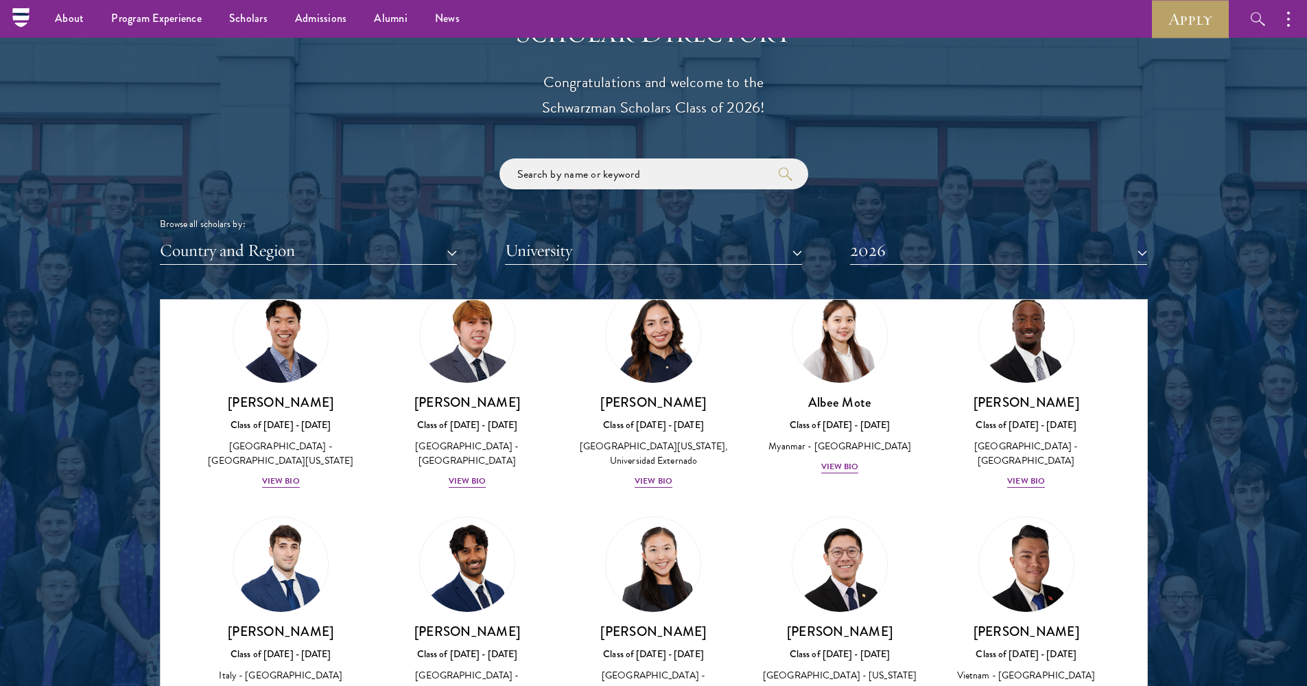
scroll to position [4526, 0]
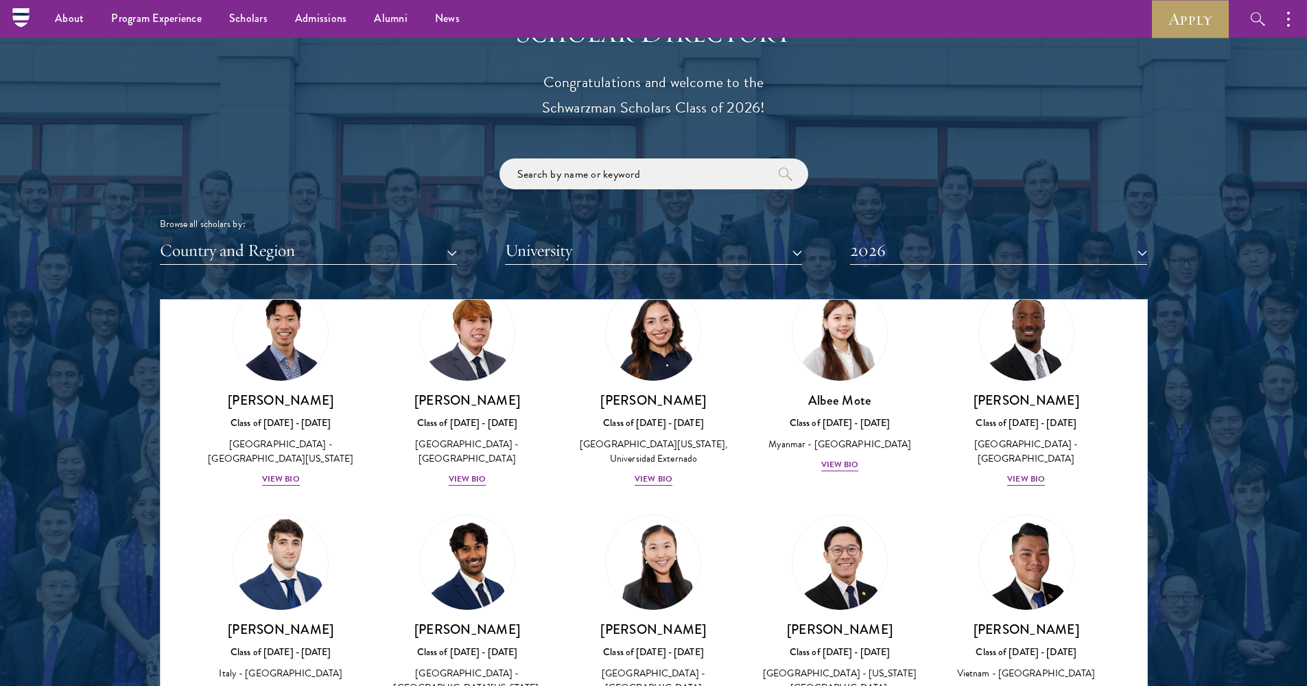
click at [267, 685] on div "View Bio" at bounding box center [281, 694] width 38 height 13
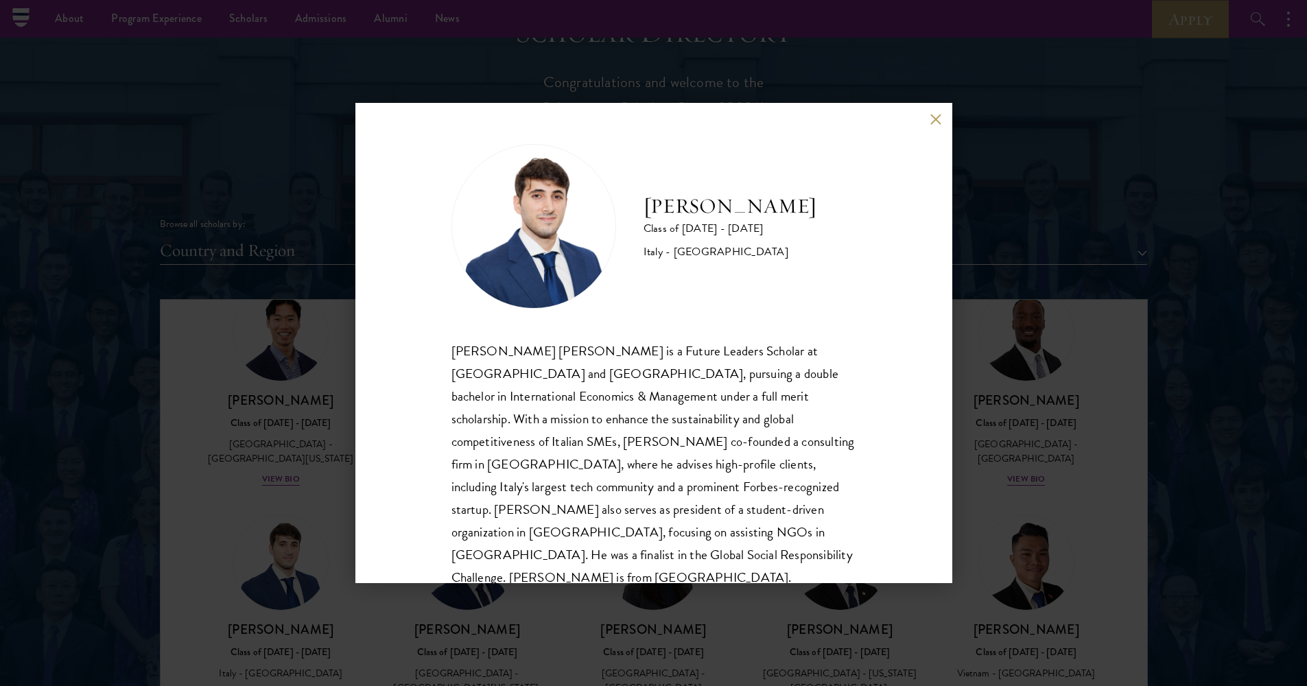
click at [934, 121] on button at bounding box center [936, 119] width 12 height 12
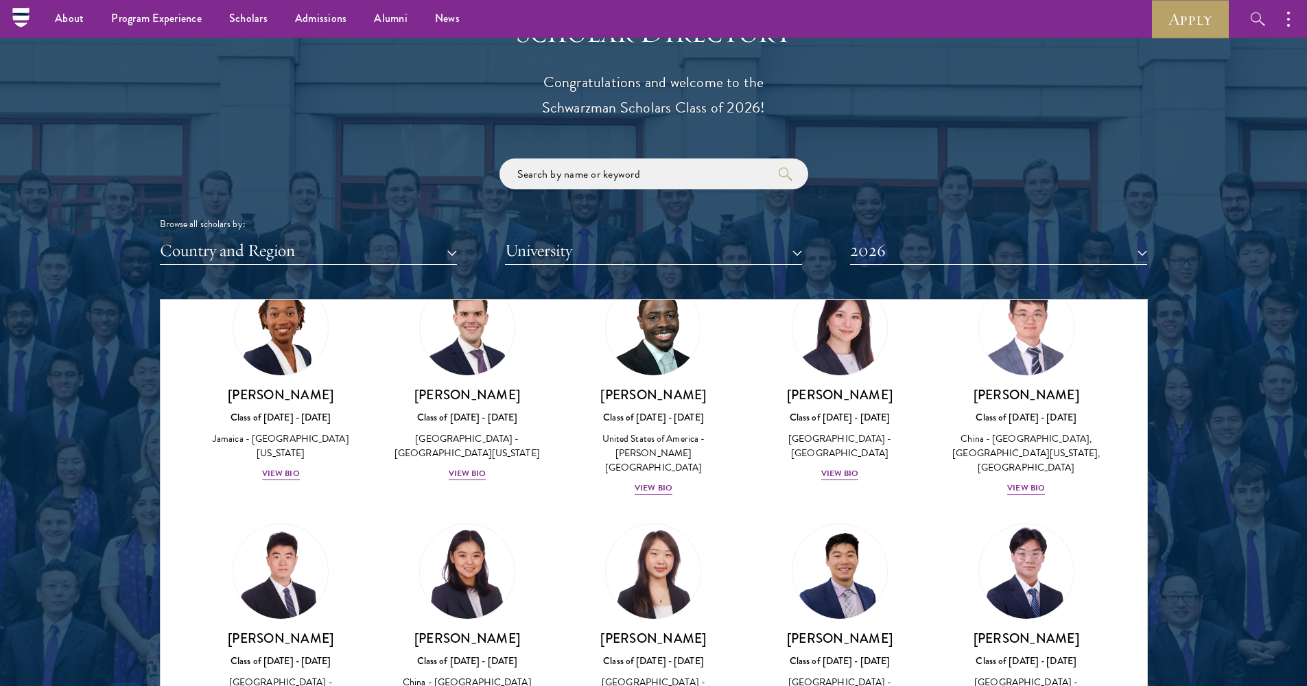
scroll to position [6404, 0]
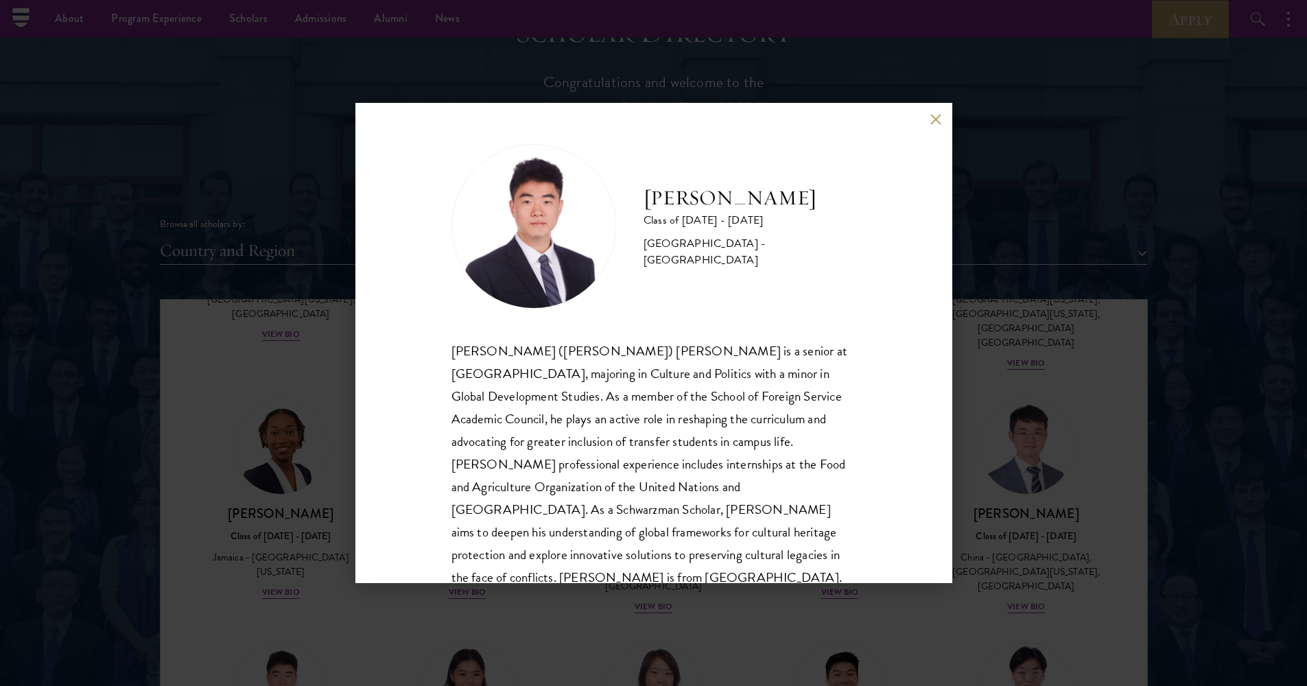
click at [932, 119] on button at bounding box center [936, 119] width 12 height 12
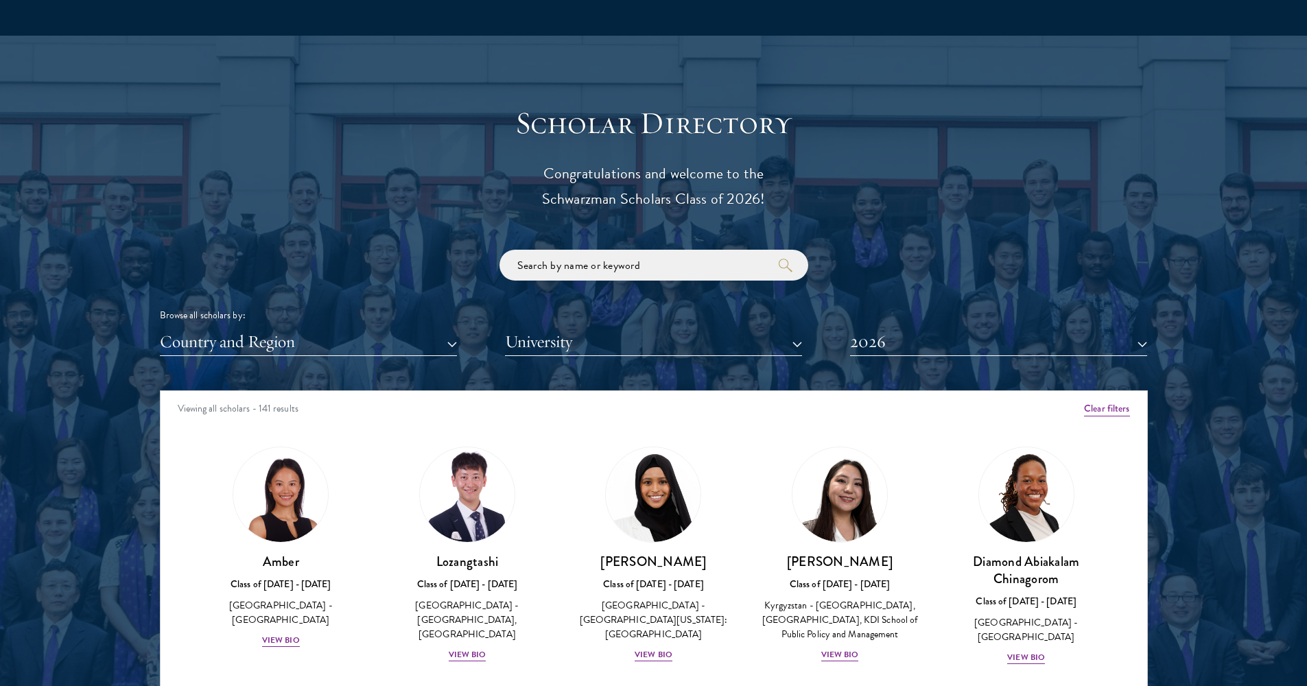
scroll to position [1616, 1]
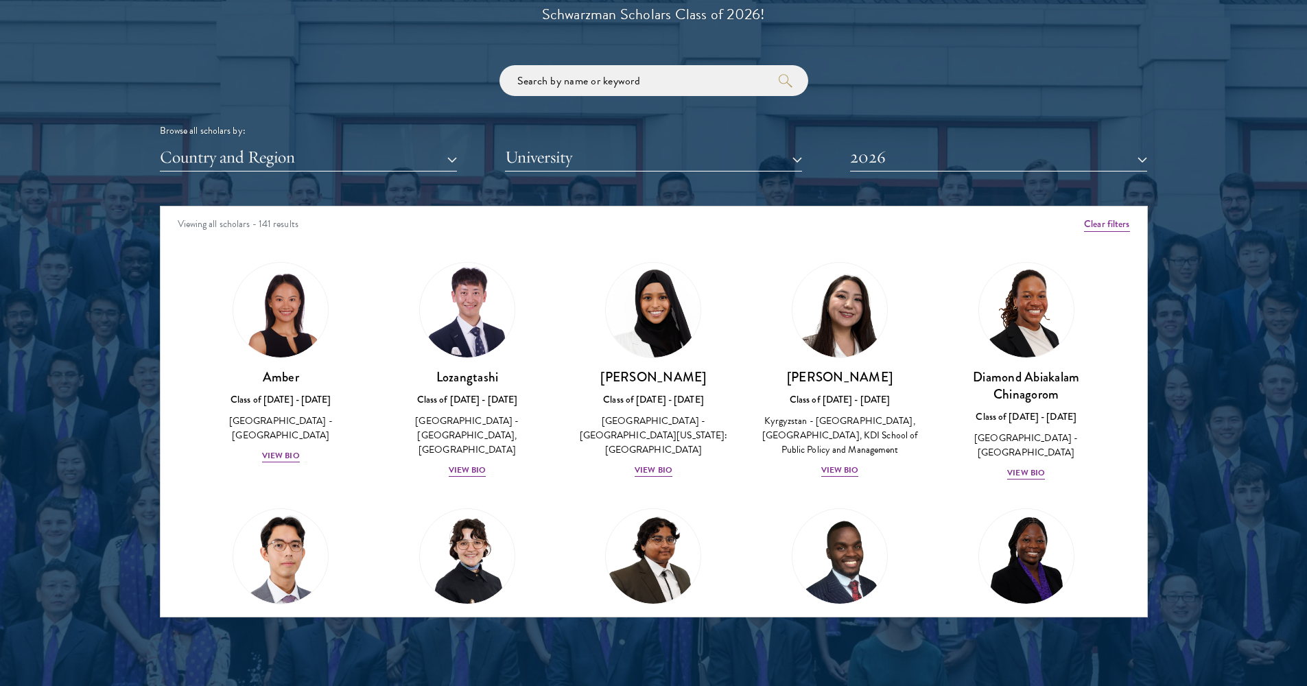
click at [860, 148] on button "2026" at bounding box center [998, 157] width 297 height 28
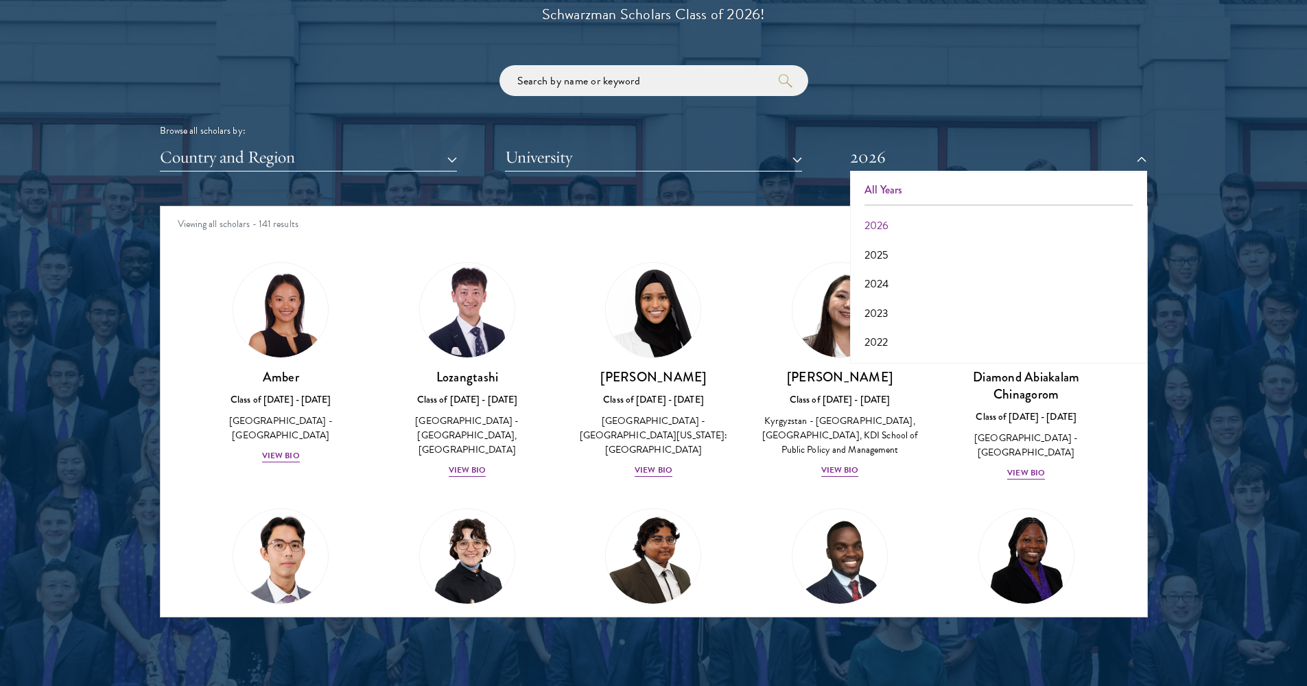
click at [870, 178] on button "All Years" at bounding box center [998, 190] width 289 height 29
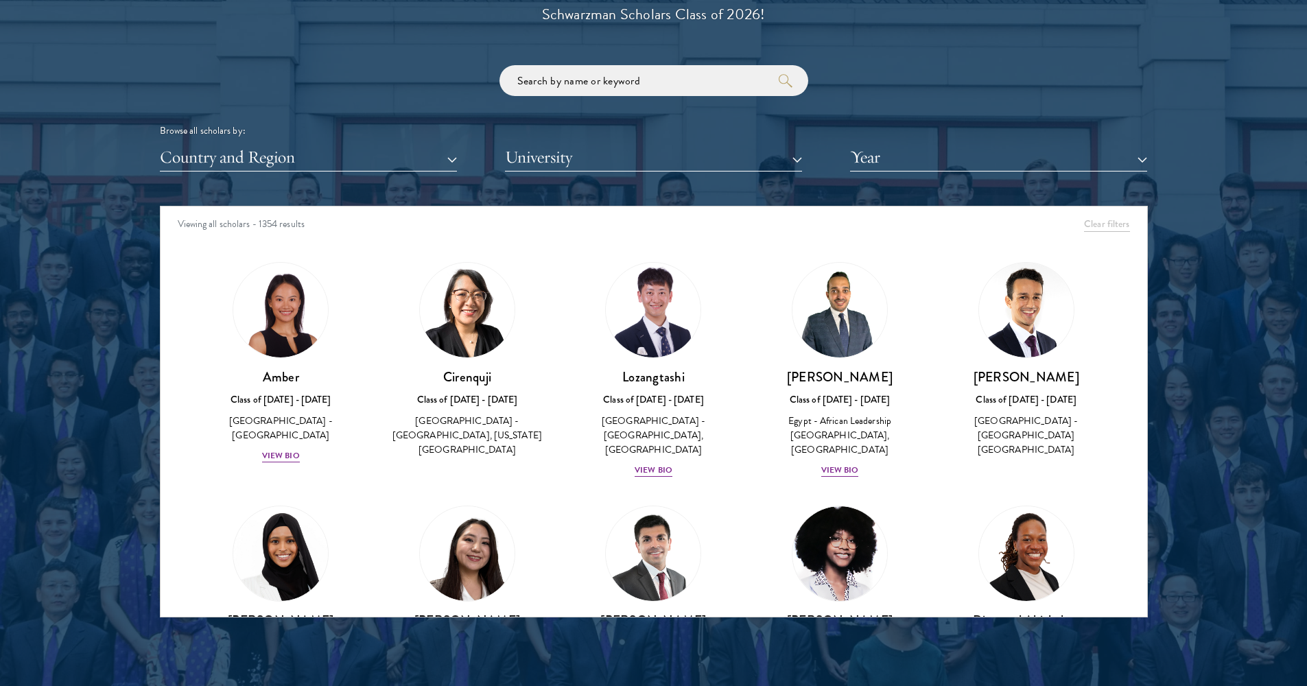
click at [346, 156] on button "Country and Region" at bounding box center [308, 157] width 297 height 28
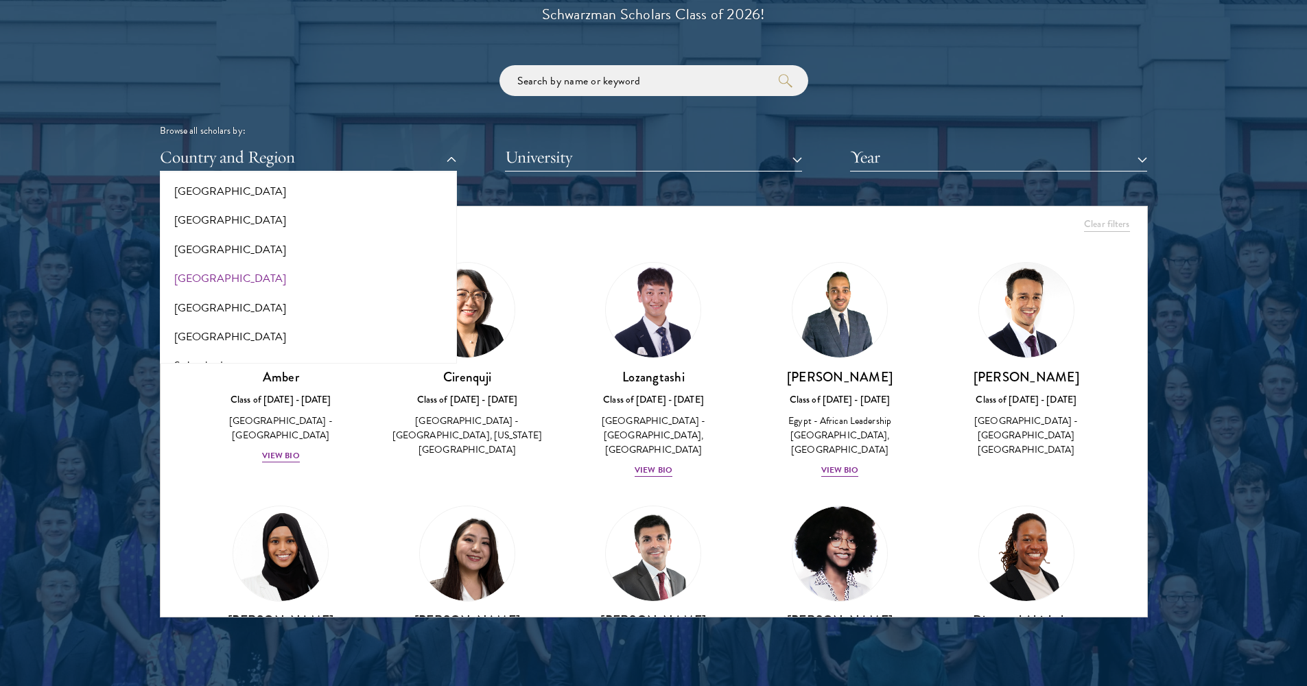
scroll to position [2387, 0]
click at [274, 355] on button "Switzerland" at bounding box center [308, 369] width 289 height 29
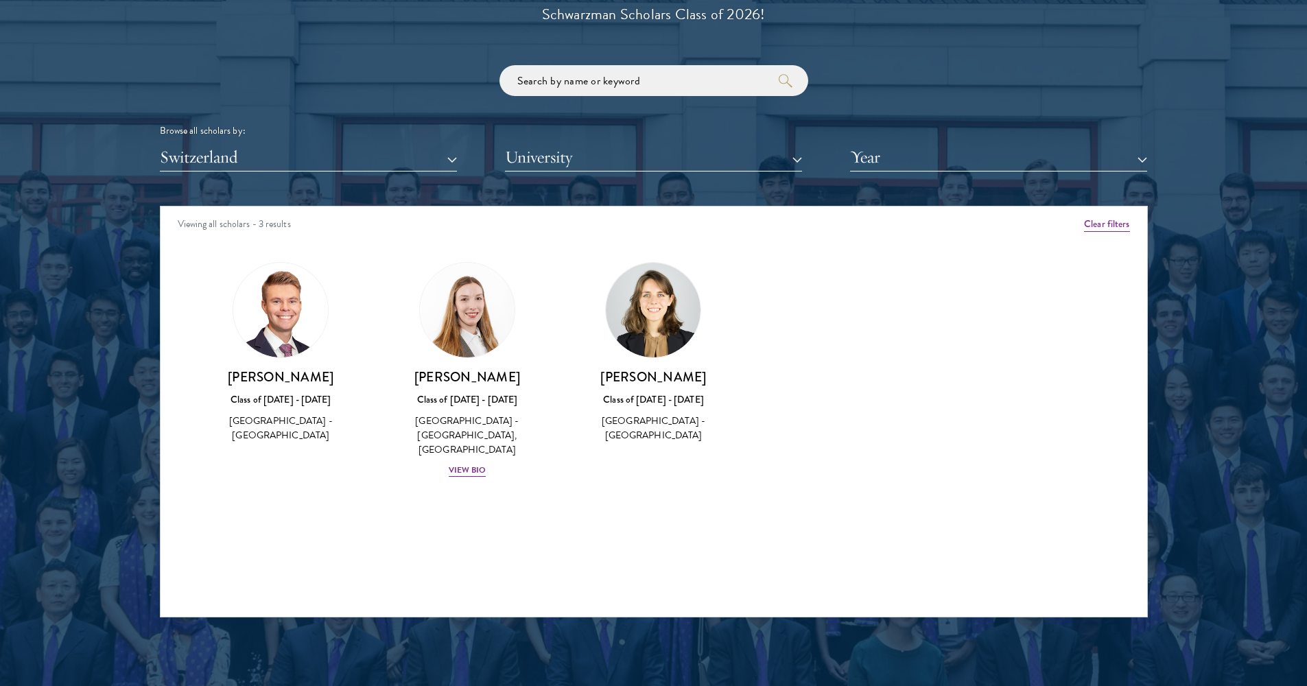
click at [262, 159] on button "Switzerland" at bounding box center [308, 157] width 297 height 28
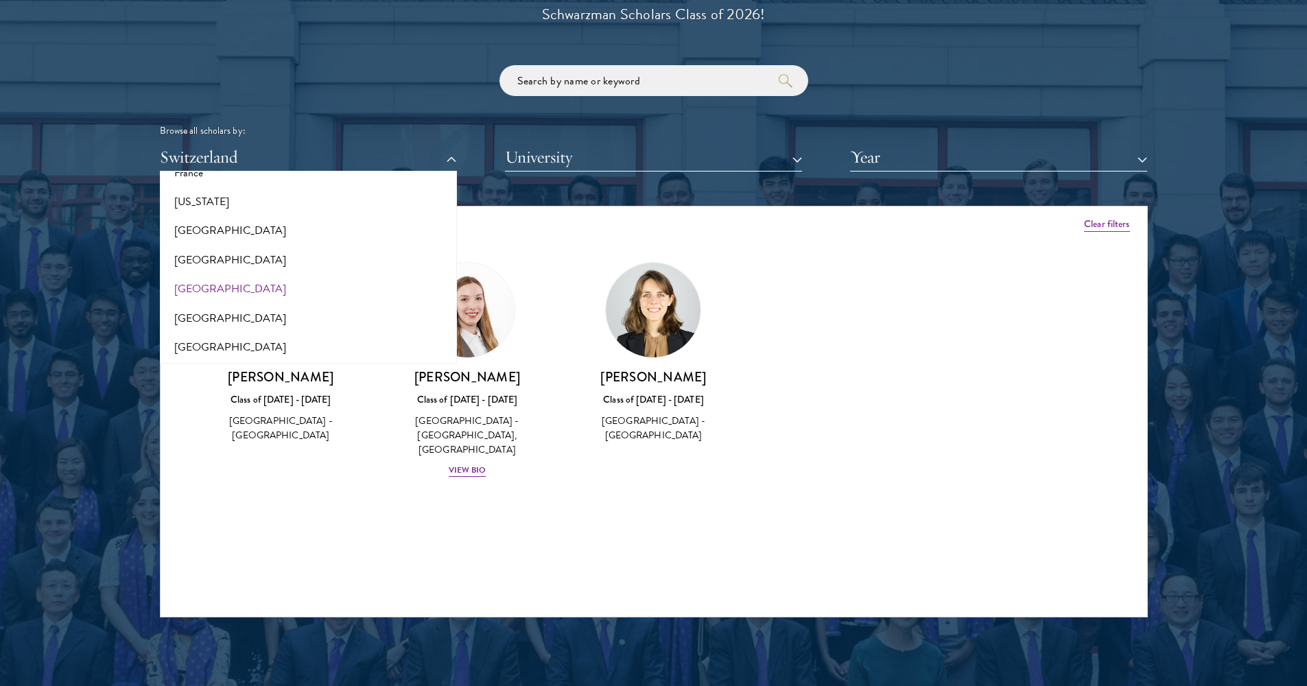
scroll to position [812, 0]
click at [204, 218] on button "[GEOGRAPHIC_DATA]" at bounding box center [308, 228] width 289 height 29
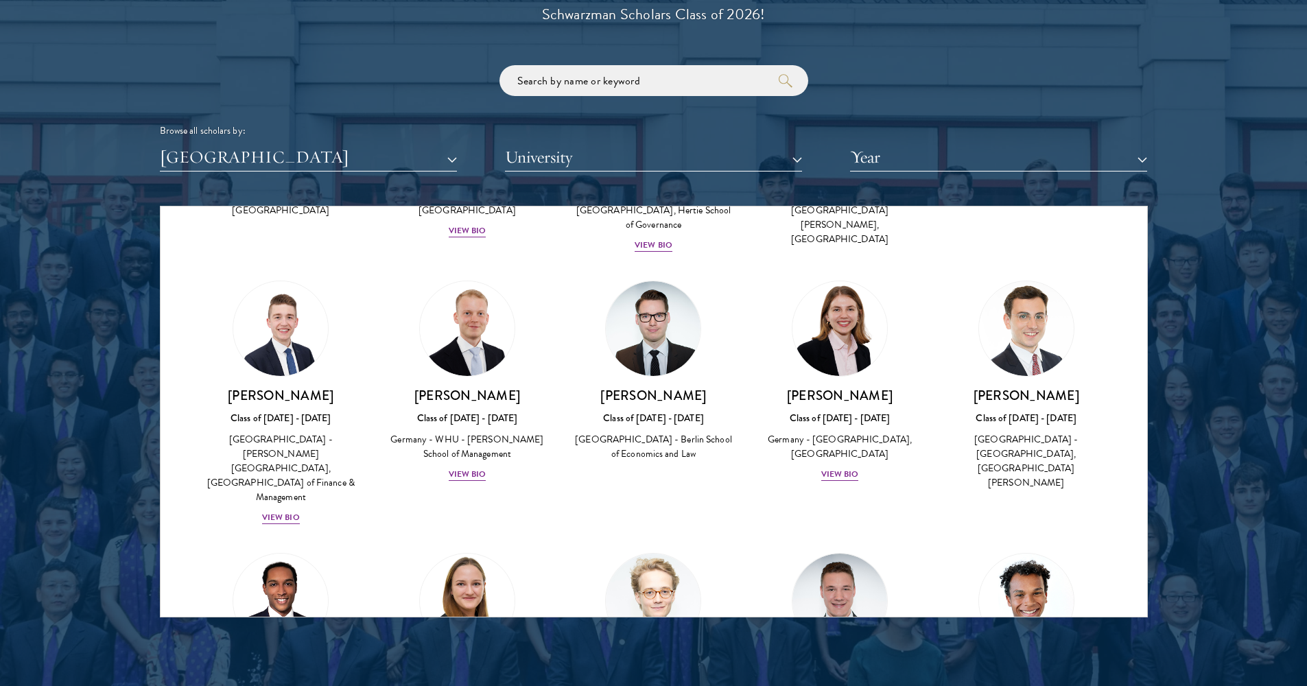
scroll to position [478, 0]
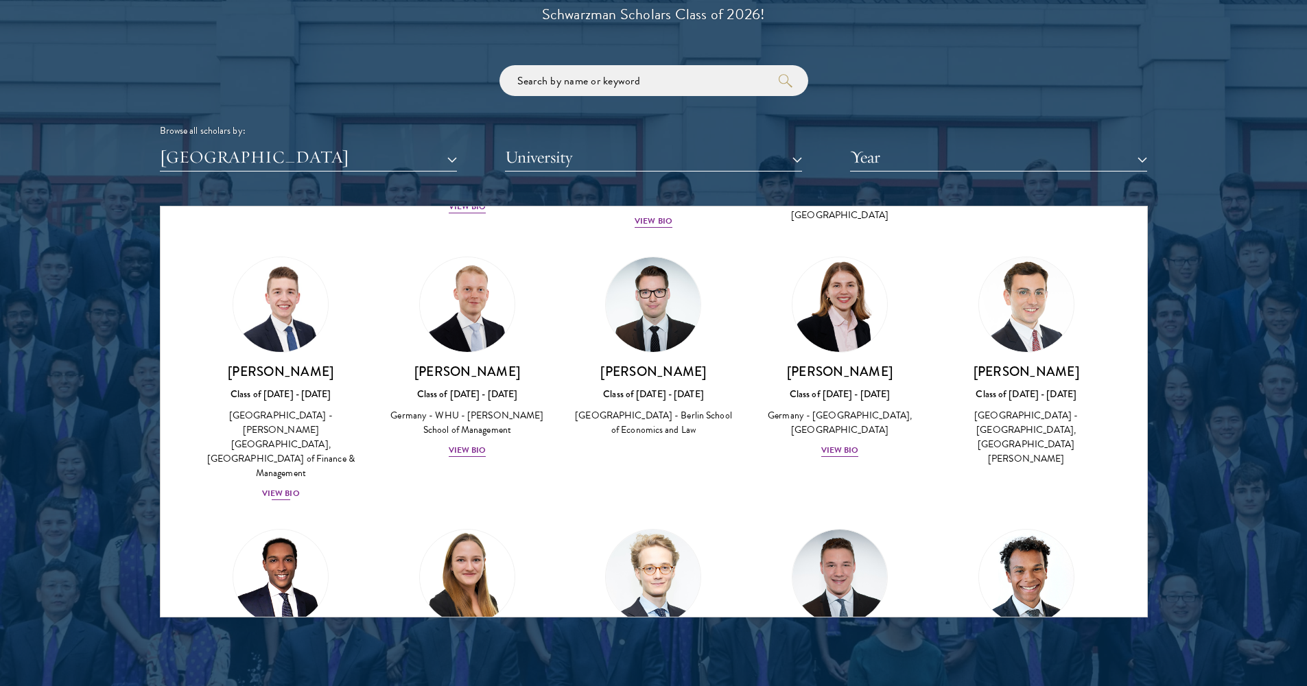
click at [288, 487] on div "View Bio" at bounding box center [281, 493] width 38 height 13
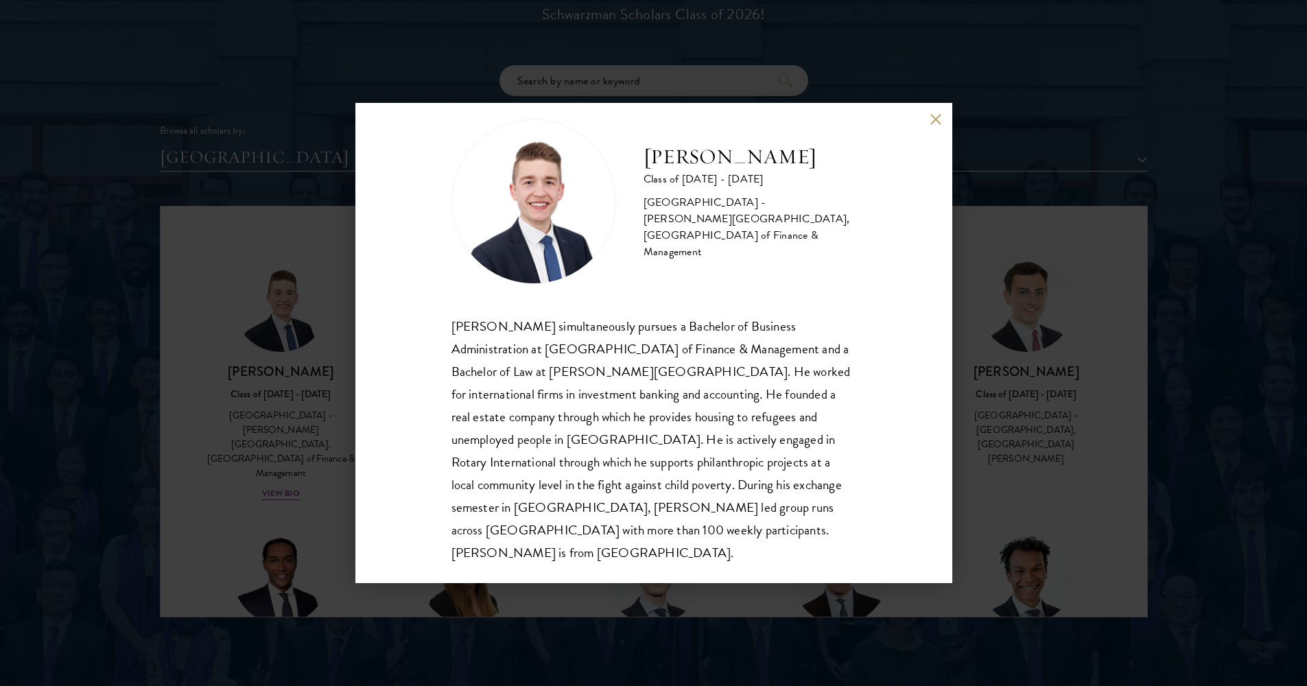
scroll to position [24, 0]
click at [935, 121] on button at bounding box center [936, 119] width 12 height 12
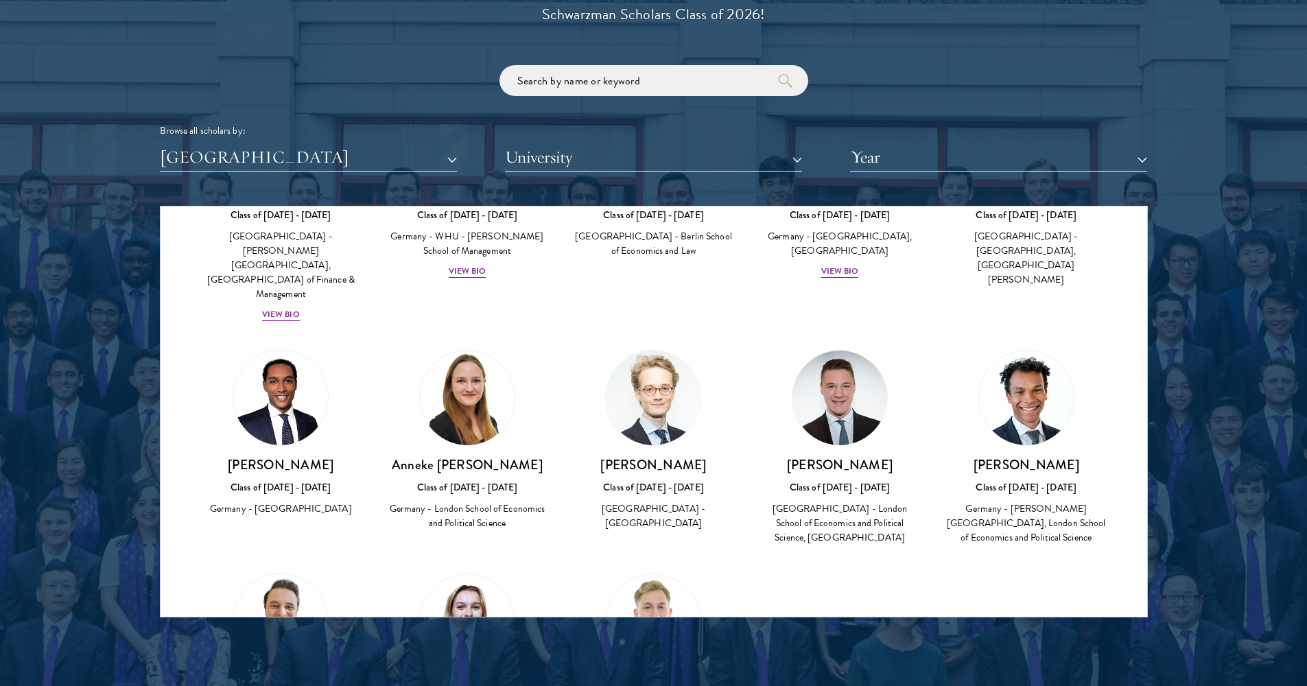
scroll to position [655, 0]
